Goal: Information Seeking & Learning: Learn about a topic

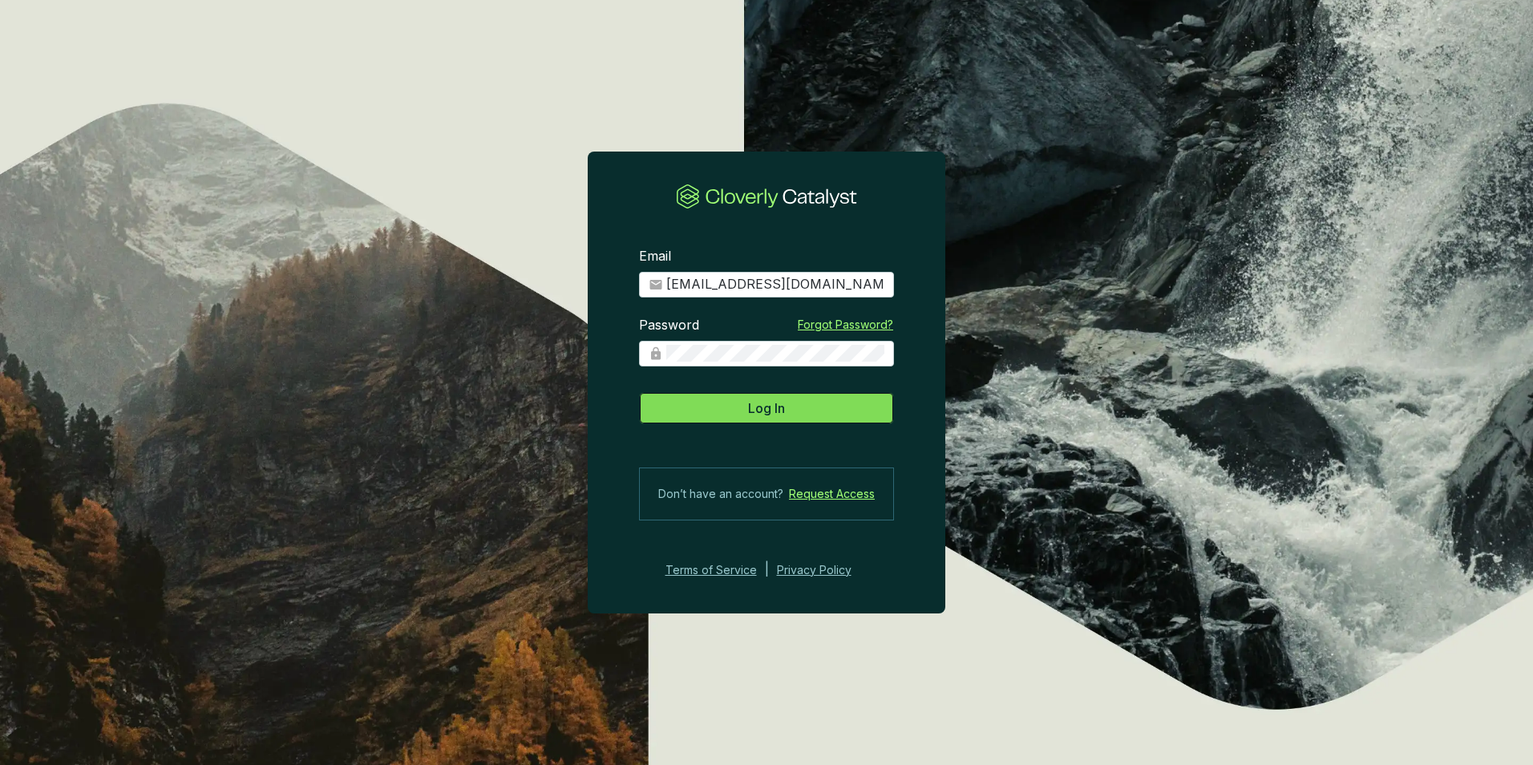
click at [757, 412] on span "Log In" at bounding box center [766, 407] width 37 height 19
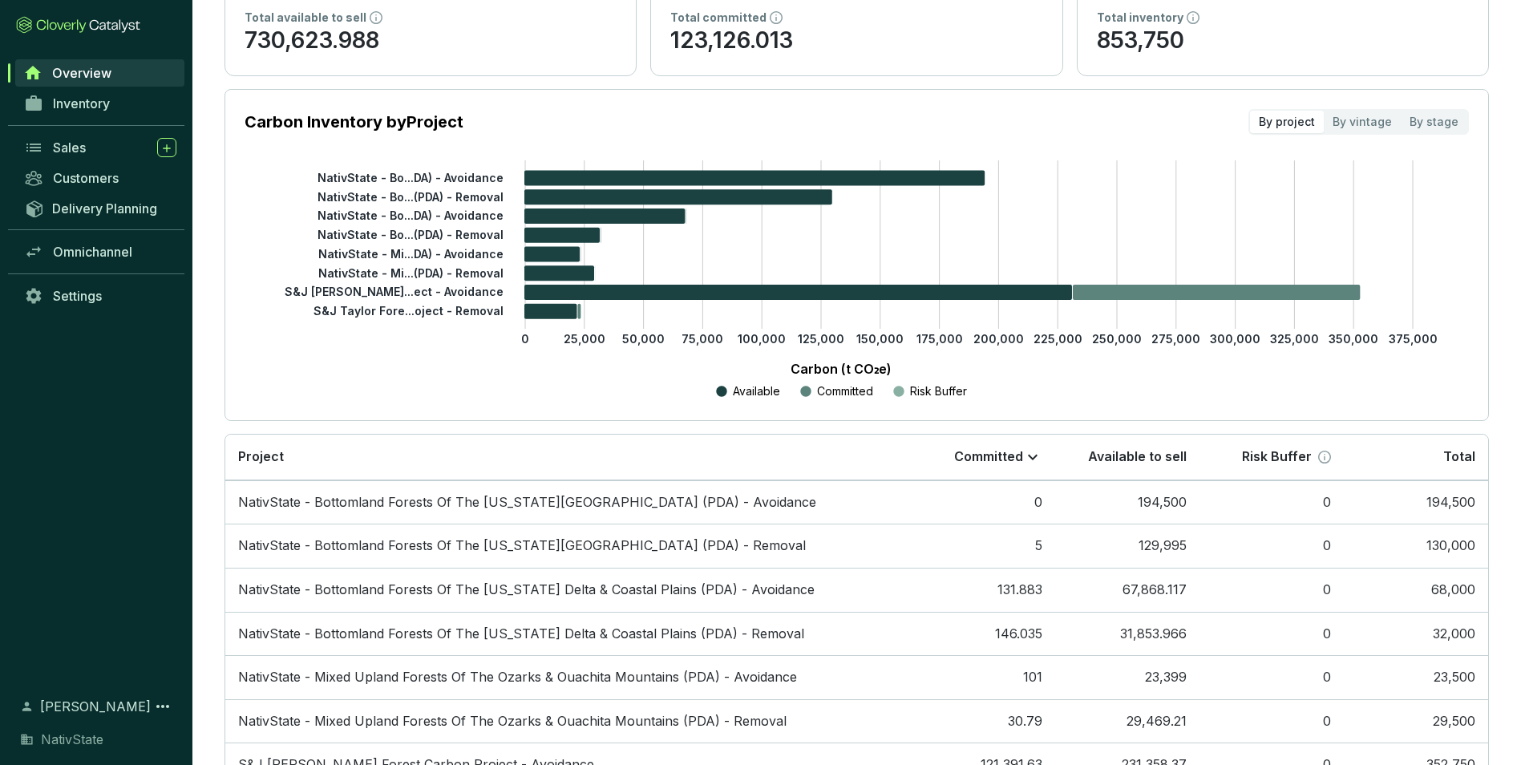
scroll to position [160, 0]
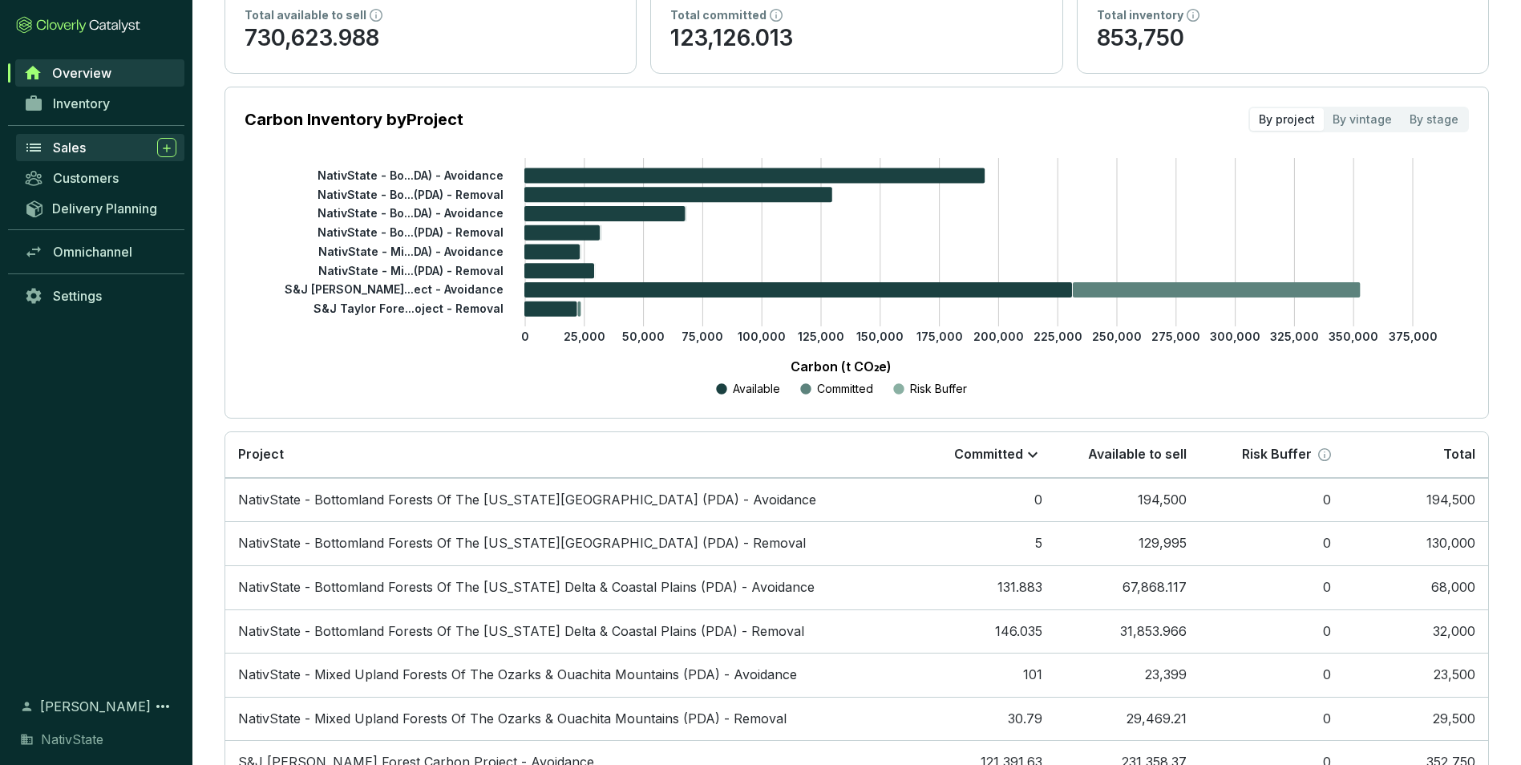
click at [115, 141] on div "Sales" at bounding box center [114, 147] width 123 height 19
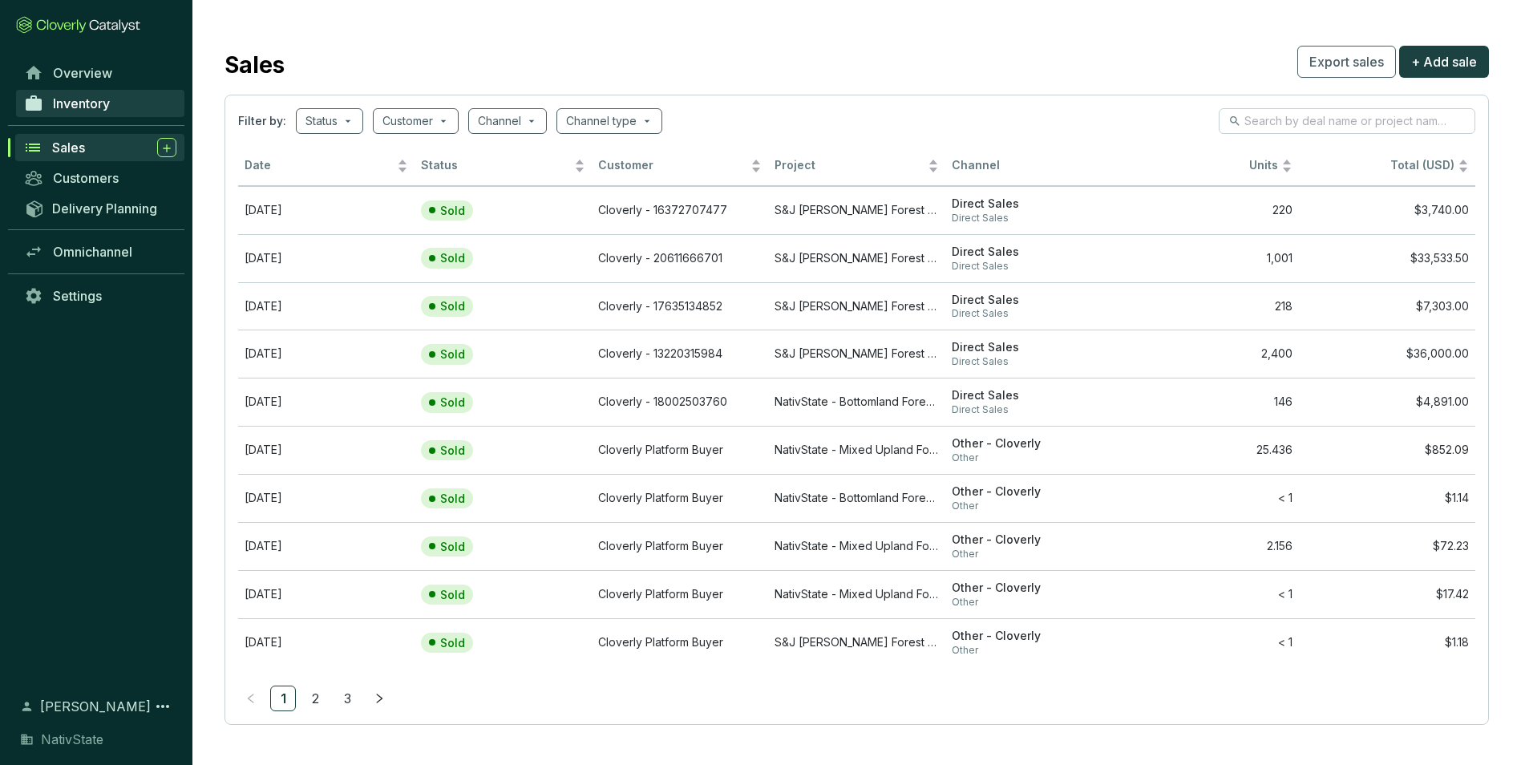
click at [101, 95] on span "Inventory" at bounding box center [81, 103] width 57 height 16
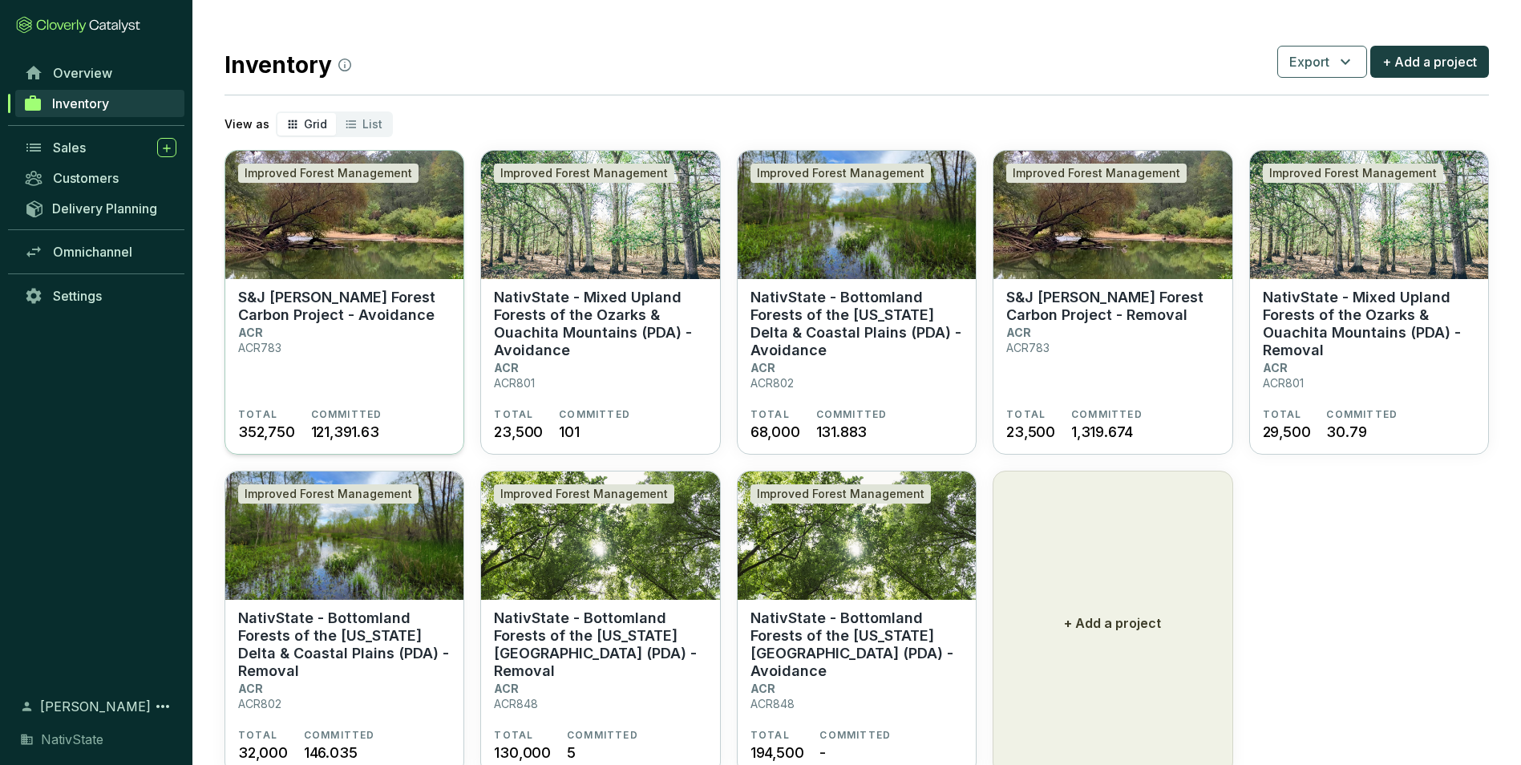
click at [366, 323] on p "S&J Taylor Forest Carbon Project - Avoidance" at bounding box center [344, 306] width 212 height 35
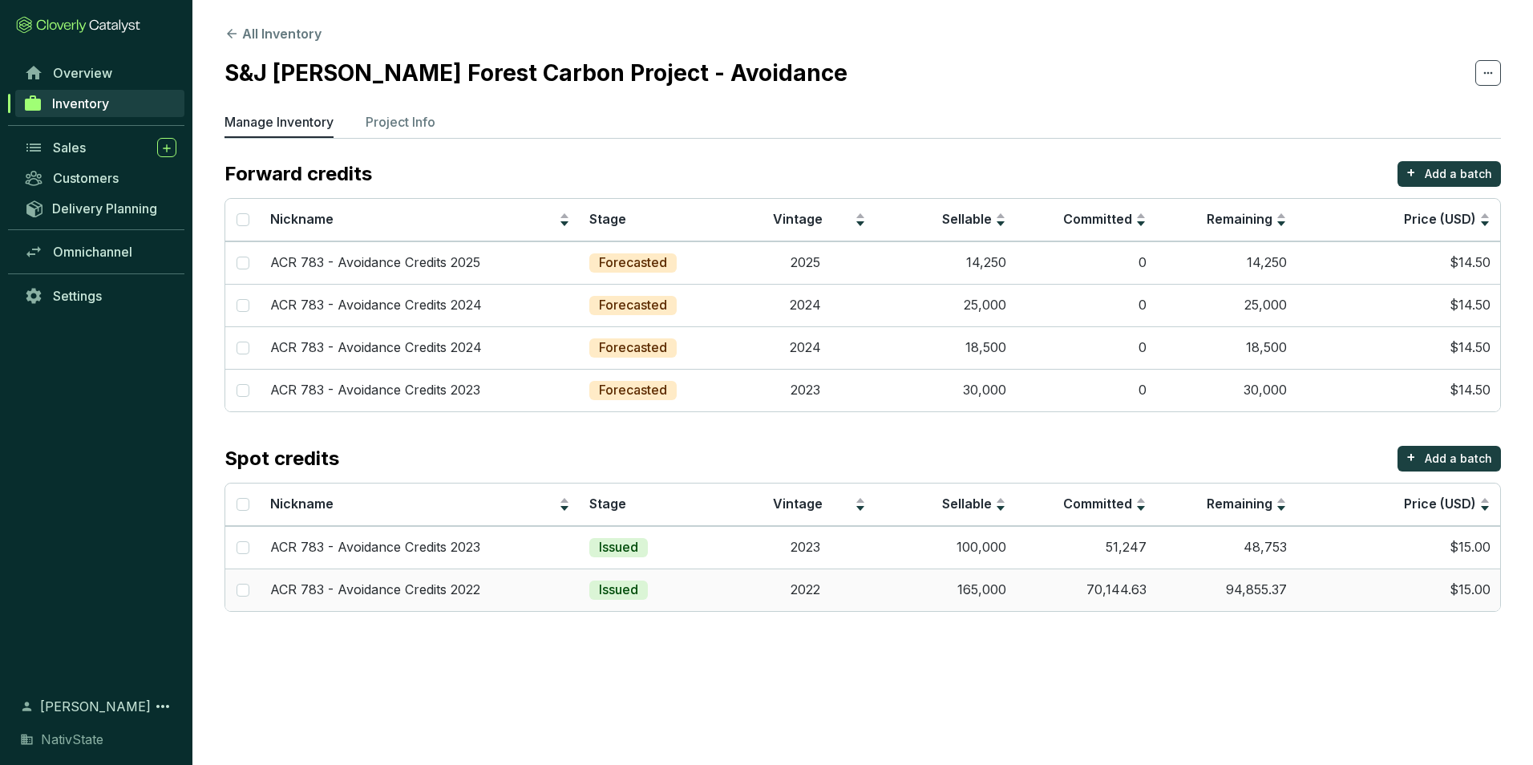
click at [876, 590] on td "165,000" at bounding box center [946, 589] width 140 height 42
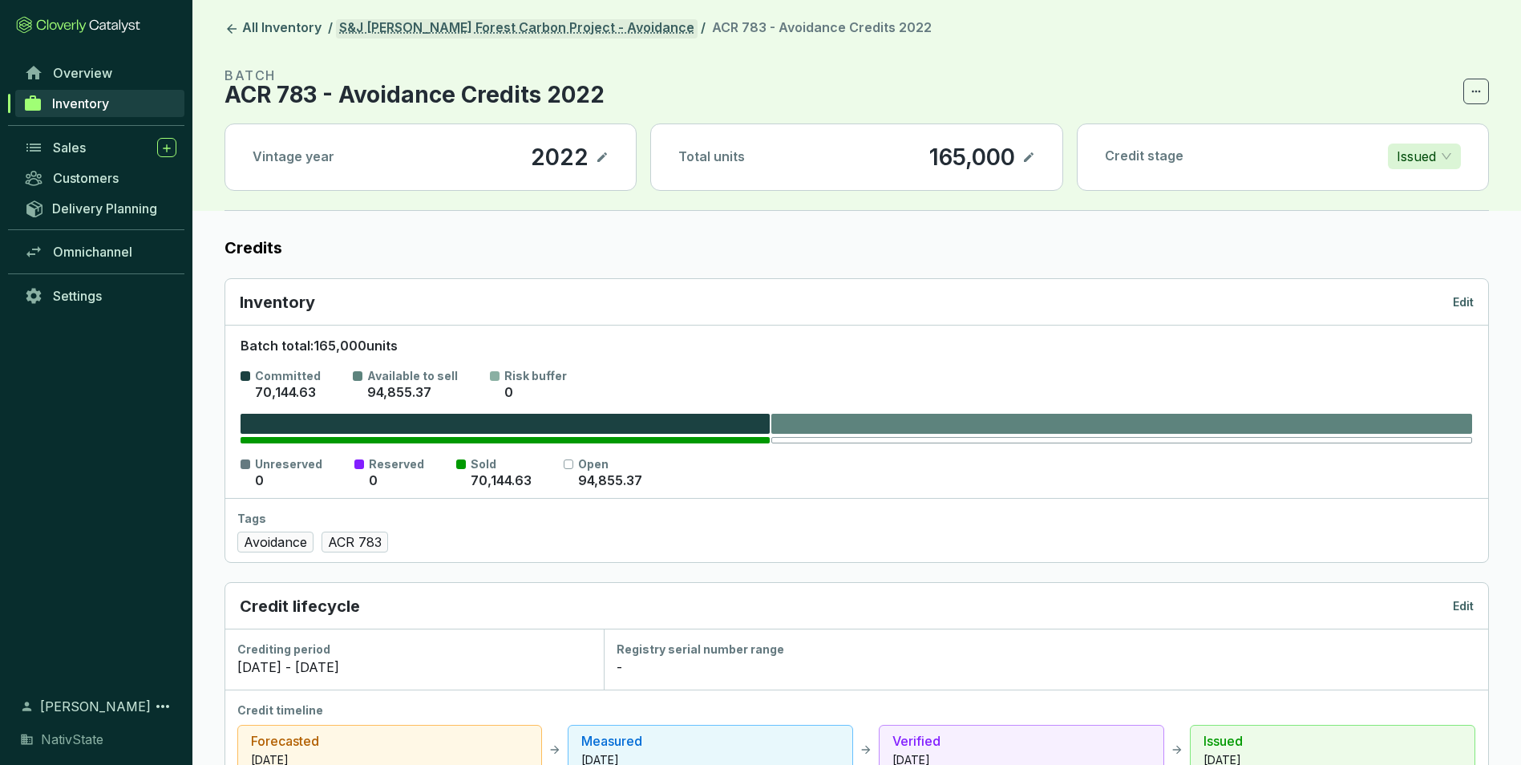
click at [598, 30] on link "S&J Taylor Forest Carbon Project - Avoidance" at bounding box center [517, 28] width 362 height 19
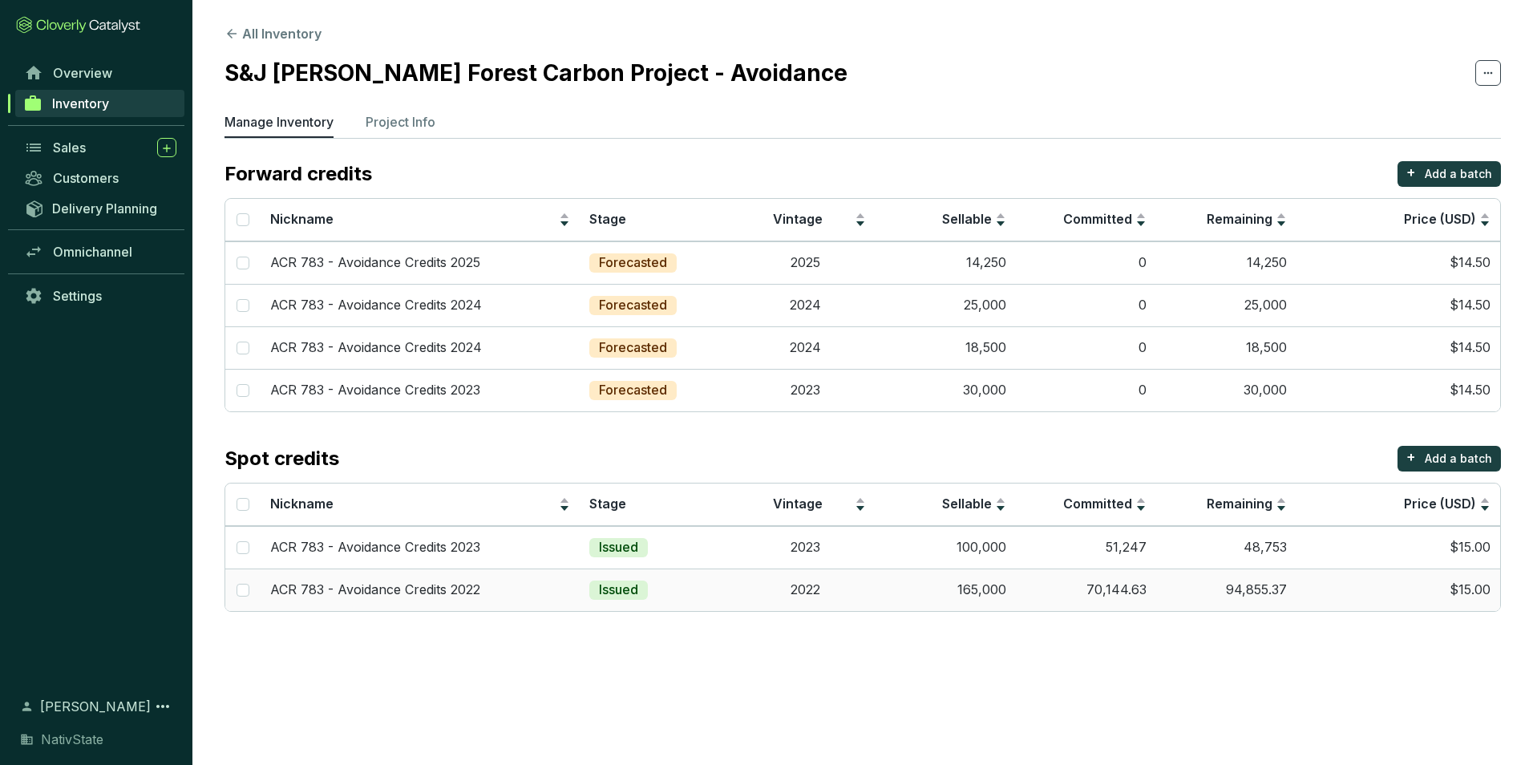
click at [983, 595] on td "165,000" at bounding box center [946, 589] width 140 height 42
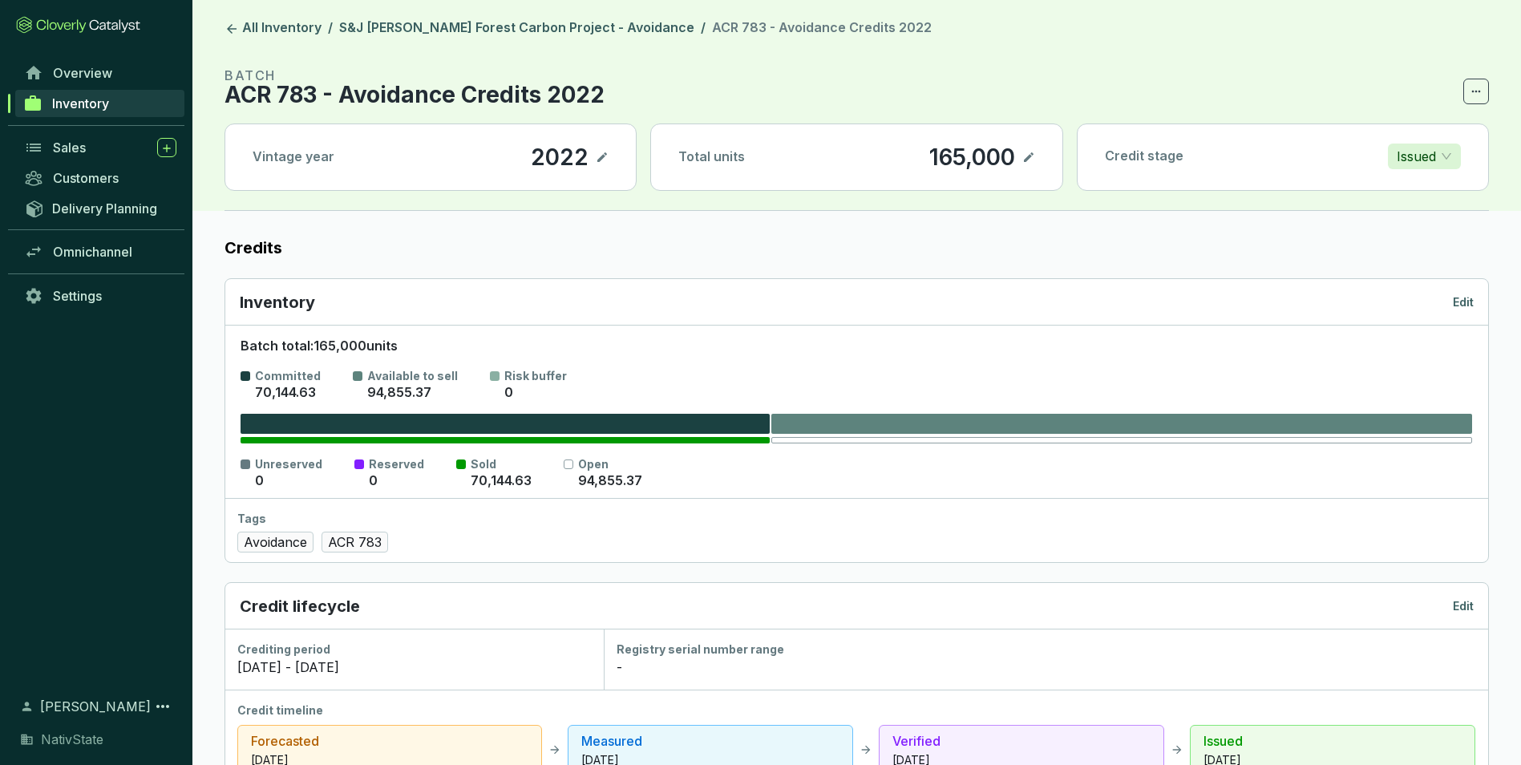
click at [1030, 153] on icon at bounding box center [1028, 157] width 13 height 19
click at [965, 158] on div "165,000" at bounding box center [950, 157] width 94 height 27
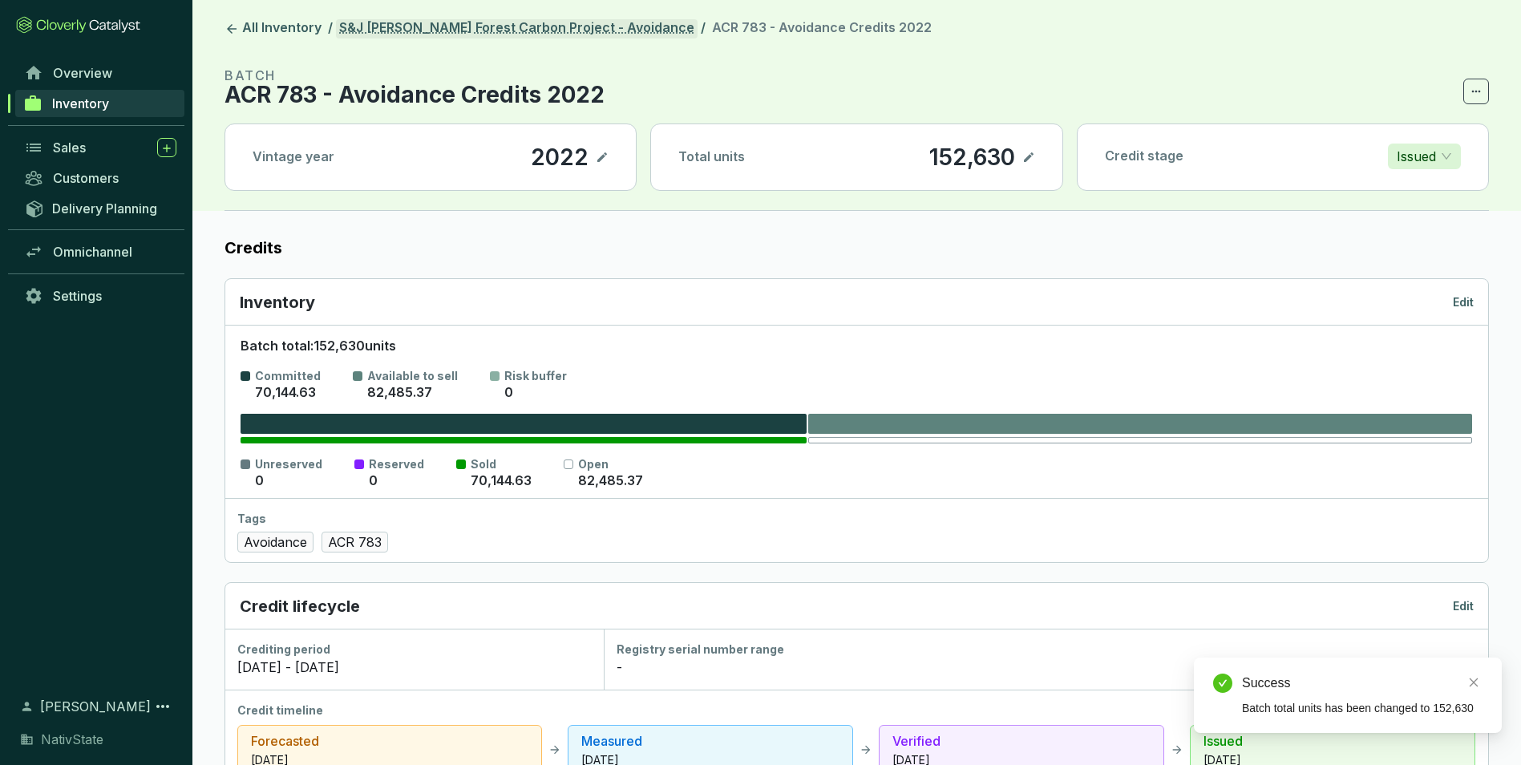
click at [496, 28] on link "S&J Taylor Forest Carbon Project - Avoidance" at bounding box center [517, 28] width 362 height 19
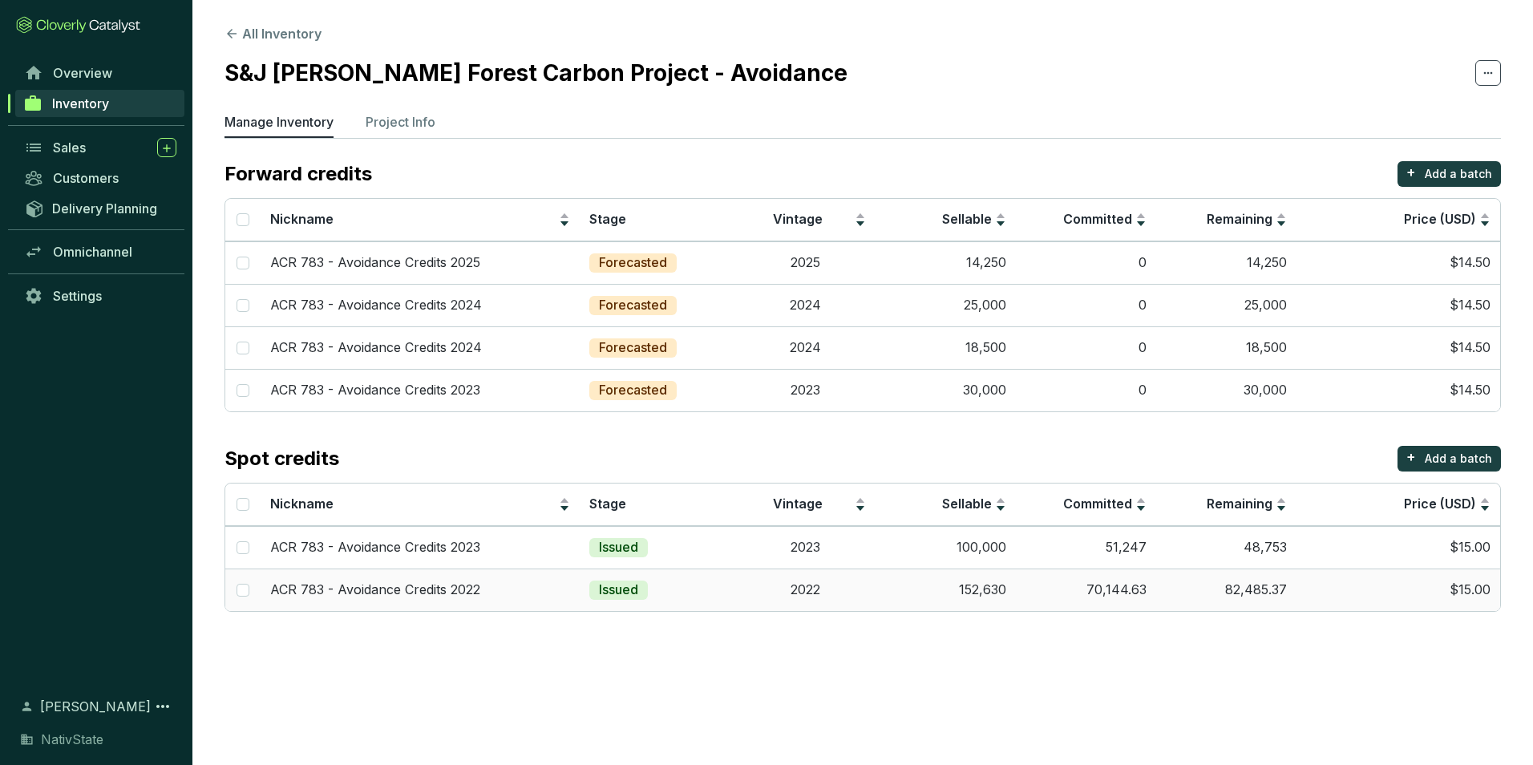
click at [892, 595] on td "152,630" at bounding box center [946, 589] width 140 height 42
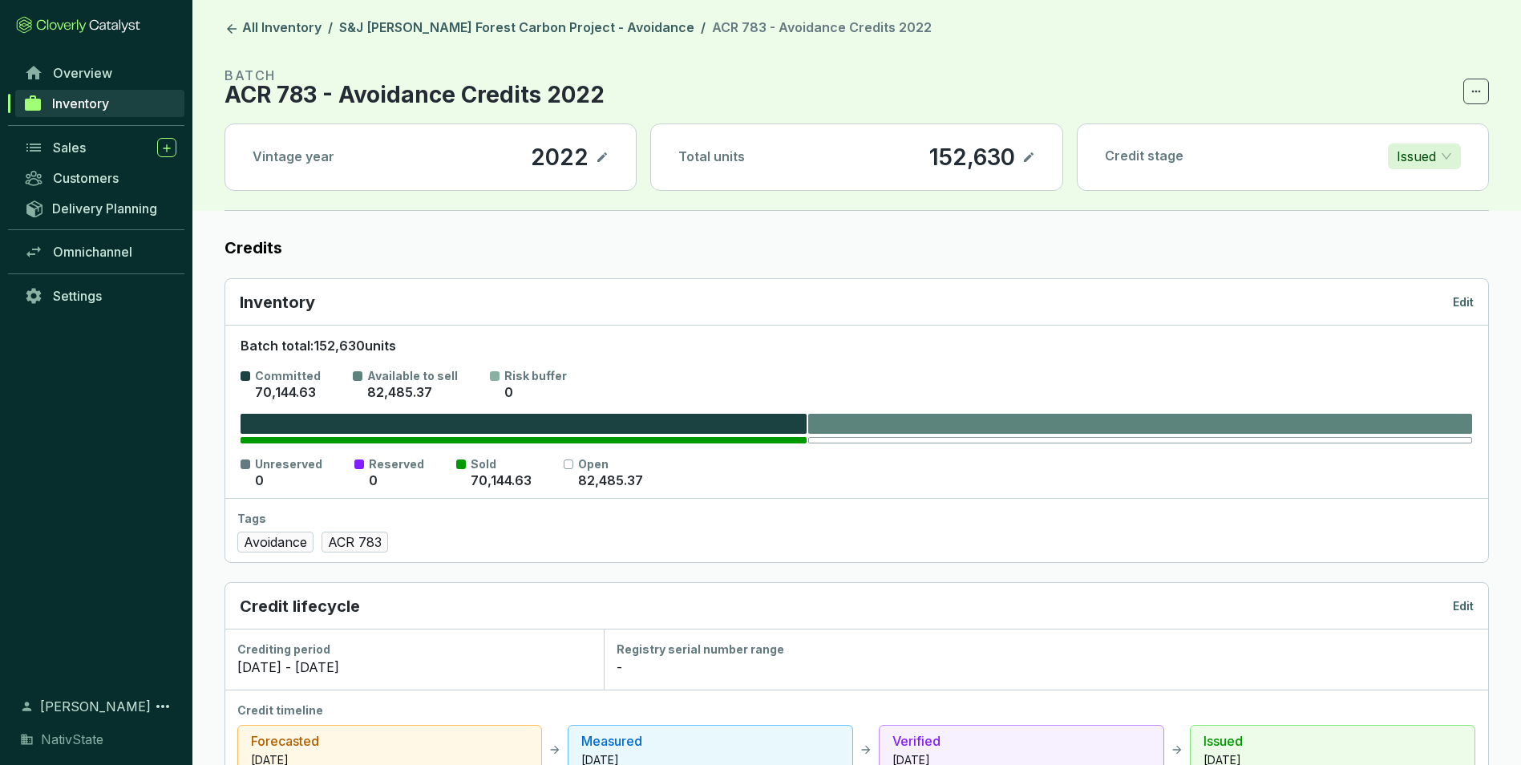
click at [1026, 155] on icon at bounding box center [1028, 157] width 13 height 19
click at [967, 157] on div "152,630" at bounding box center [950, 157] width 94 height 27
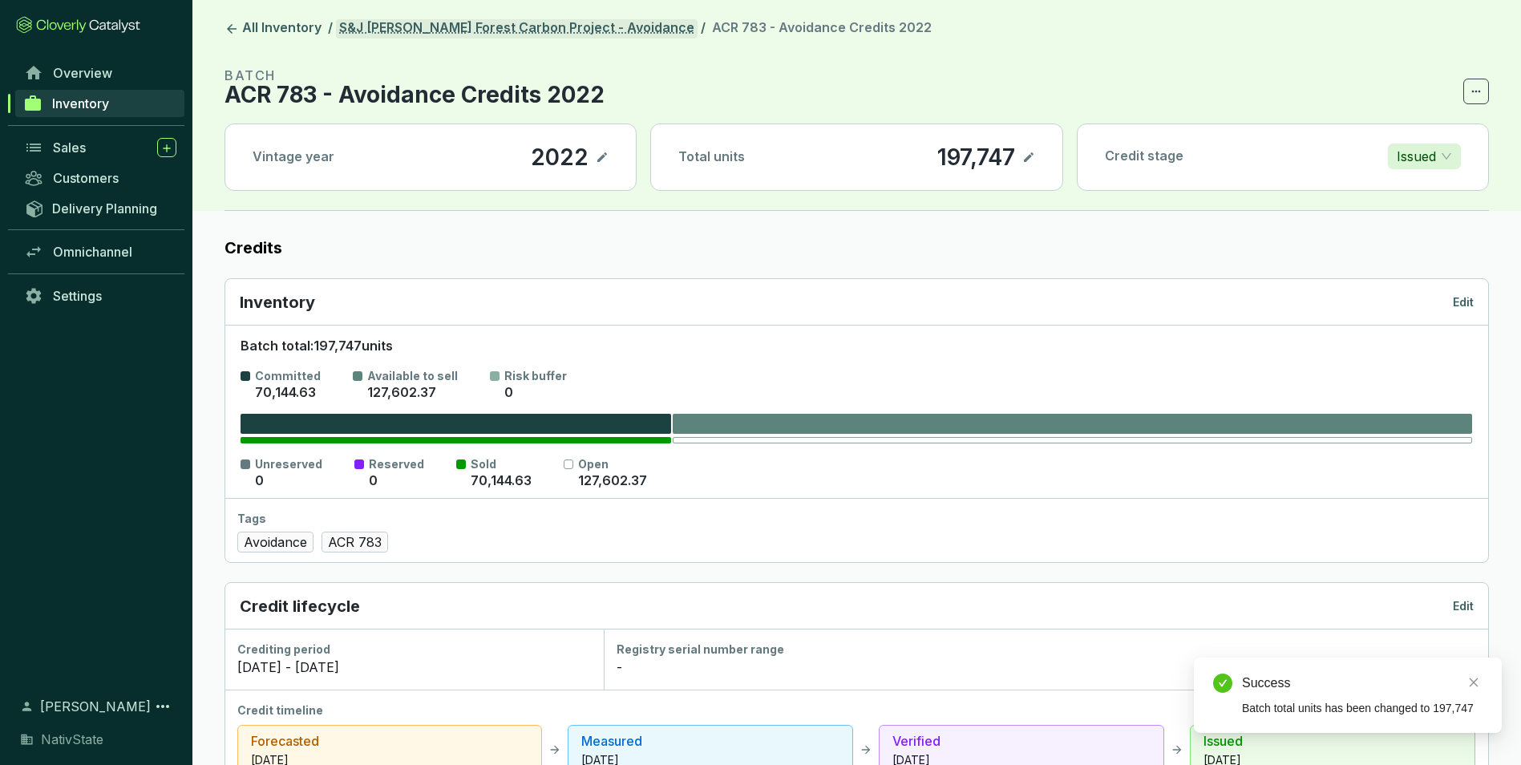
click at [556, 20] on link "S&J Taylor Forest Carbon Project - Avoidance" at bounding box center [517, 28] width 362 height 19
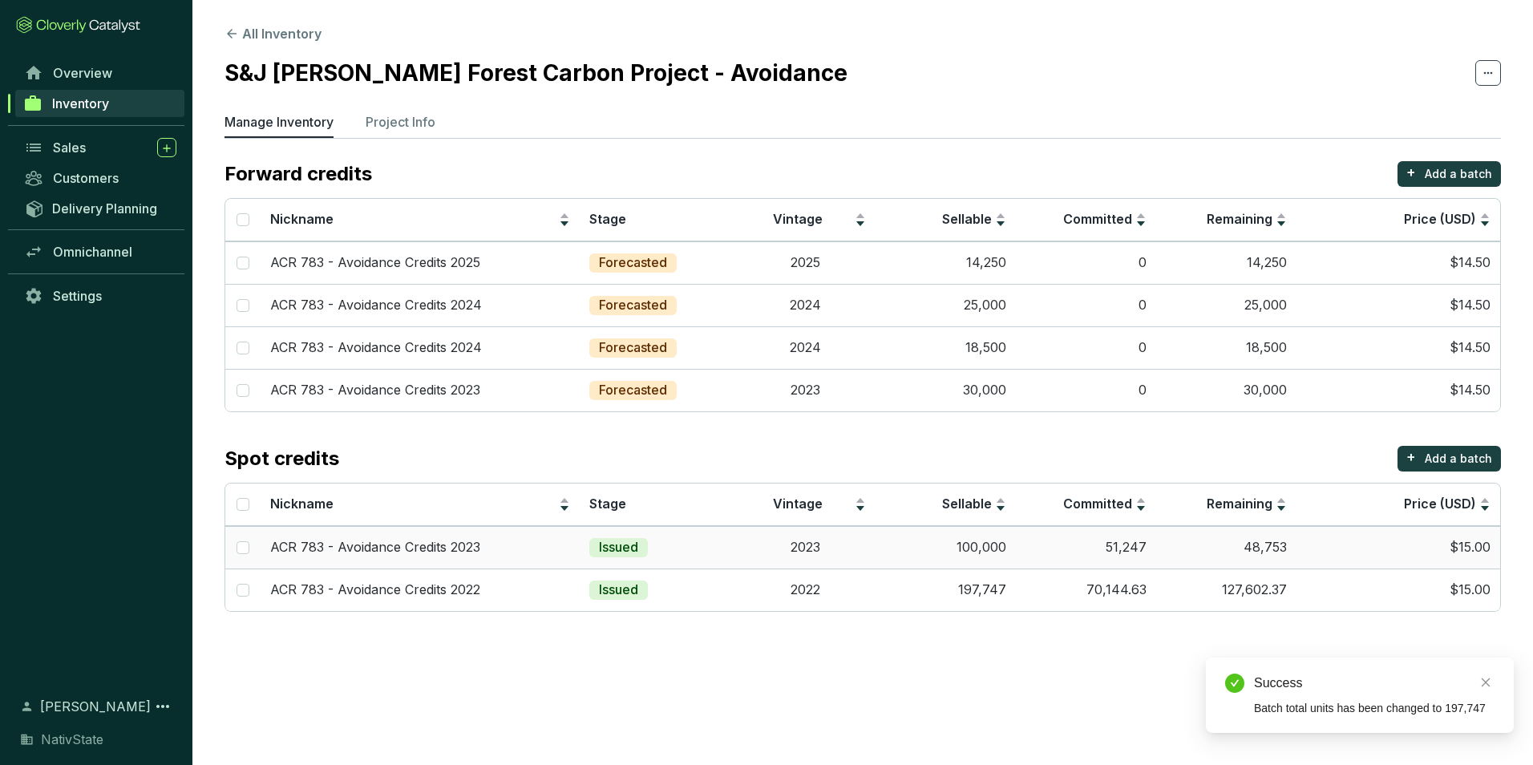
click at [919, 549] on td "100,000" at bounding box center [946, 547] width 140 height 42
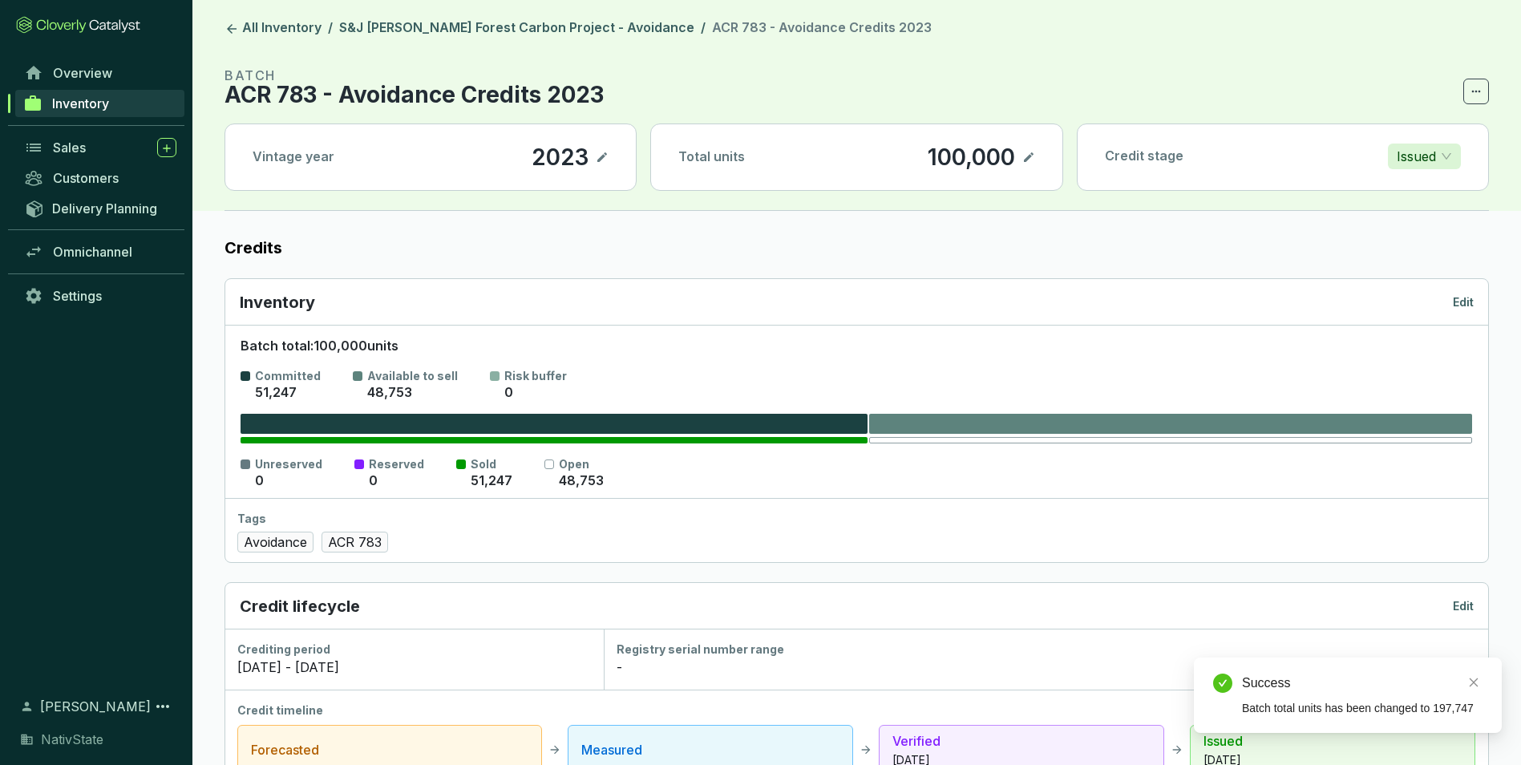
click at [1026, 156] on icon at bounding box center [1028, 157] width 13 height 19
click at [989, 155] on div "100,000" at bounding box center [948, 157] width 95 height 27
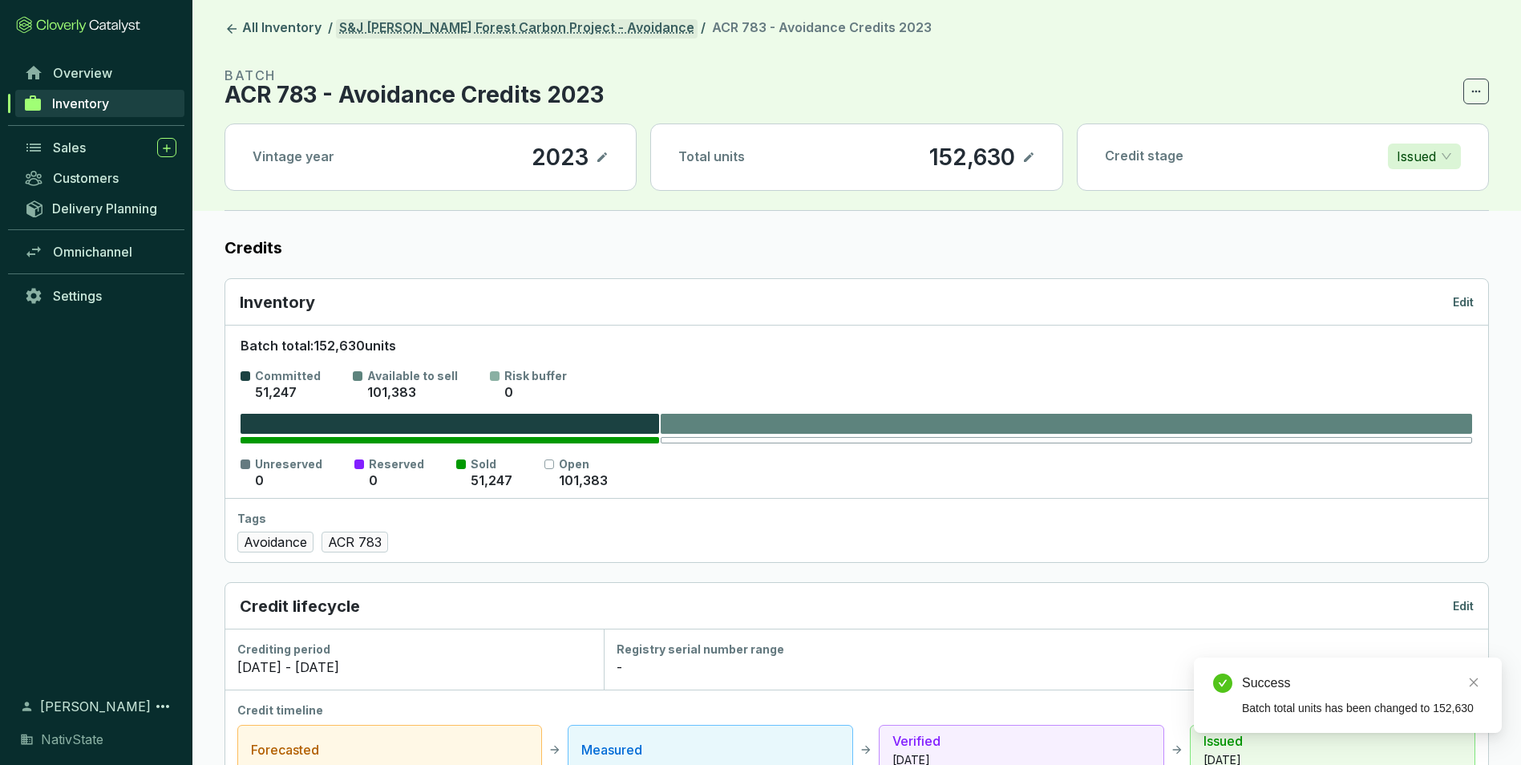
click at [501, 19] on link "S&J Taylor Forest Carbon Project - Avoidance" at bounding box center [517, 28] width 362 height 19
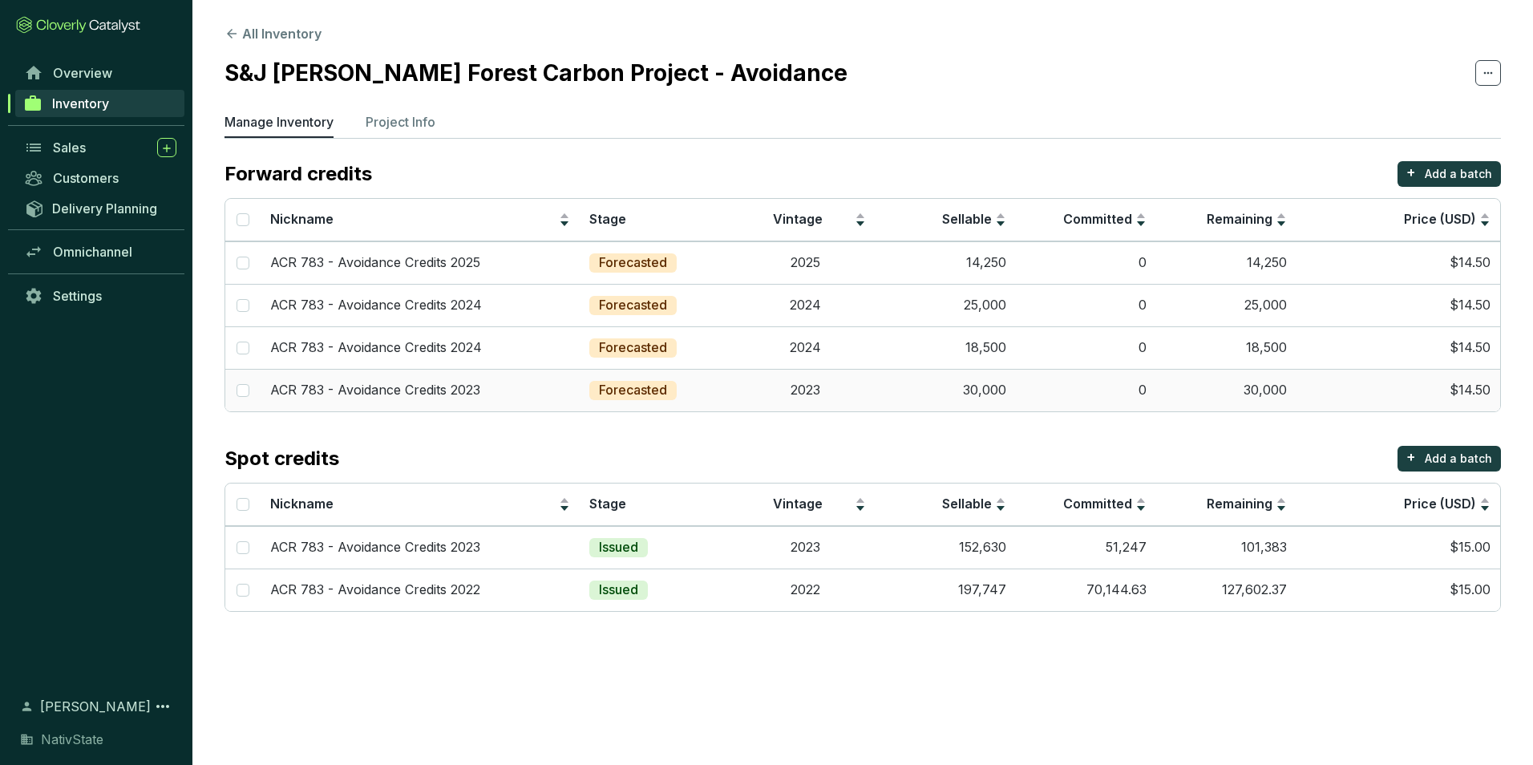
click at [883, 397] on td "30,000" at bounding box center [946, 390] width 140 height 42
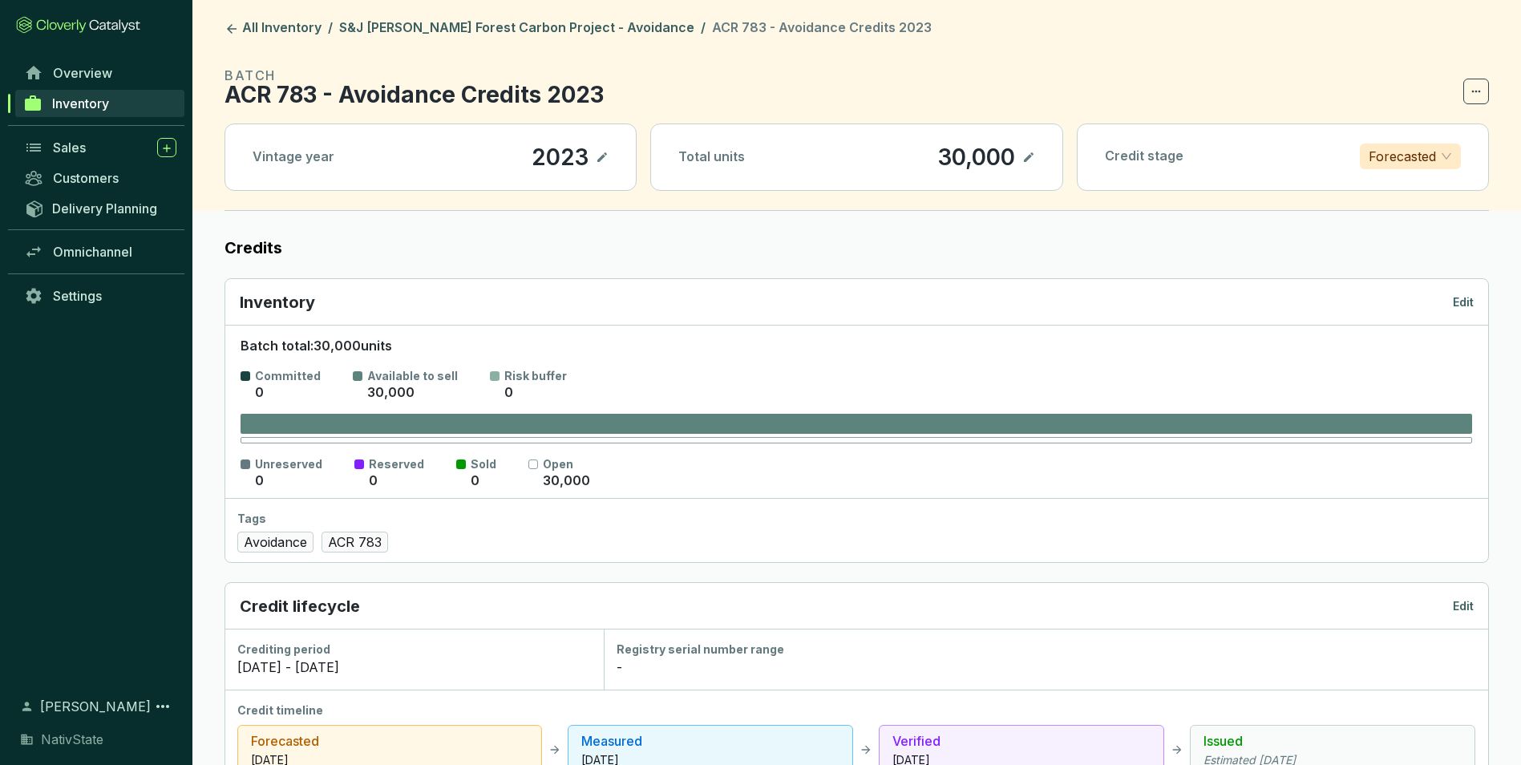
click at [1032, 156] on icon at bounding box center [1028, 157] width 13 height 19
click at [973, 158] on div "30,000" at bounding box center [954, 157] width 85 height 27
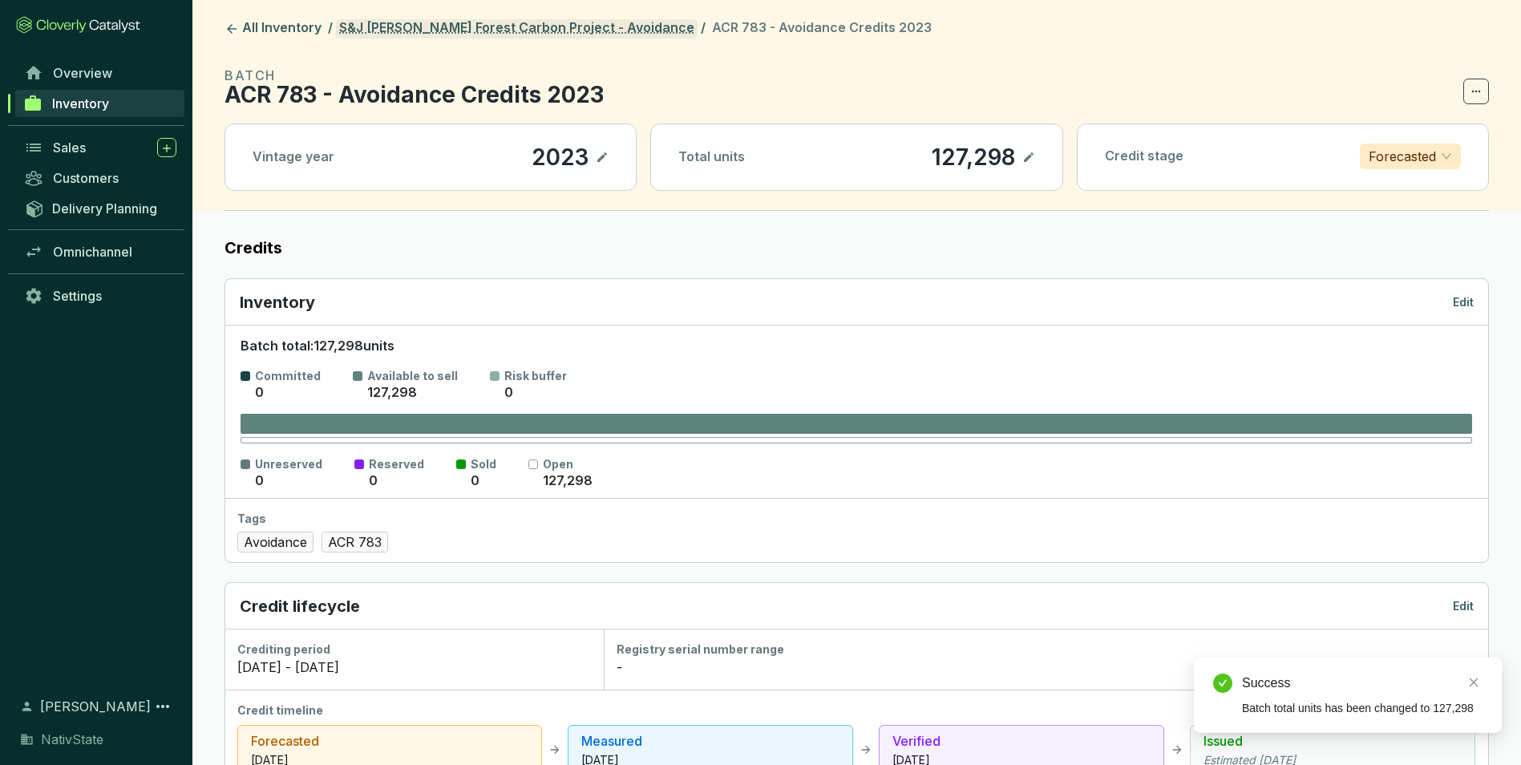
click at [499, 34] on link "S&J Taylor Forest Carbon Project - Avoidance" at bounding box center [517, 28] width 362 height 19
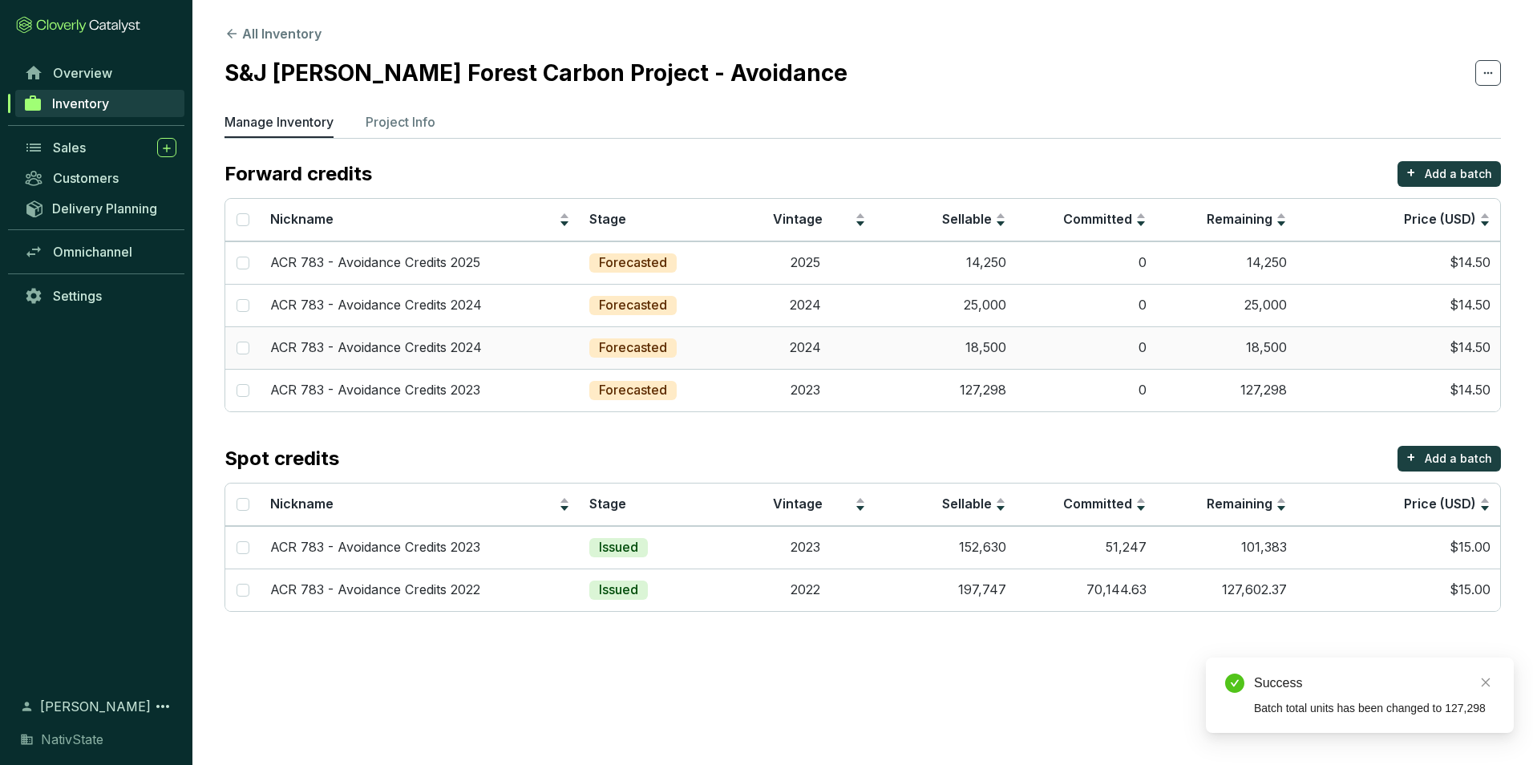
click at [856, 342] on td "2024" at bounding box center [805, 347] width 140 height 42
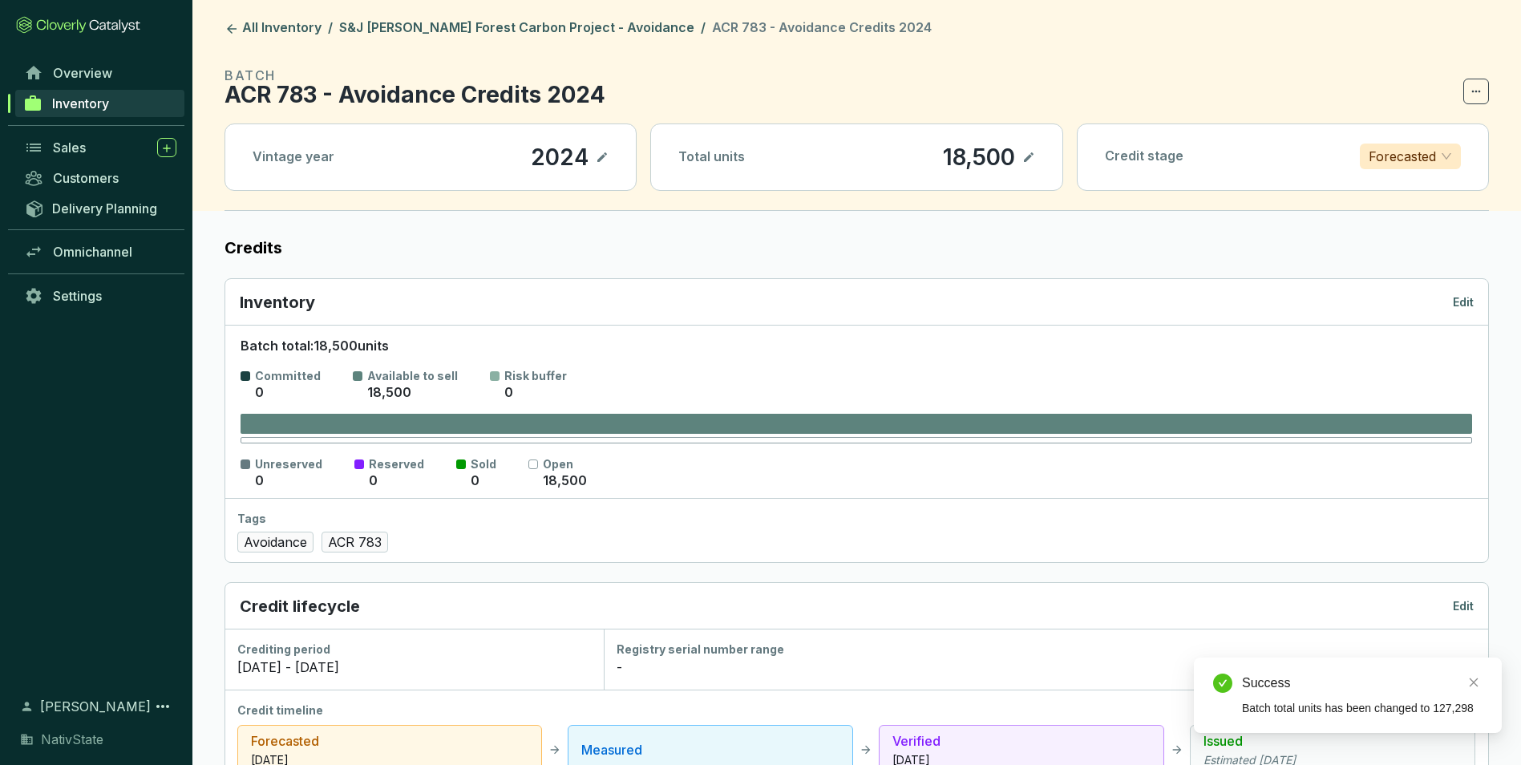
click at [1028, 156] on icon at bounding box center [1028, 157] width 13 height 19
click at [994, 160] on div "18,500" at bounding box center [956, 157] width 80 height 27
click at [547, 25] on link "S&J Taylor Forest Carbon Project - Avoidance" at bounding box center [517, 28] width 362 height 19
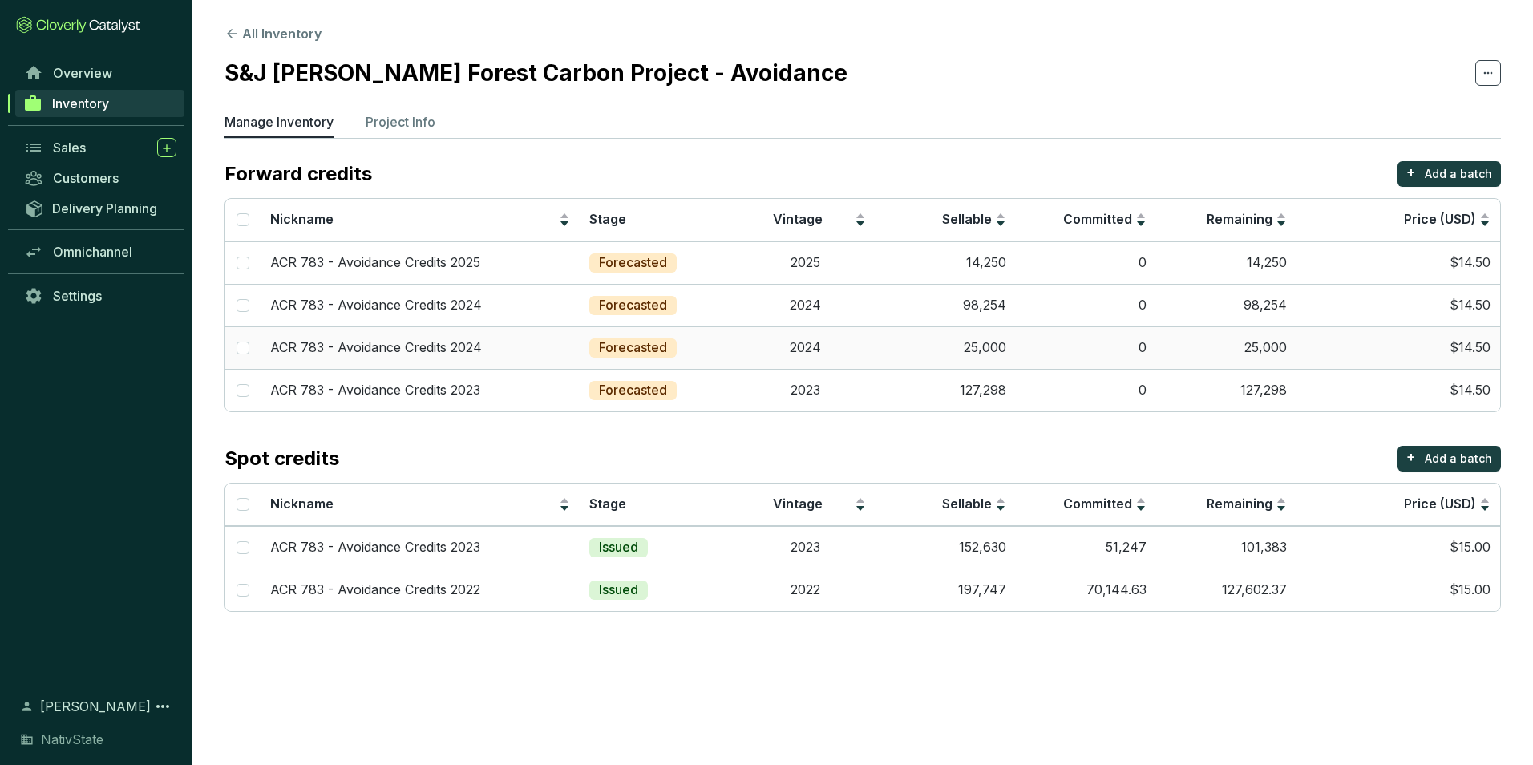
click at [1041, 340] on td "0" at bounding box center [1086, 347] width 140 height 42
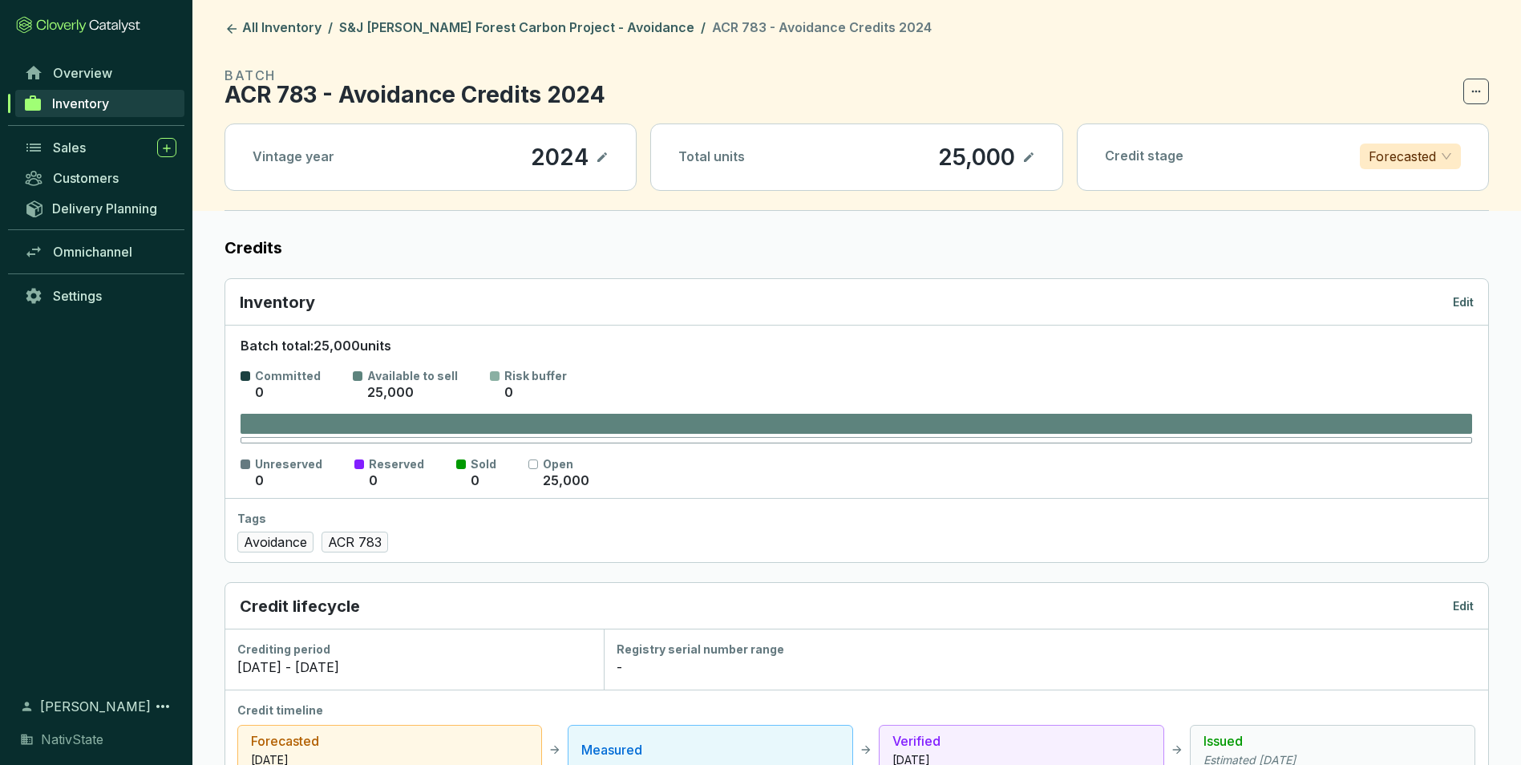
click at [1031, 161] on icon at bounding box center [1028, 157] width 13 height 19
click at [969, 160] on div "25,000" at bounding box center [954, 157] width 85 height 27
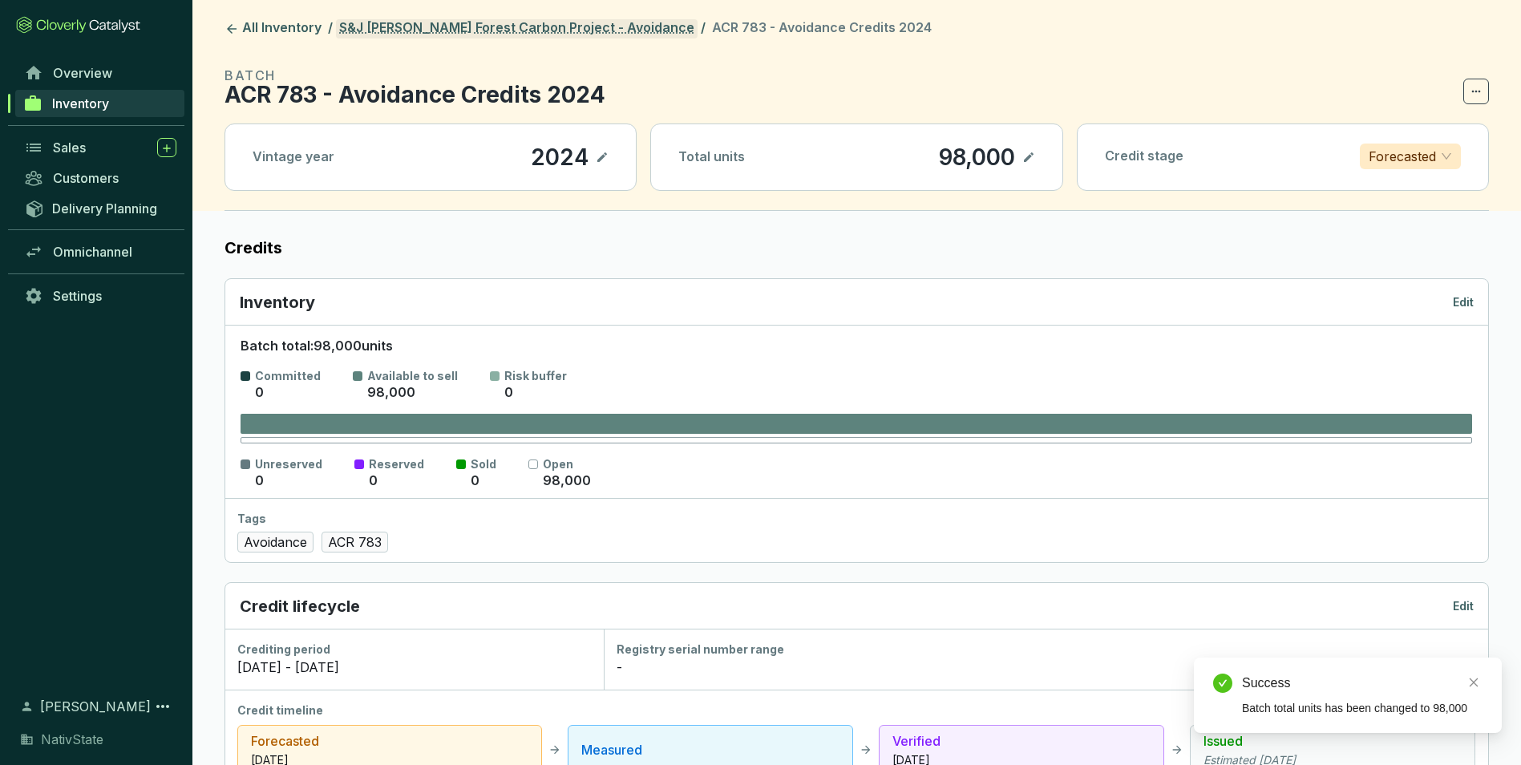
click at [545, 26] on link "S&J Taylor Forest Carbon Project - Avoidance" at bounding box center [517, 28] width 362 height 19
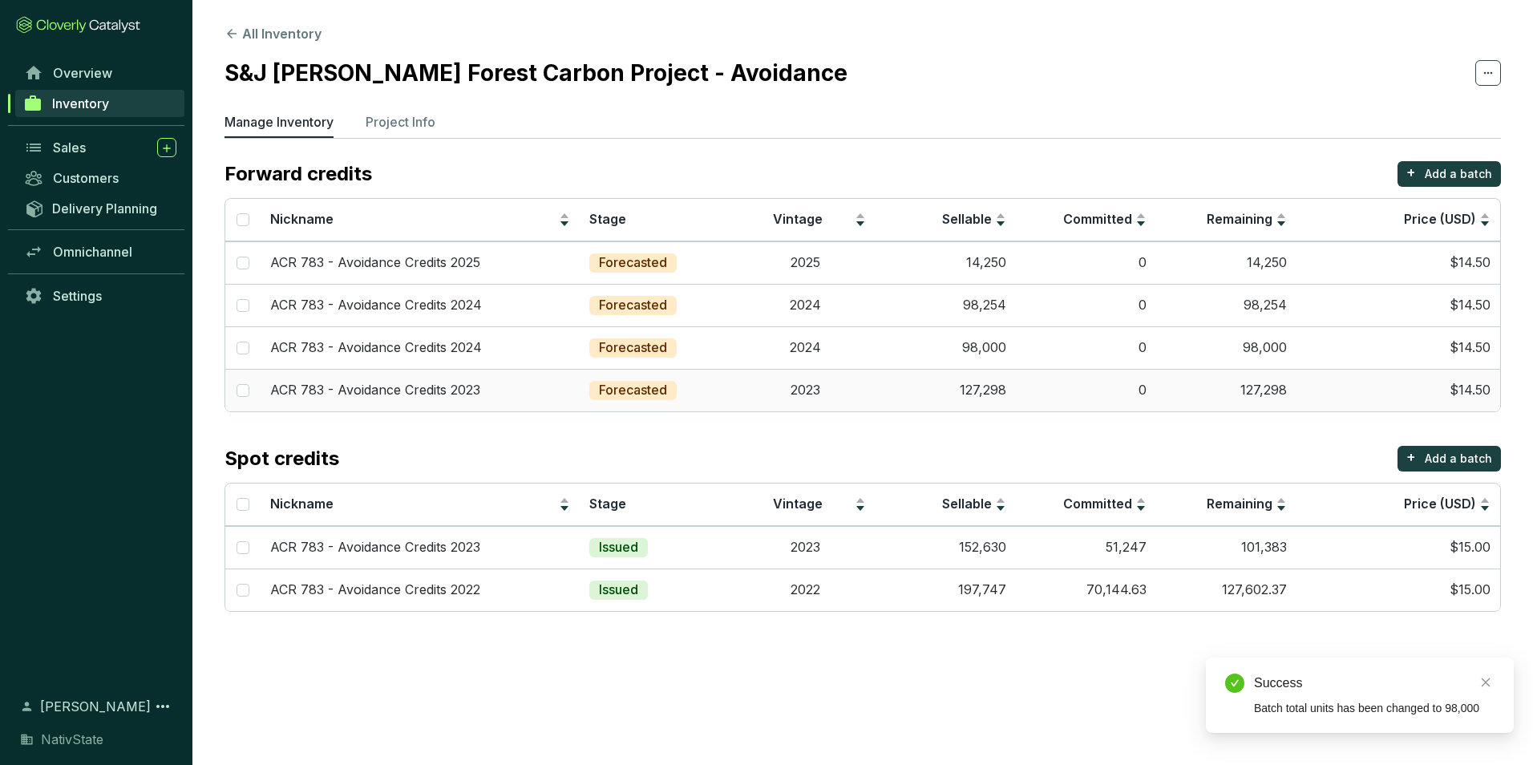
click at [908, 390] on td "127,298" at bounding box center [946, 390] width 140 height 42
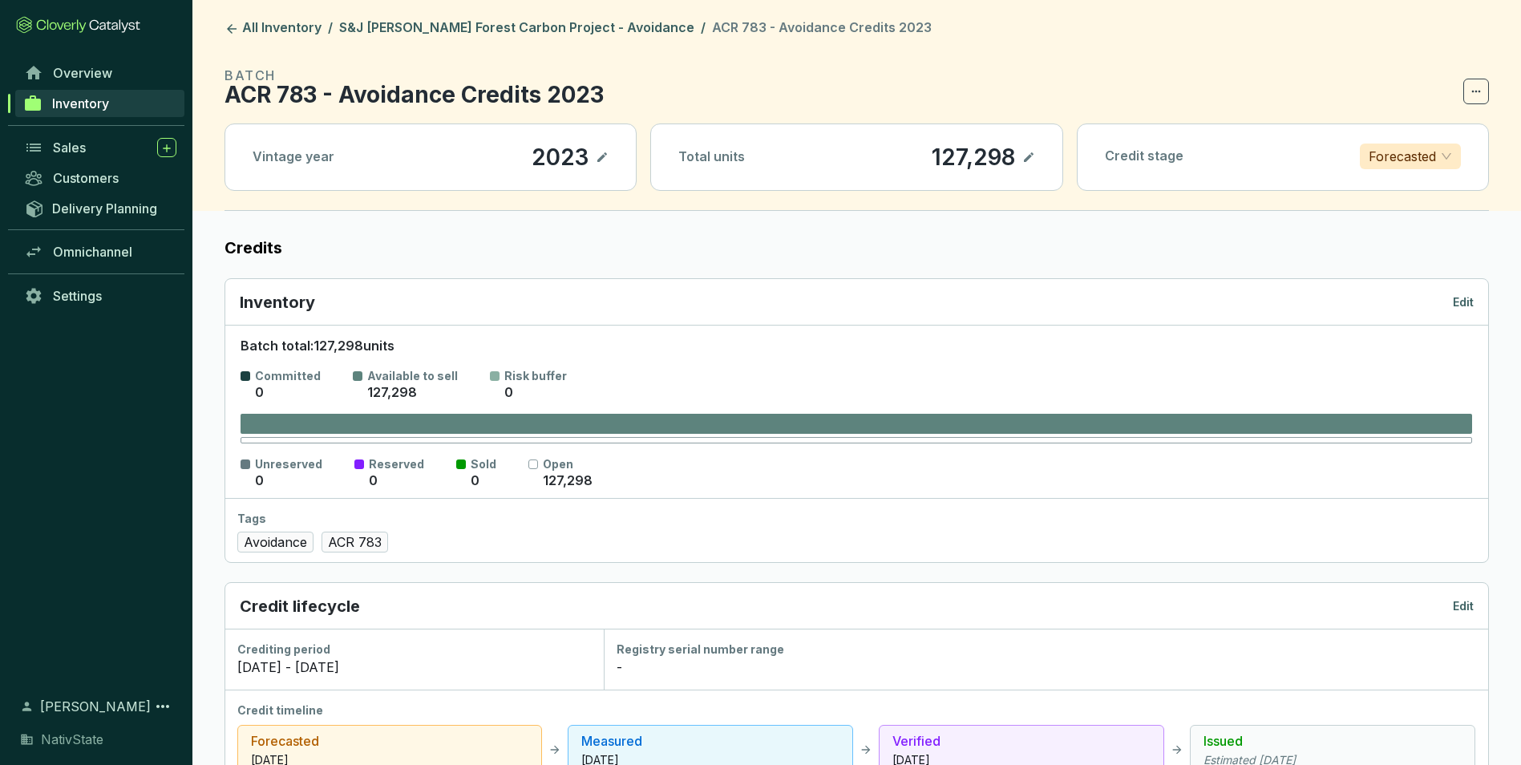
click at [1035, 158] on div "Total units 127,298" at bounding box center [856, 157] width 411 height 66
click at [1022, 160] on icon at bounding box center [1028, 157] width 13 height 19
click at [977, 160] on div "127,298" at bounding box center [950, 157] width 91 height 27
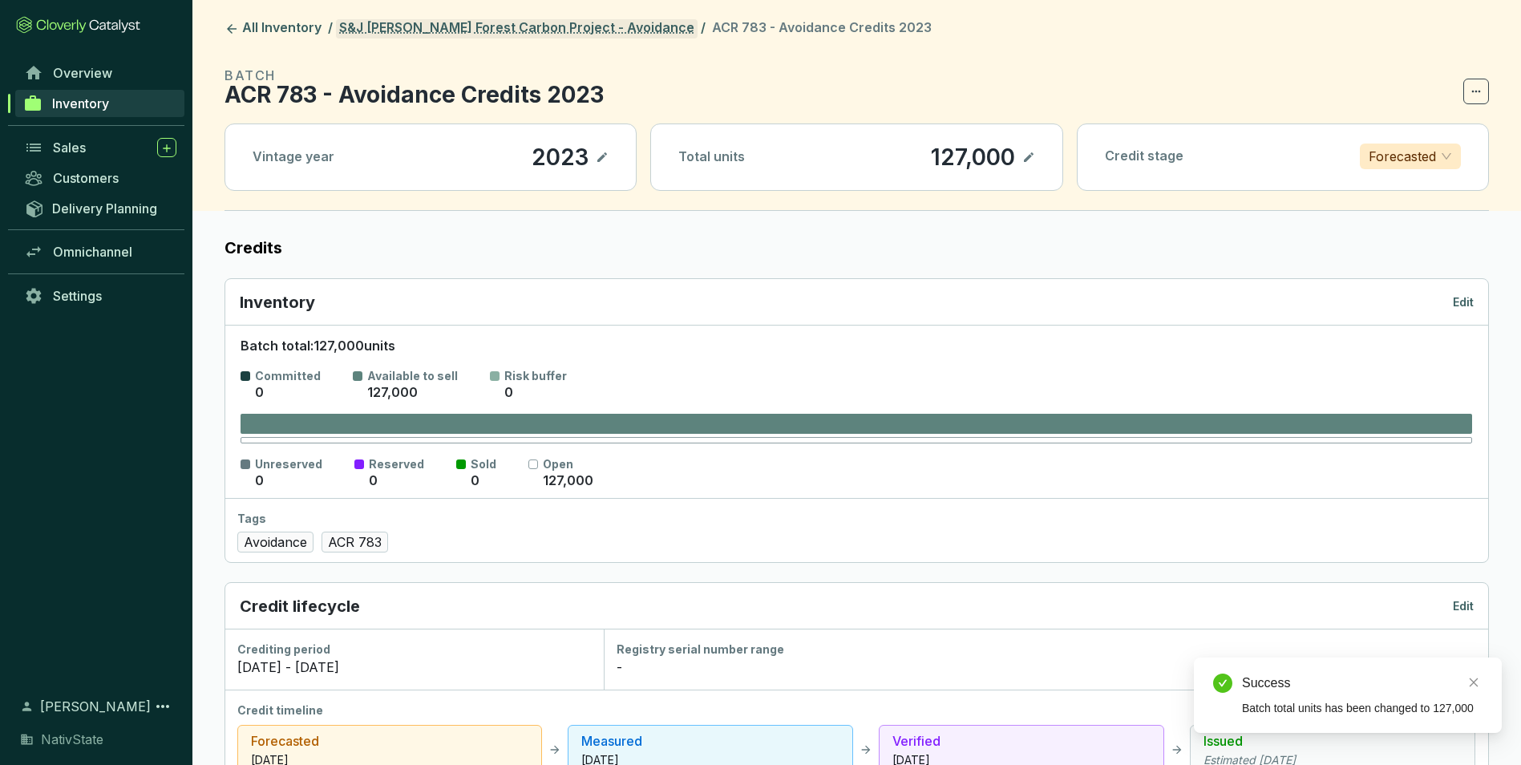
click at [591, 20] on link "S&J Taylor Forest Carbon Project - Avoidance" at bounding box center [517, 28] width 362 height 19
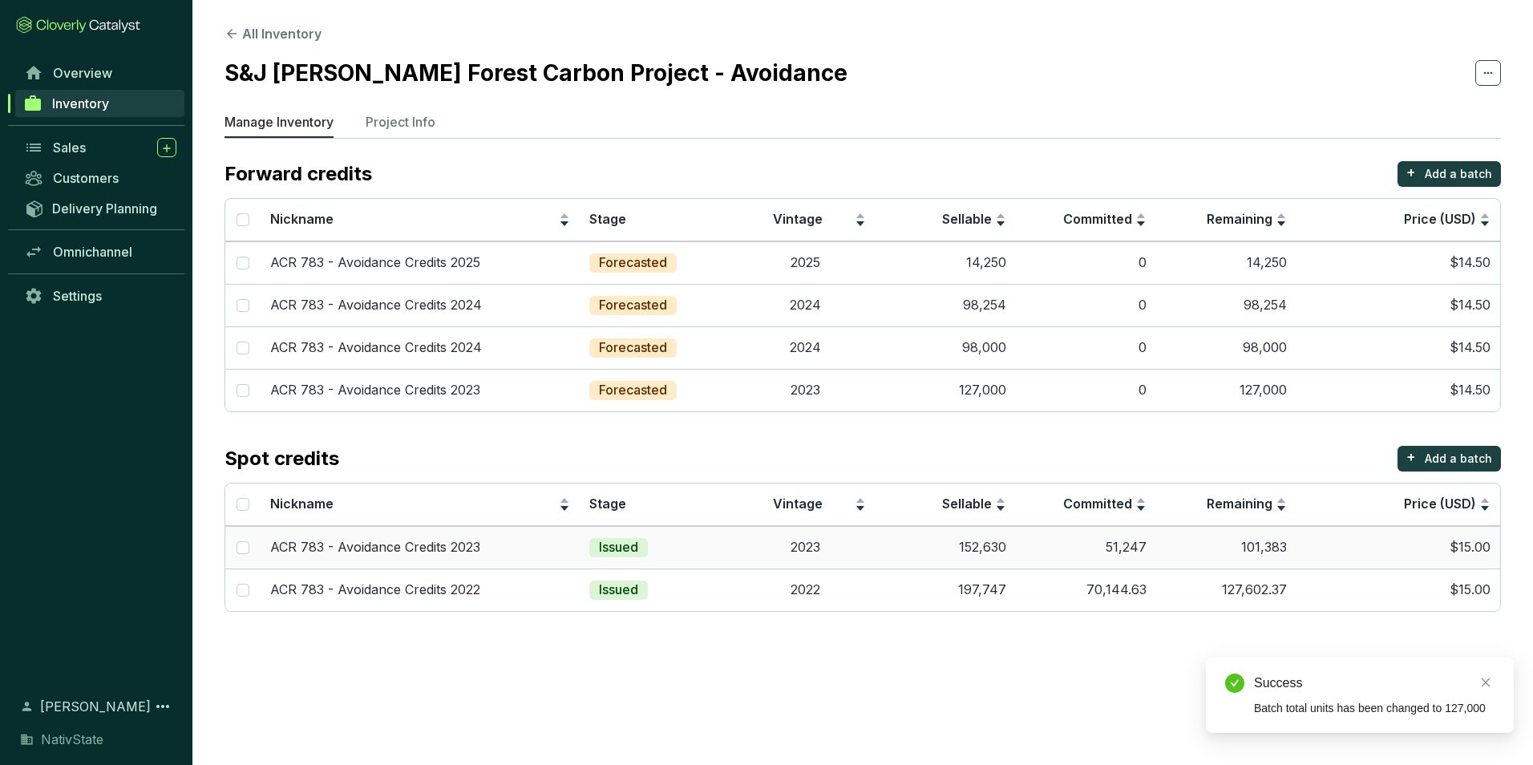
click at [937, 547] on td "152,630" at bounding box center [946, 547] width 140 height 42
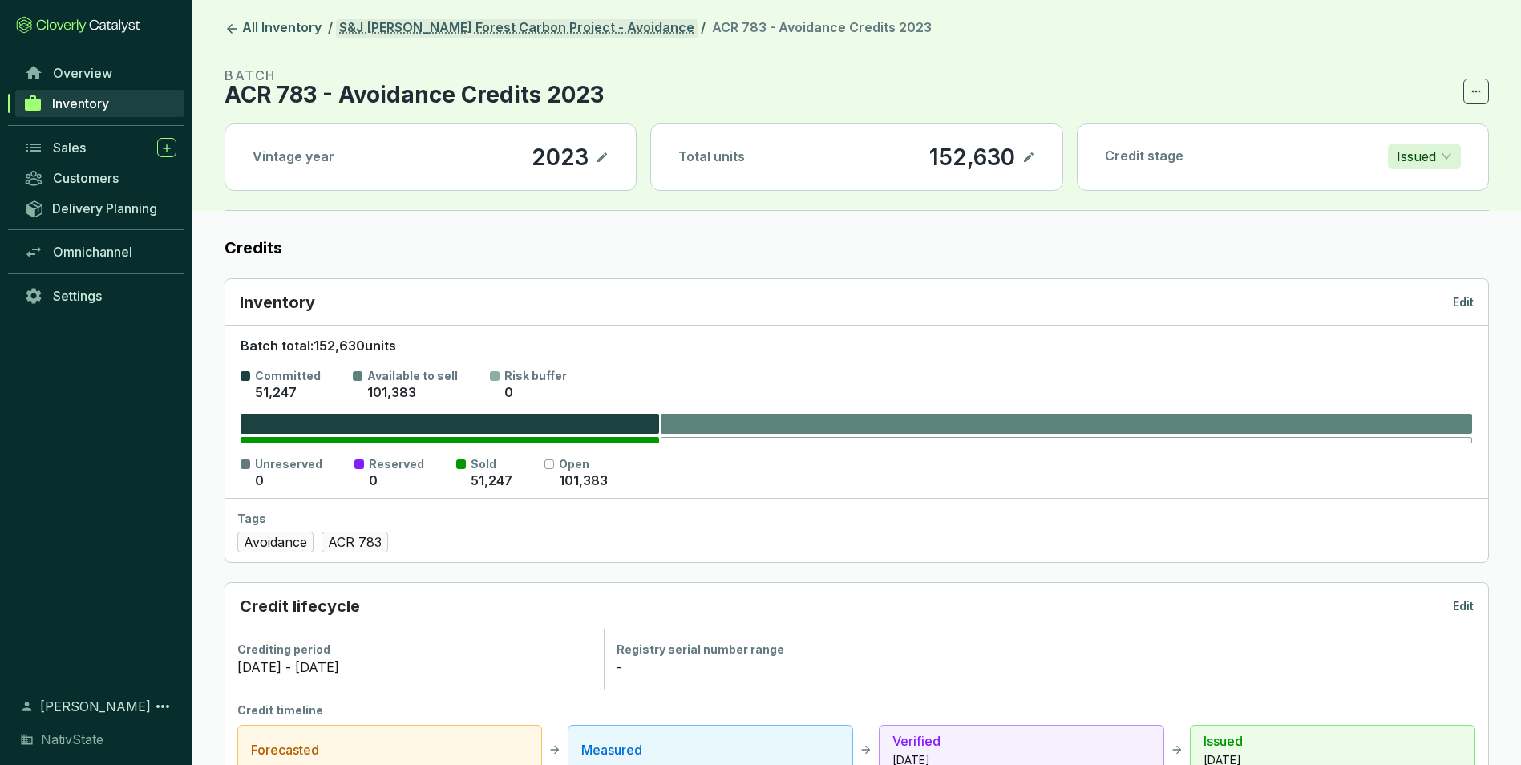
click at [576, 23] on link "S&J Taylor Forest Carbon Project - Avoidance" at bounding box center [517, 28] width 362 height 19
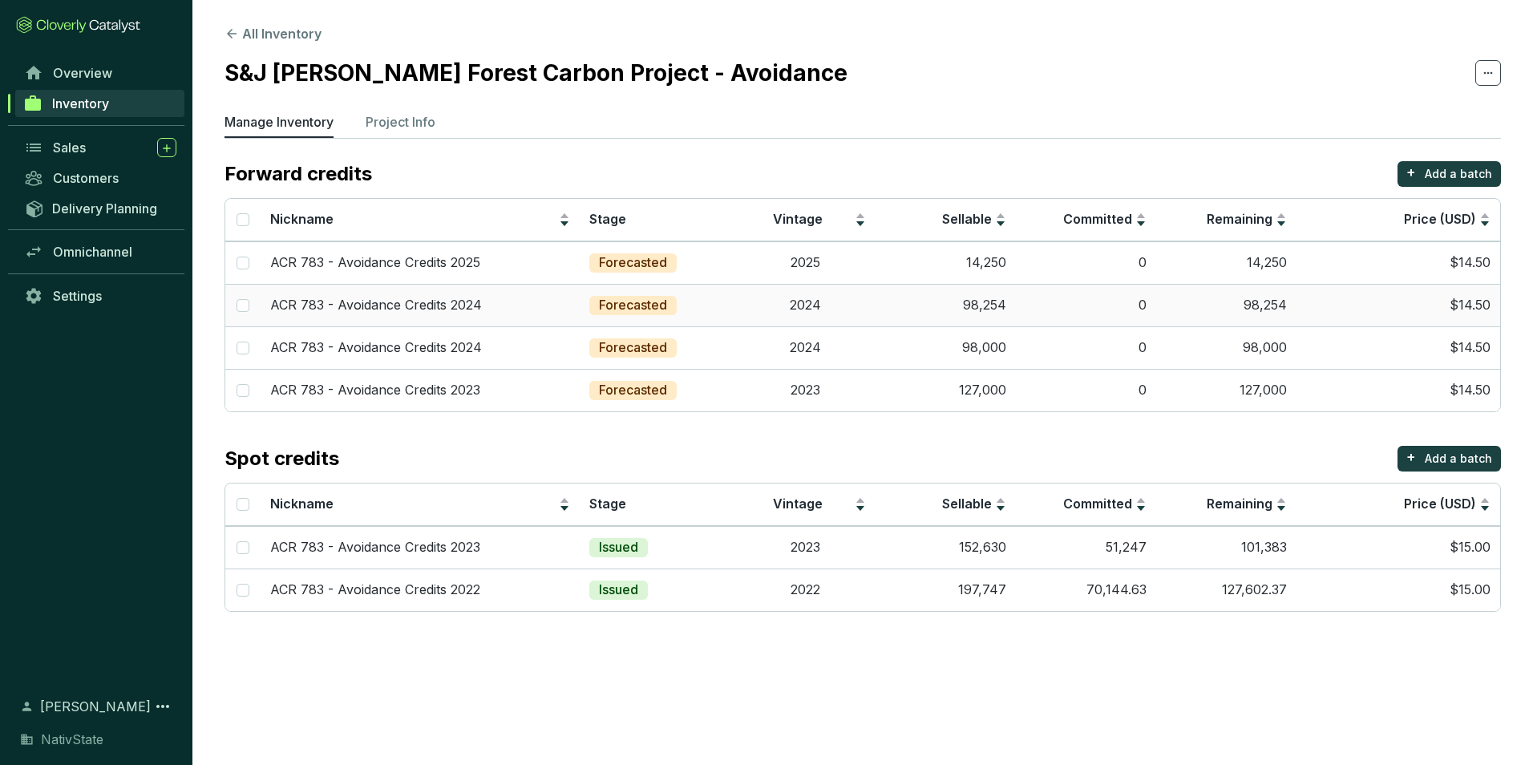
click at [911, 310] on td "98,254" at bounding box center [946, 305] width 140 height 42
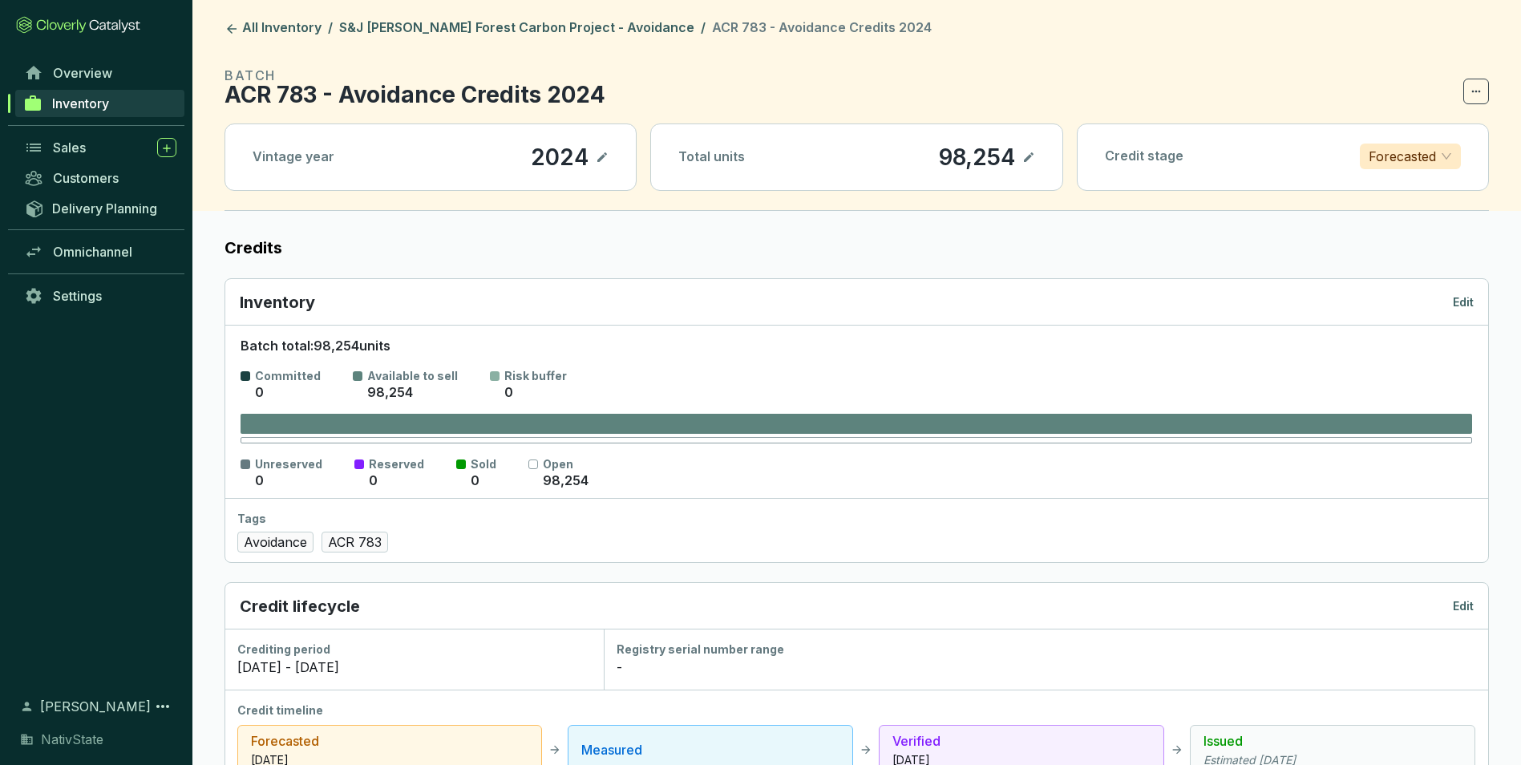
click at [1031, 151] on icon at bounding box center [1028, 157] width 13 height 19
click at [965, 155] on div "98,254" at bounding box center [954, 157] width 84 height 27
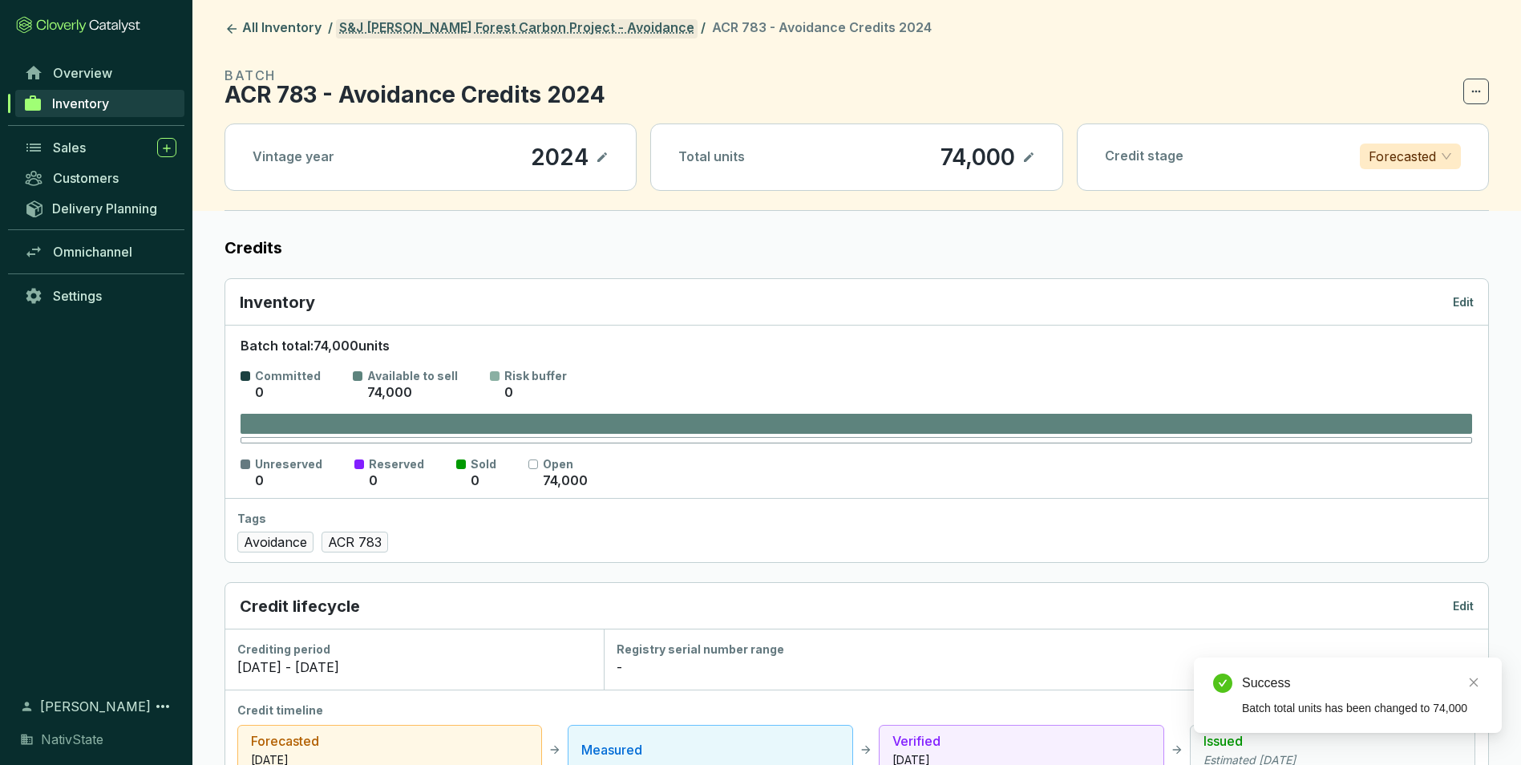
click at [536, 29] on link "S&J Taylor Forest Carbon Project - Avoidance" at bounding box center [517, 28] width 362 height 19
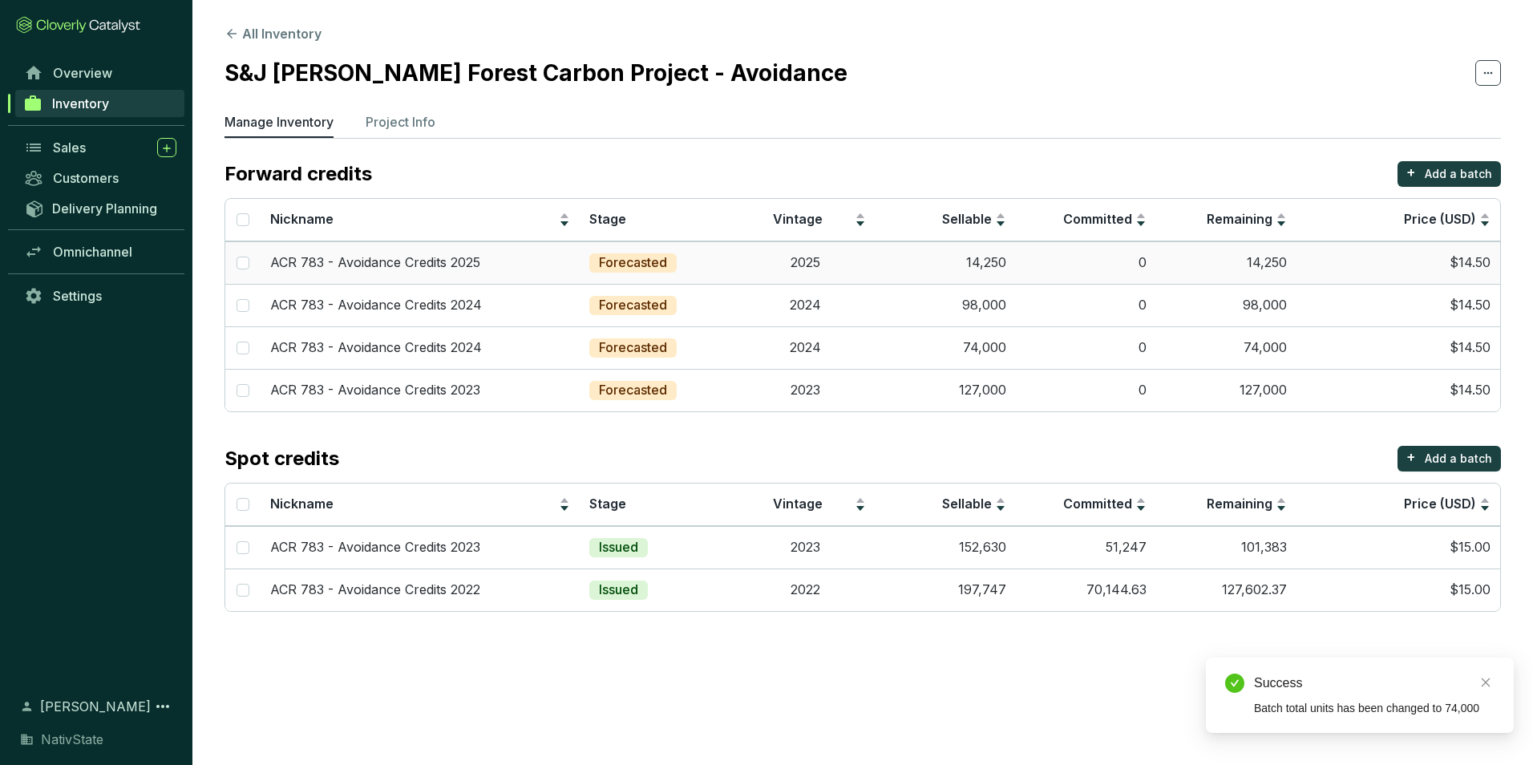
click at [1021, 268] on td "0" at bounding box center [1086, 262] width 140 height 42
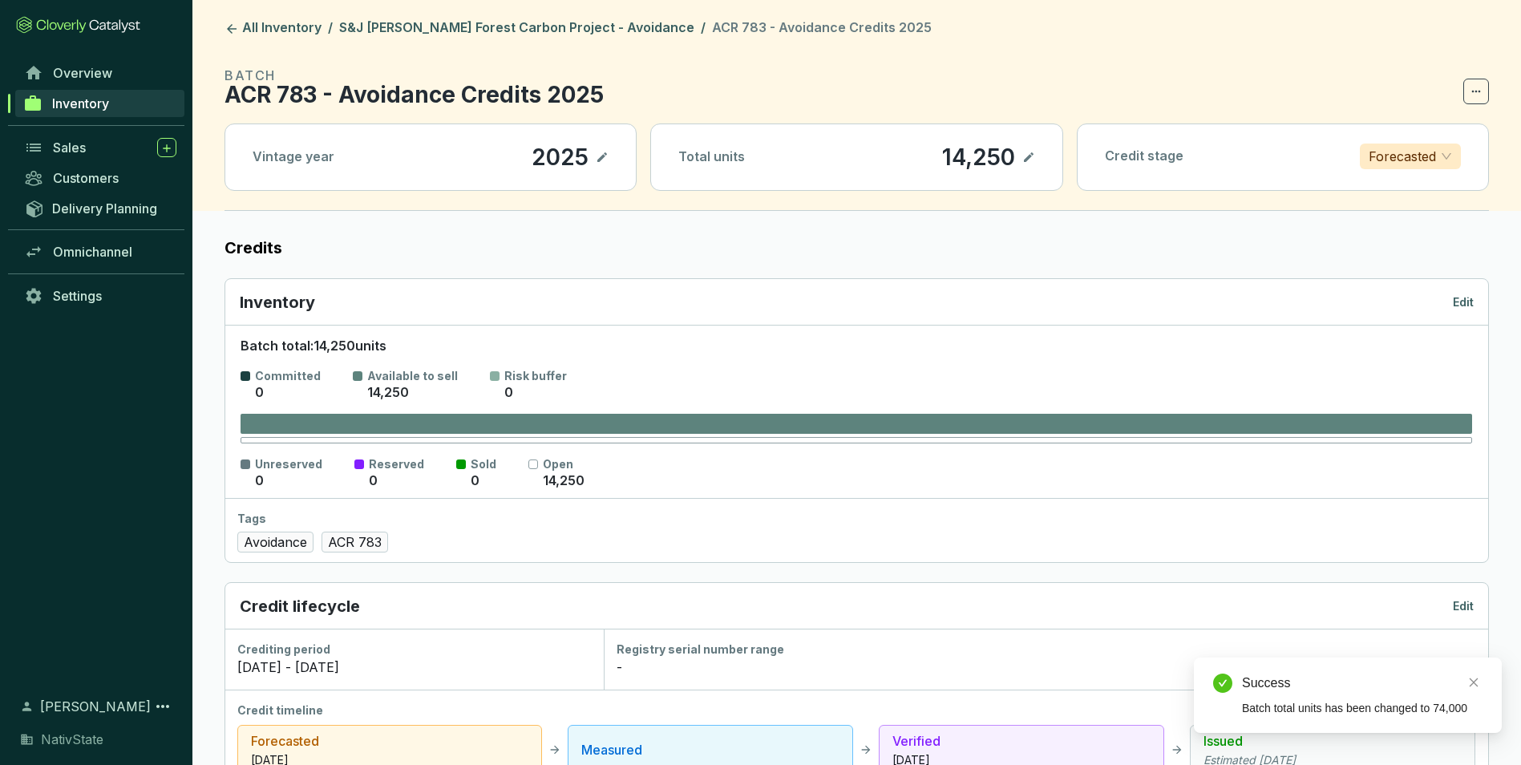
click at [1026, 160] on icon at bounding box center [1029, 157] width 10 height 10
click at [991, 154] on div "14,250" at bounding box center [956, 157] width 81 height 27
click at [536, 28] on link "S&J Taylor Forest Carbon Project - Avoidance" at bounding box center [517, 28] width 362 height 19
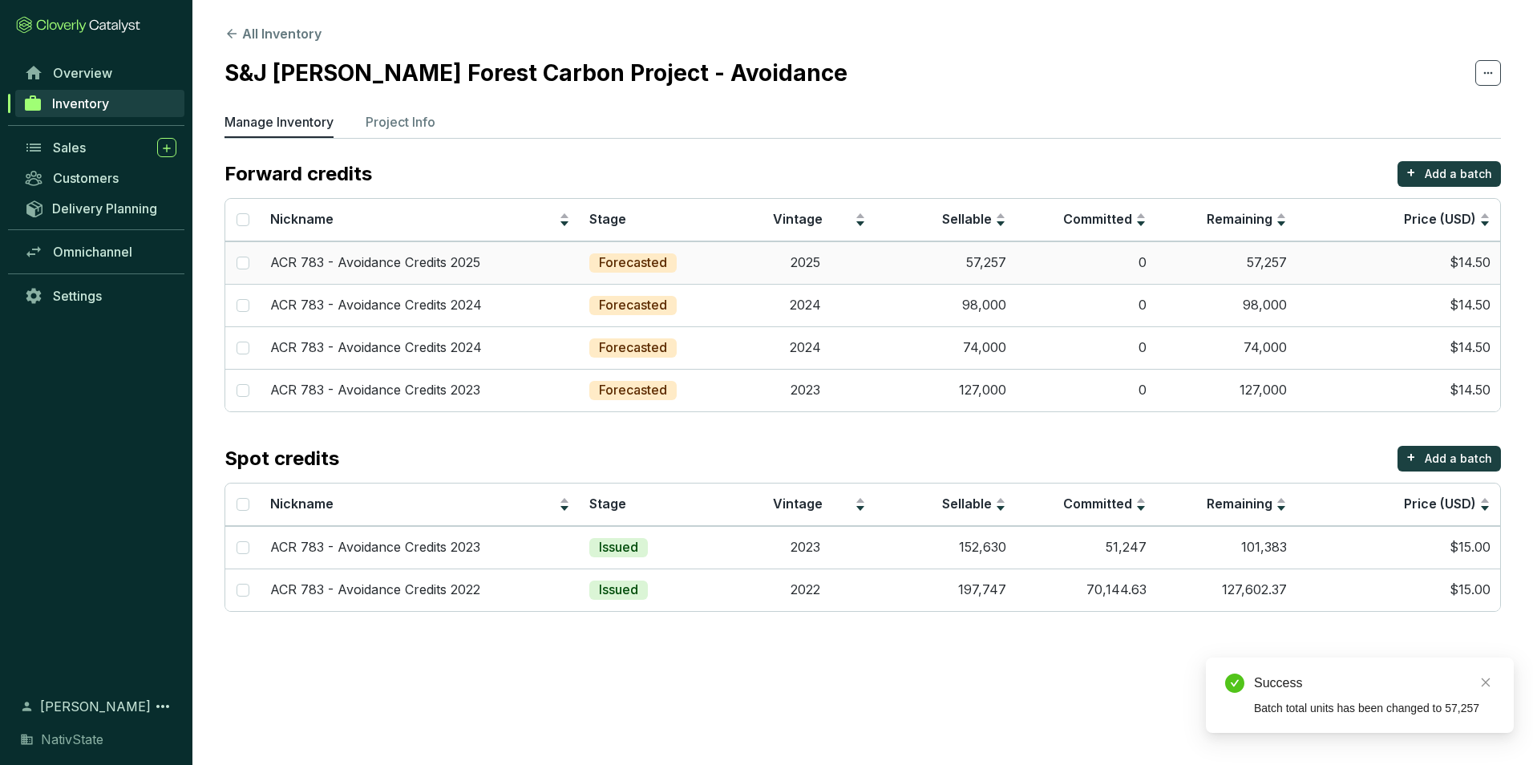
click at [1001, 259] on td "57,257" at bounding box center [946, 262] width 140 height 42
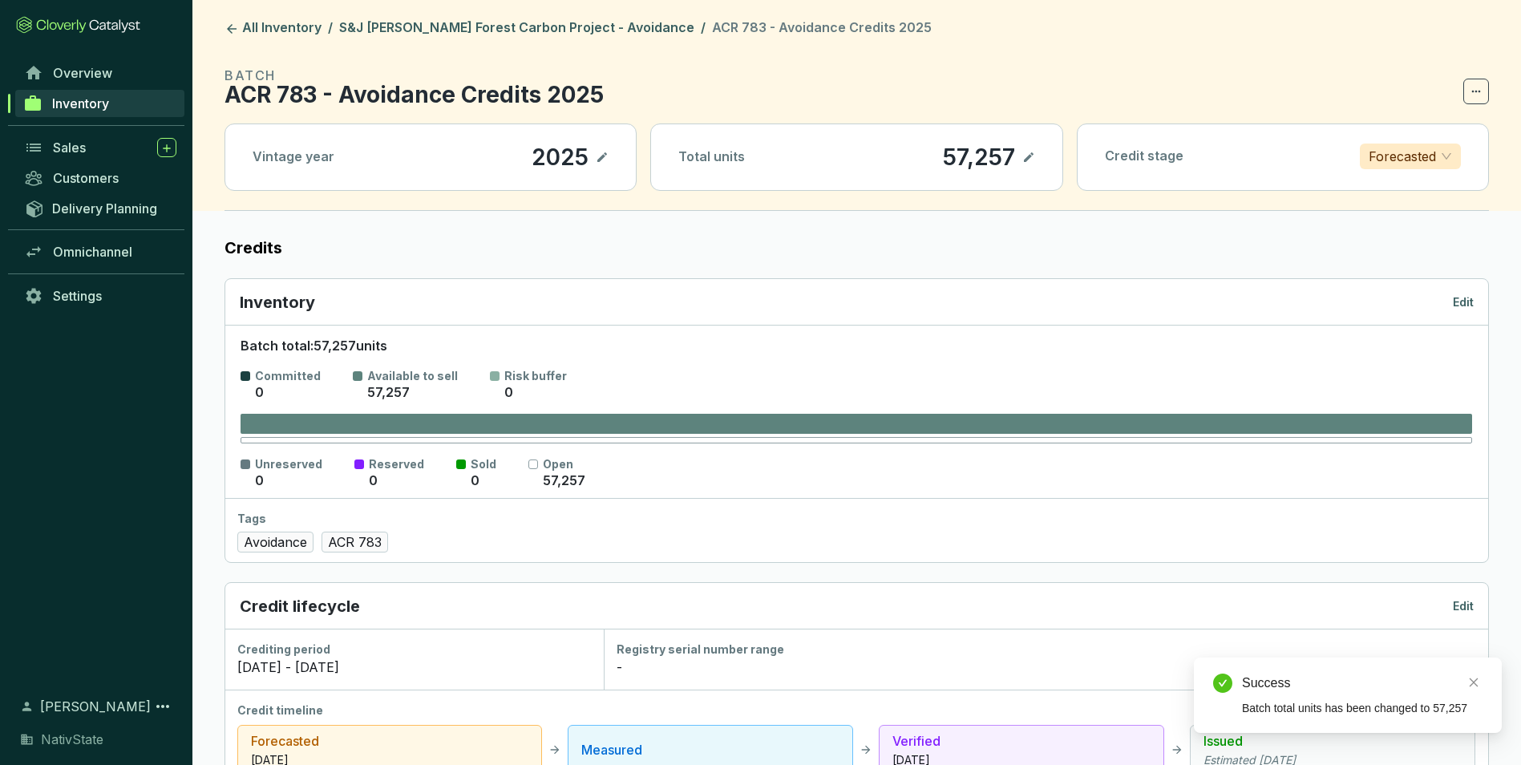
click at [1026, 157] on icon at bounding box center [1028, 157] width 13 height 19
click at [955, 157] on div "57,257" at bounding box center [956, 157] width 80 height 27
click at [955, 156] on div "57,257" at bounding box center [956, 157] width 80 height 27
click at [520, 26] on link "S&J Taylor Forest Carbon Project - Avoidance" at bounding box center [517, 28] width 362 height 19
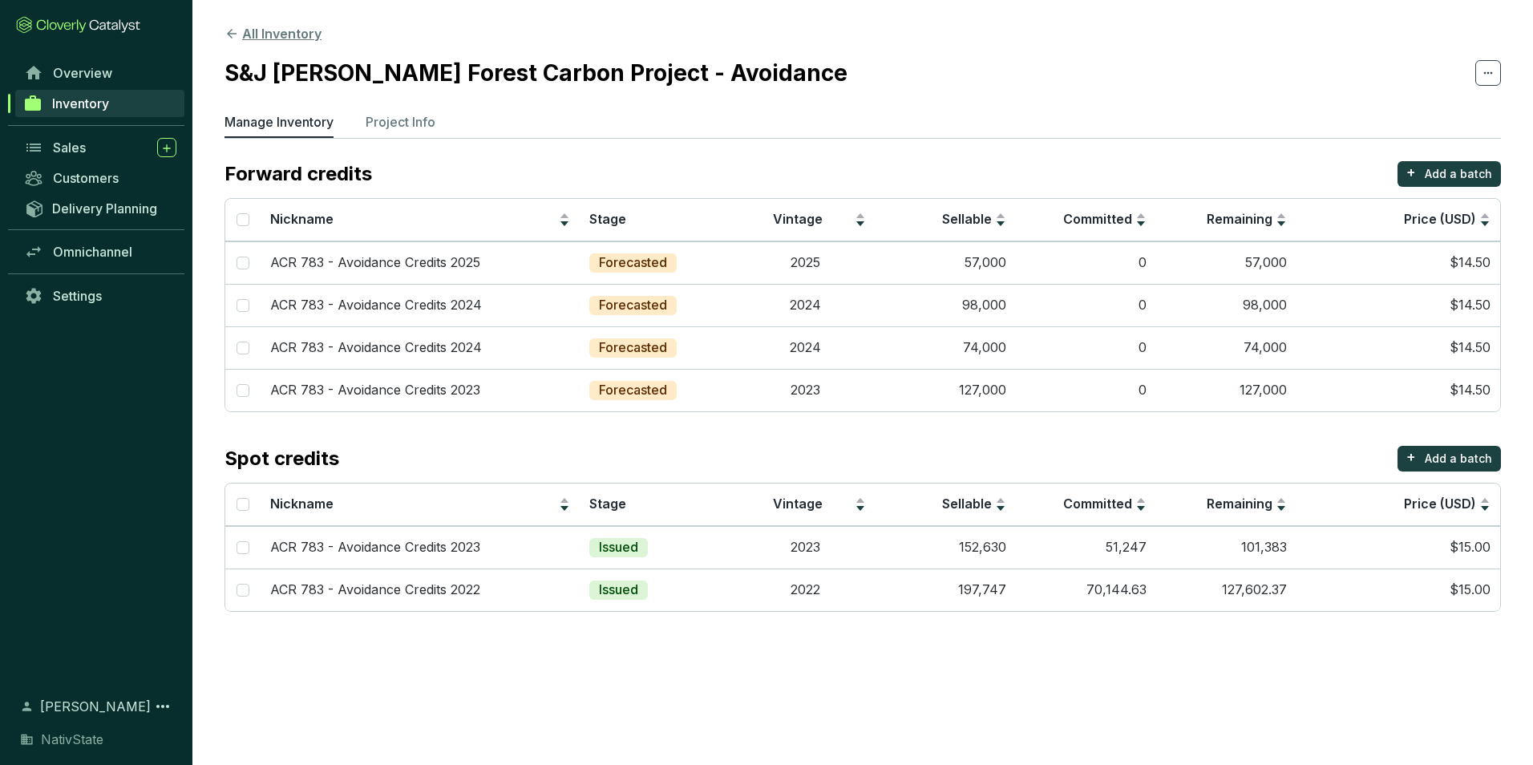
click at [294, 42] on button "All Inventory" at bounding box center [273, 33] width 97 height 19
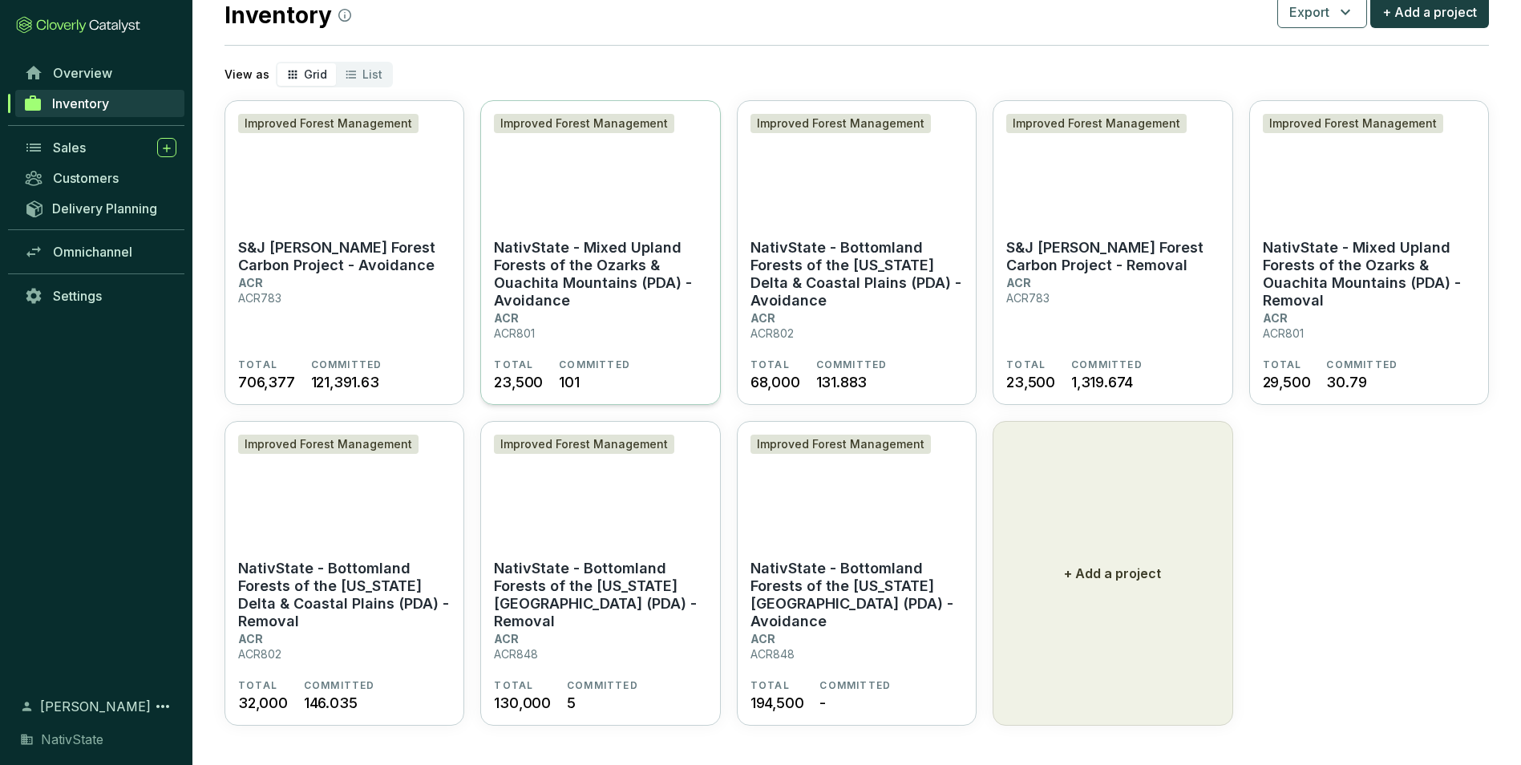
scroll to position [52, 0]
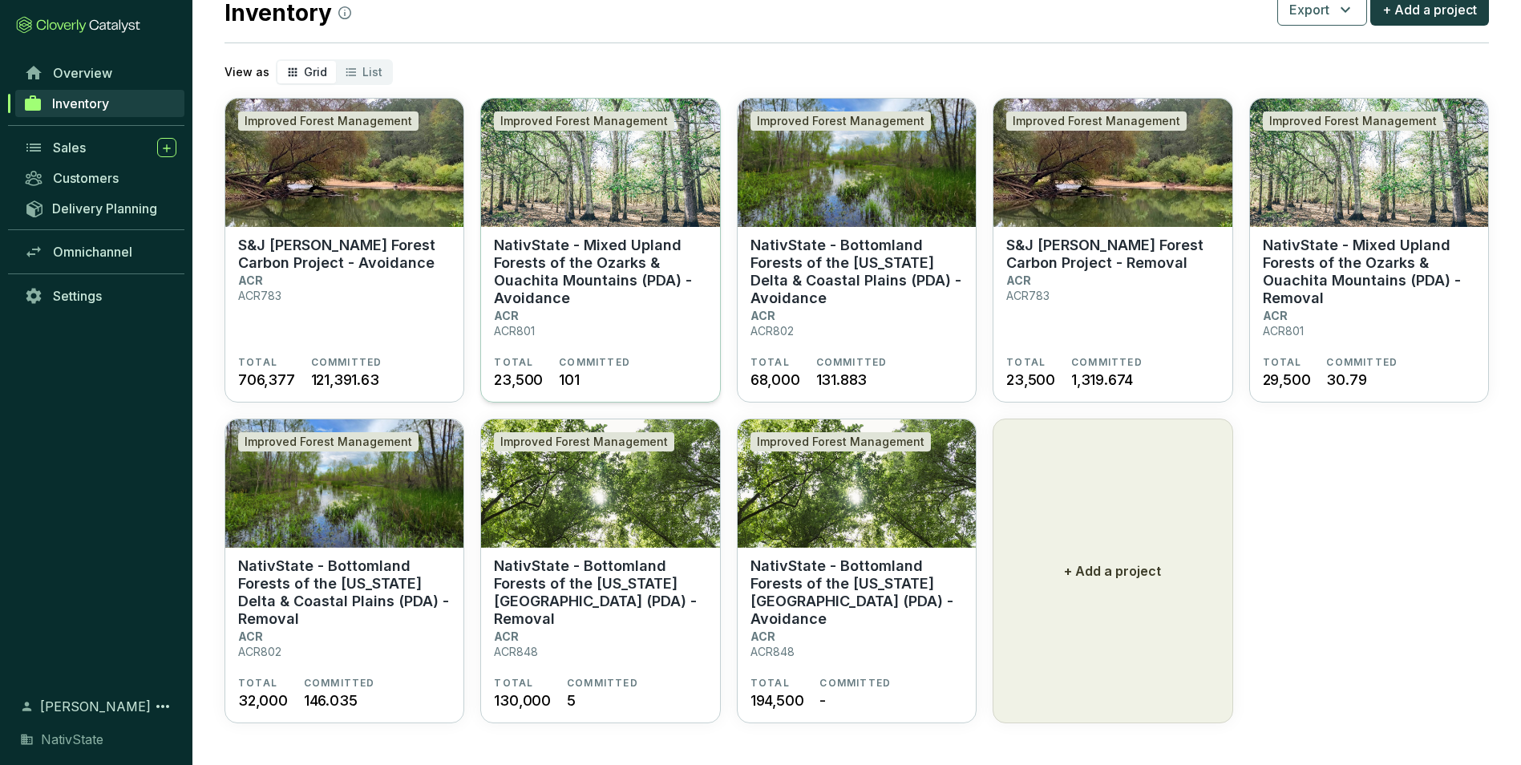
click at [593, 278] on p "NativState - Mixed Upland Forests of the Ozarks & Ouachita Mountains (PDA) - Av…" at bounding box center [600, 272] width 212 height 71
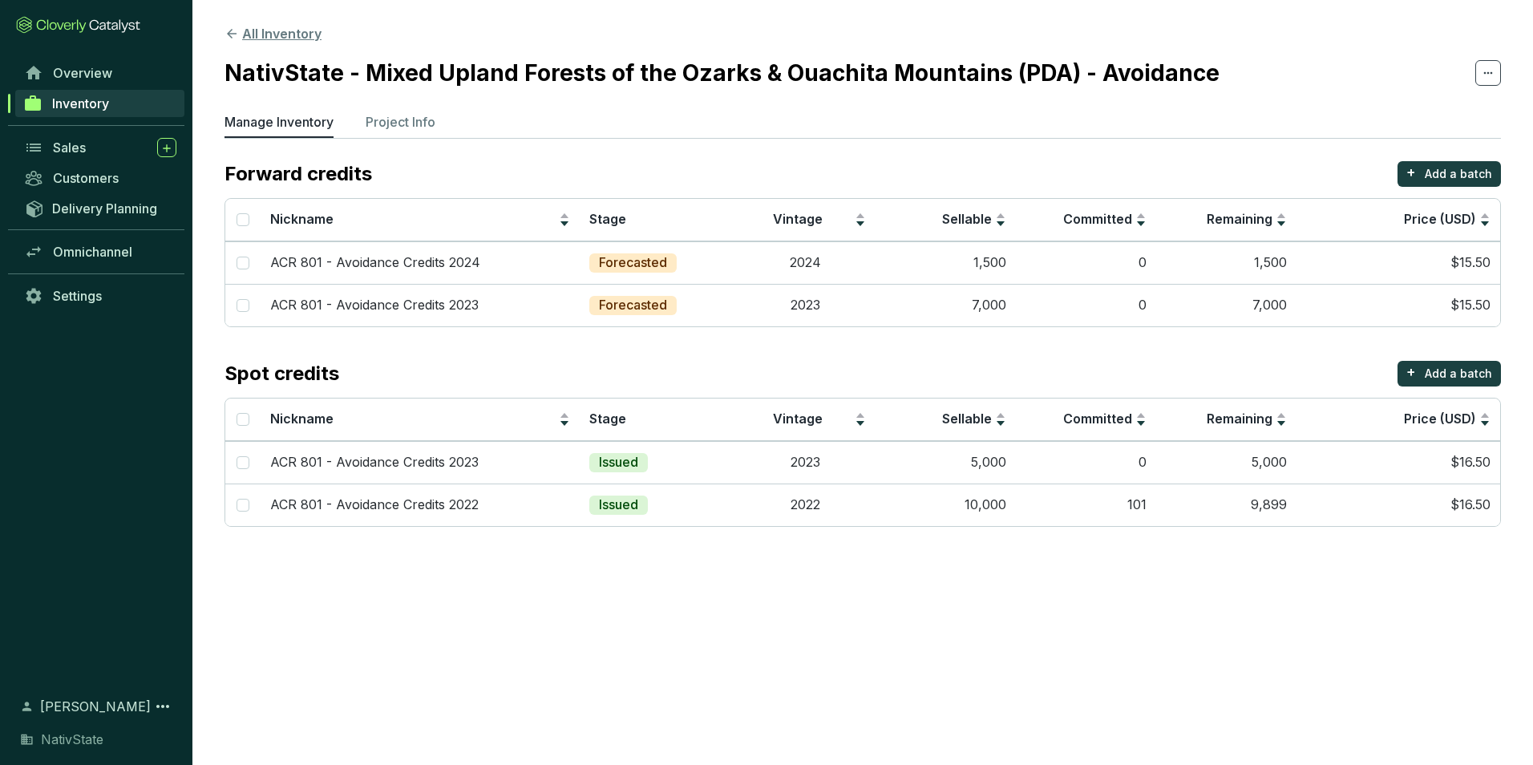
click at [256, 29] on button "All Inventory" at bounding box center [273, 33] width 97 height 19
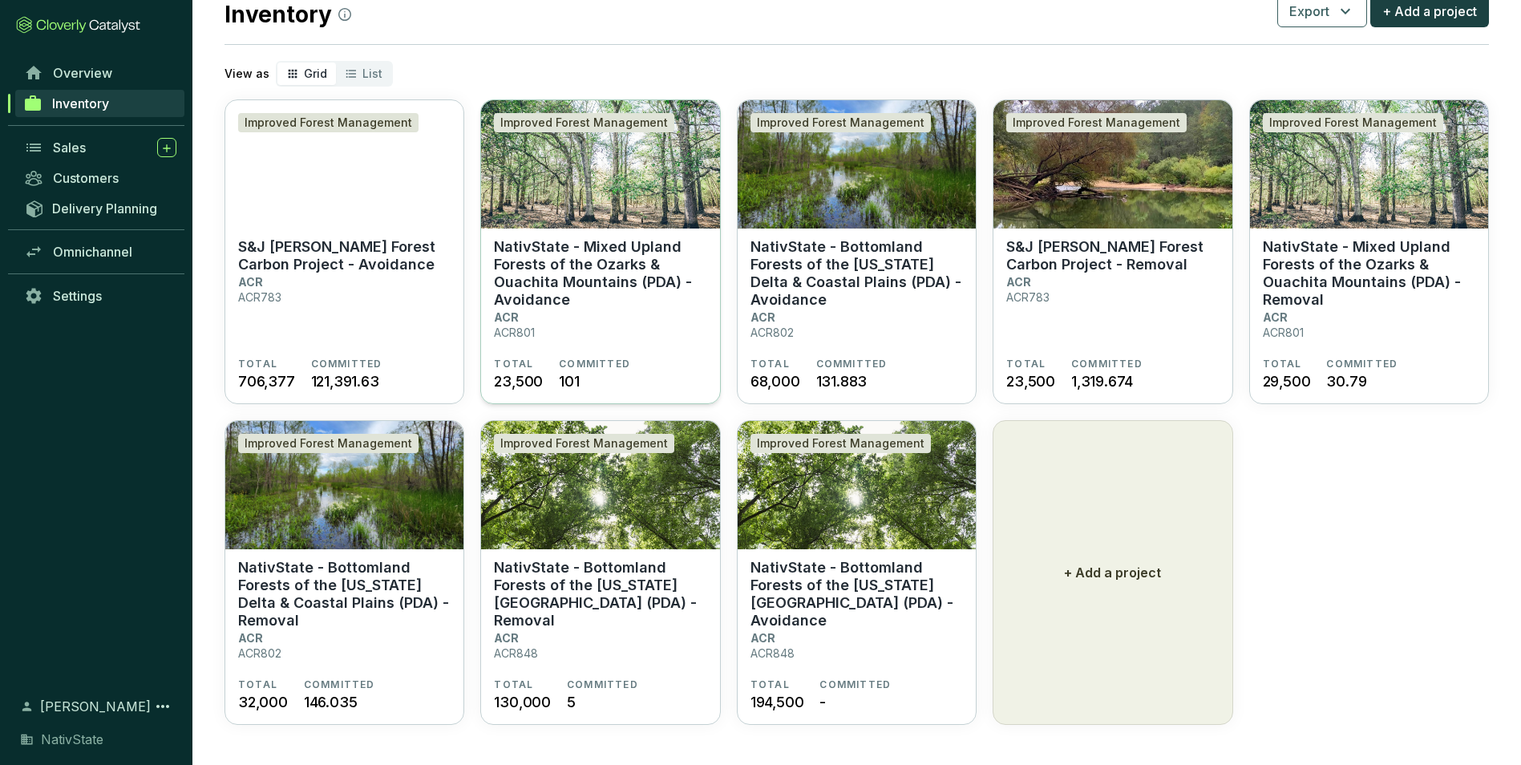
scroll to position [52, 0]
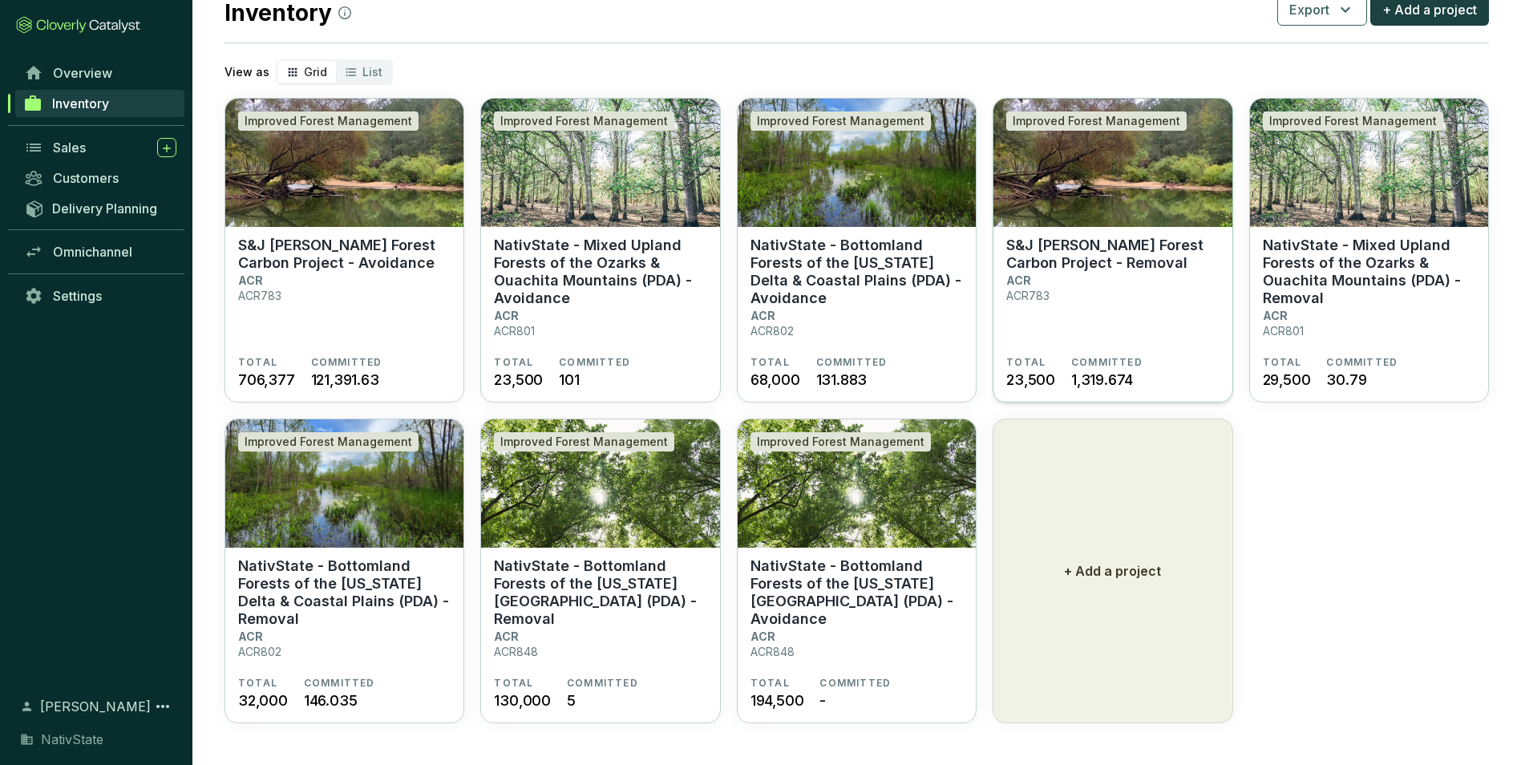
click at [1033, 291] on p "ACR783" at bounding box center [1027, 296] width 43 height 14
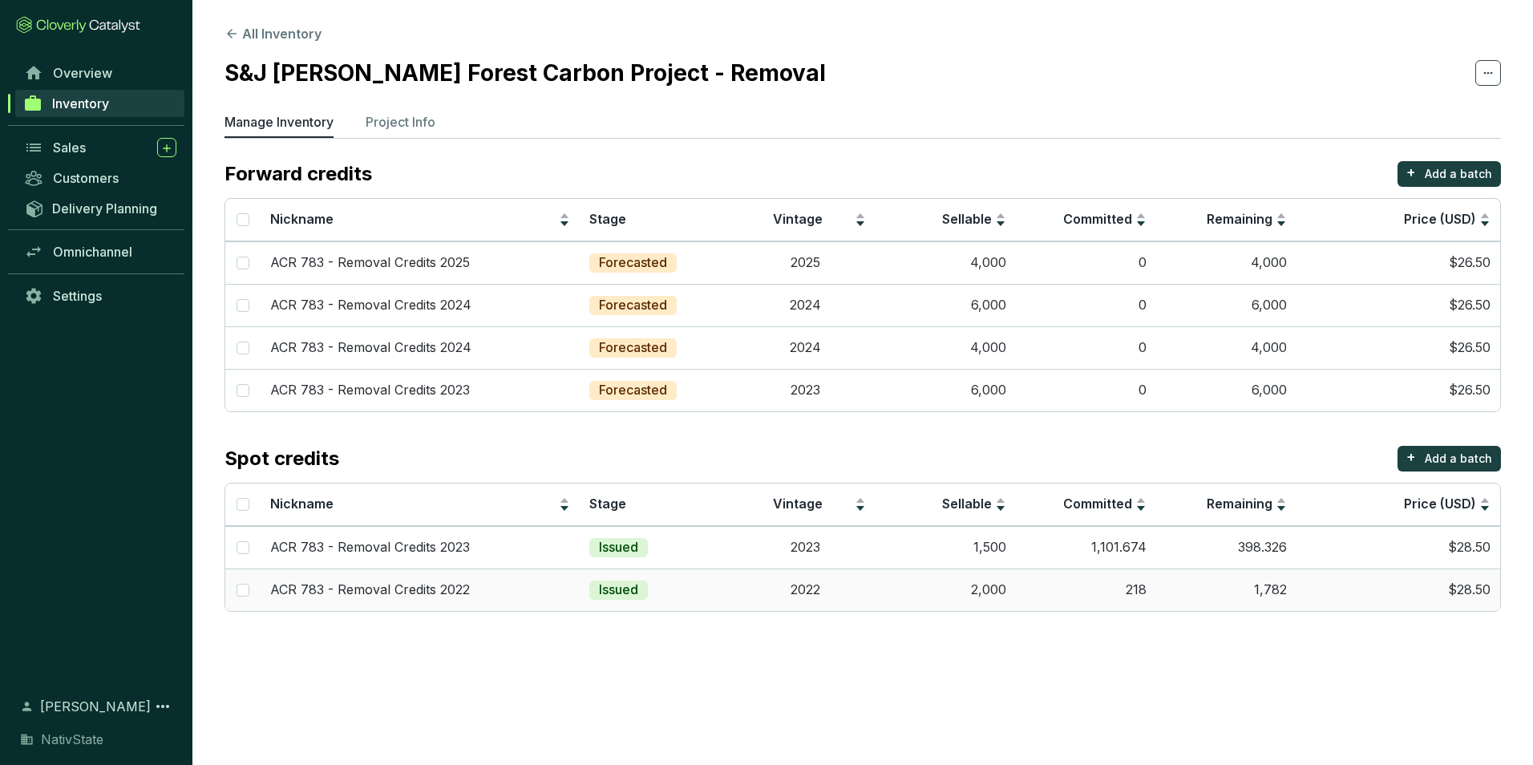
click at [911, 592] on td "2,000" at bounding box center [946, 589] width 140 height 42
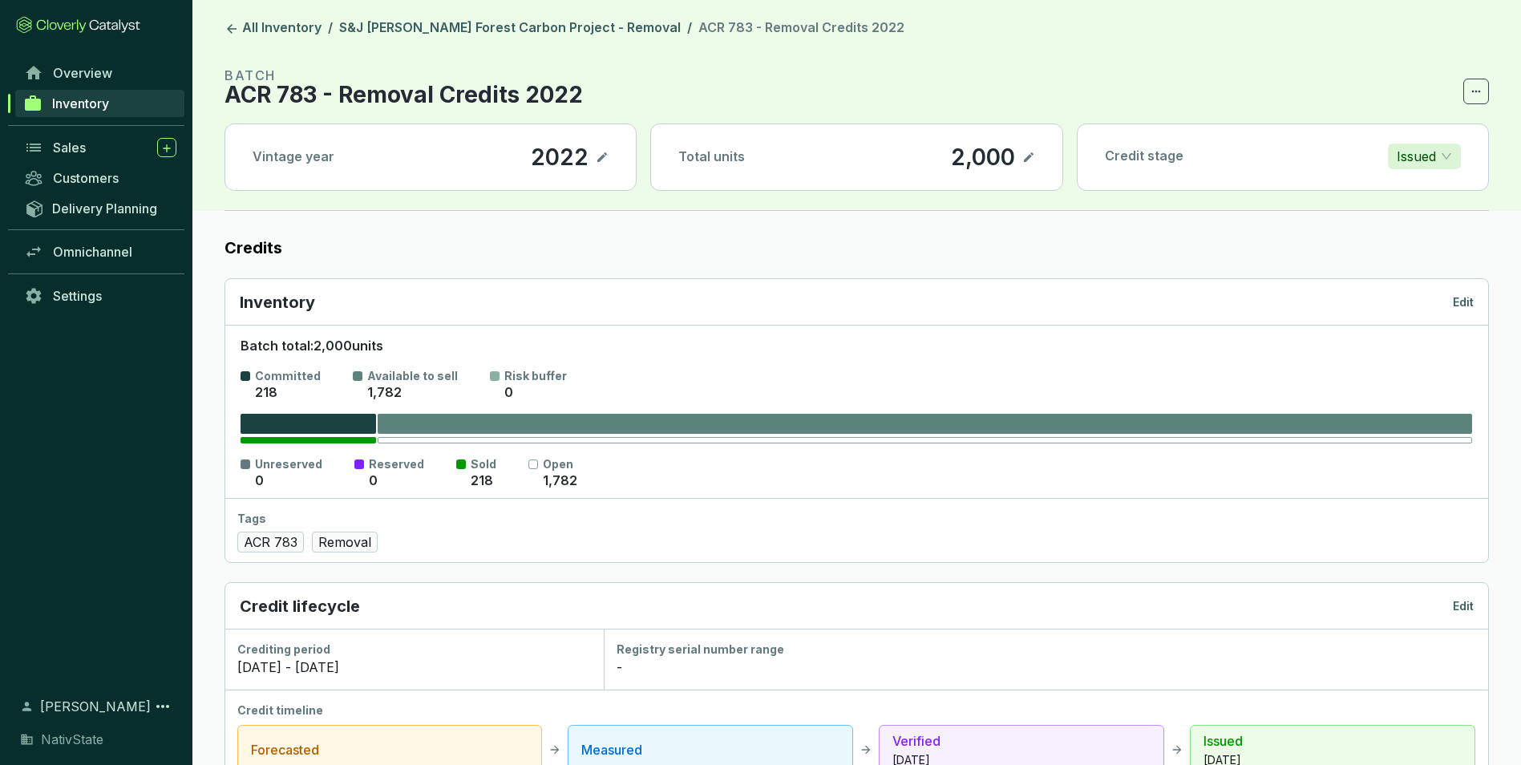
click at [1034, 160] on icon at bounding box center [1028, 157] width 13 height 19
click at [976, 156] on div "2,000" at bounding box center [960, 157] width 72 height 27
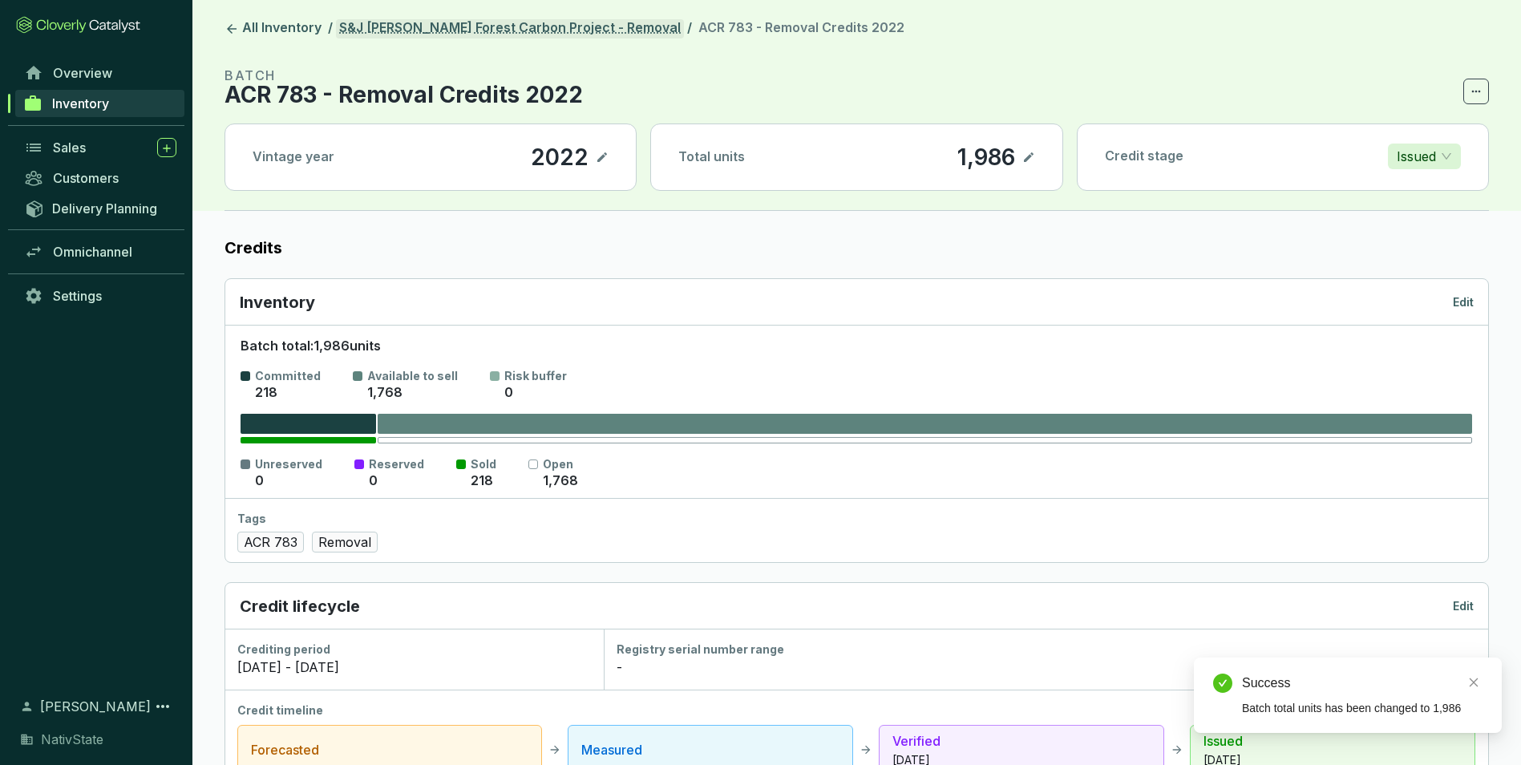
click at [540, 26] on link "S&J [PERSON_NAME] Forest Carbon Project - Removal" at bounding box center [510, 28] width 348 height 19
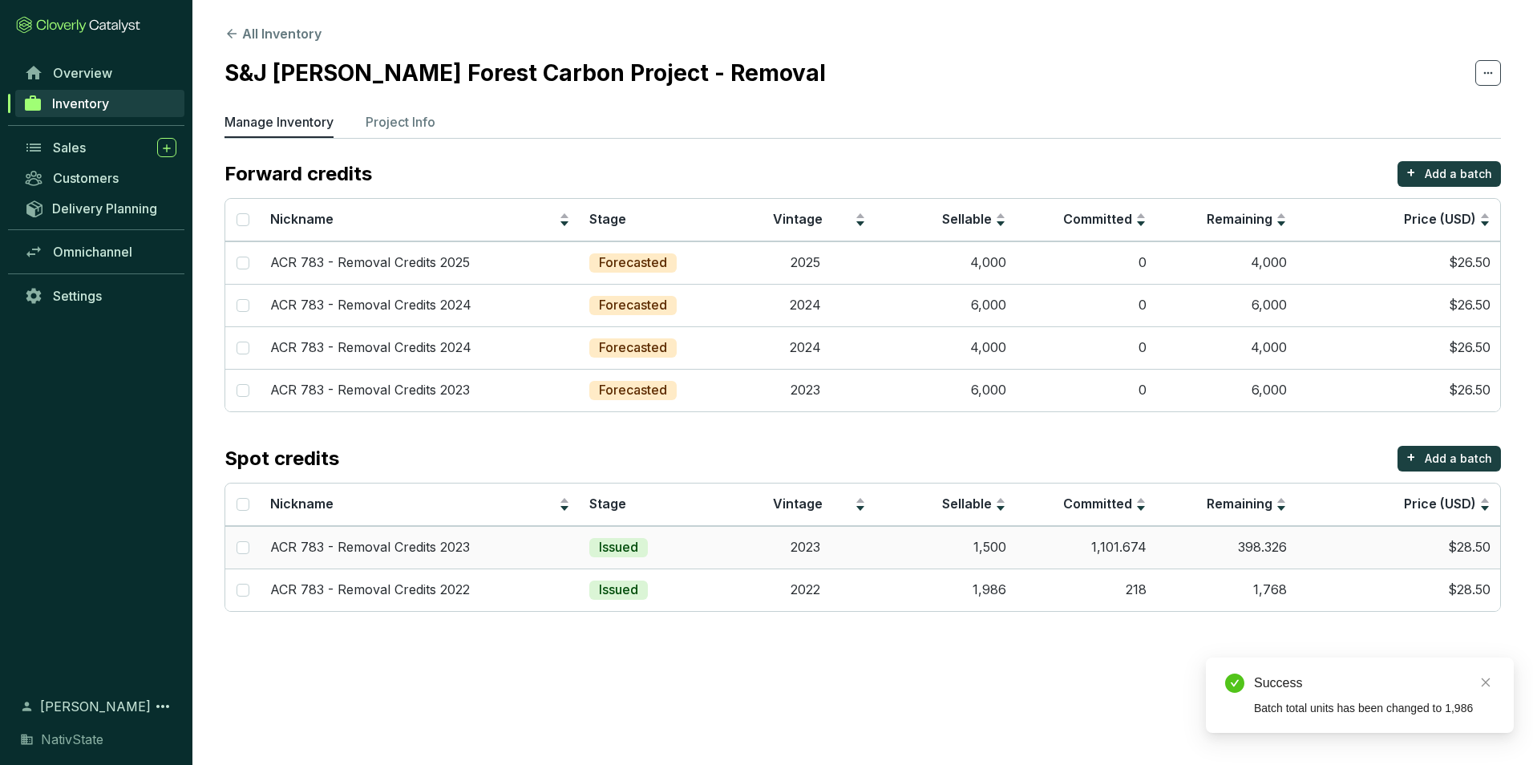
click at [918, 551] on td "1,500" at bounding box center [946, 547] width 140 height 42
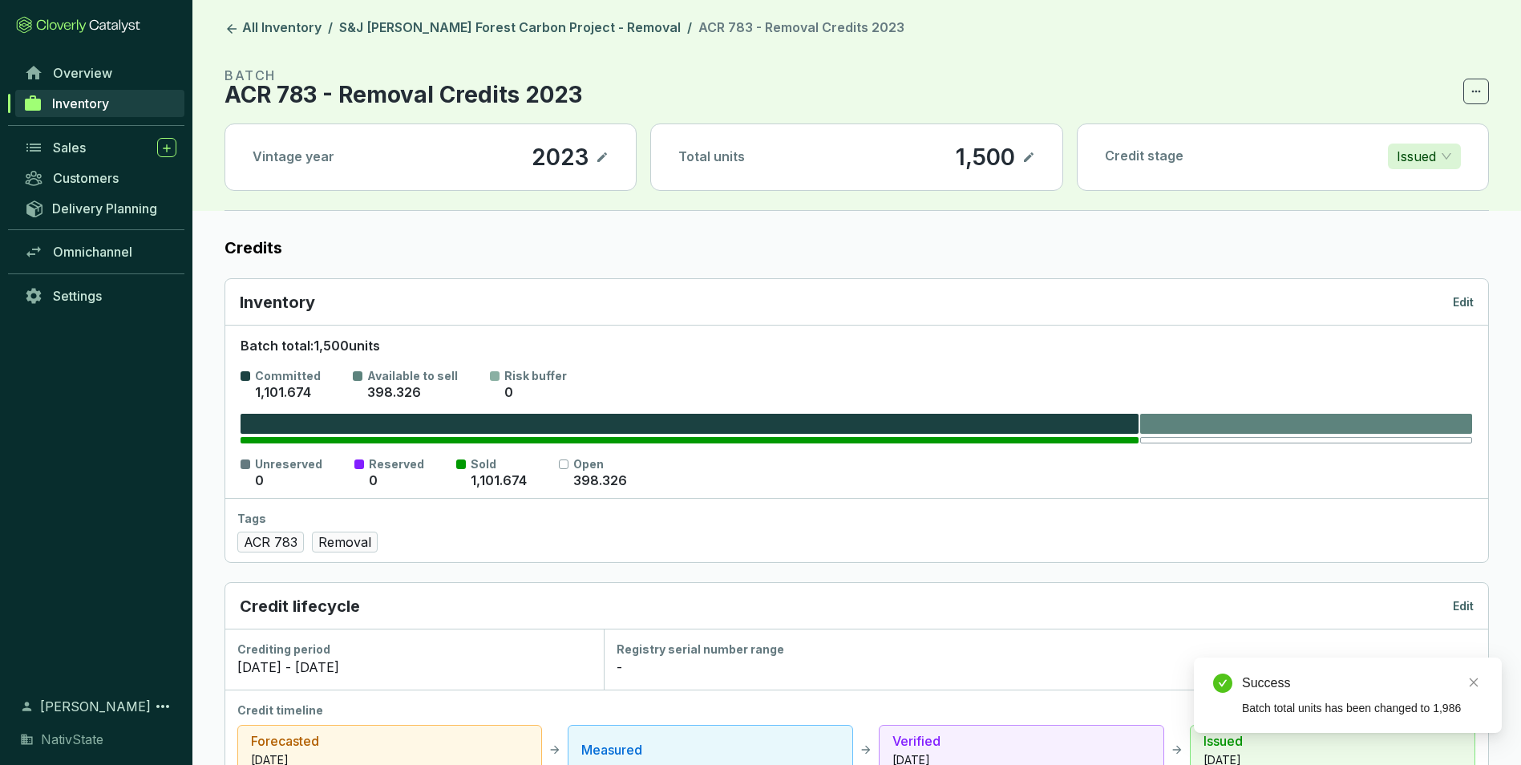
click at [1029, 159] on icon at bounding box center [1028, 157] width 13 height 19
click at [981, 156] on div "1,500" at bounding box center [962, 157] width 67 height 27
click at [513, 19] on link "S&J [PERSON_NAME] Forest Carbon Project - Removal" at bounding box center [510, 28] width 348 height 19
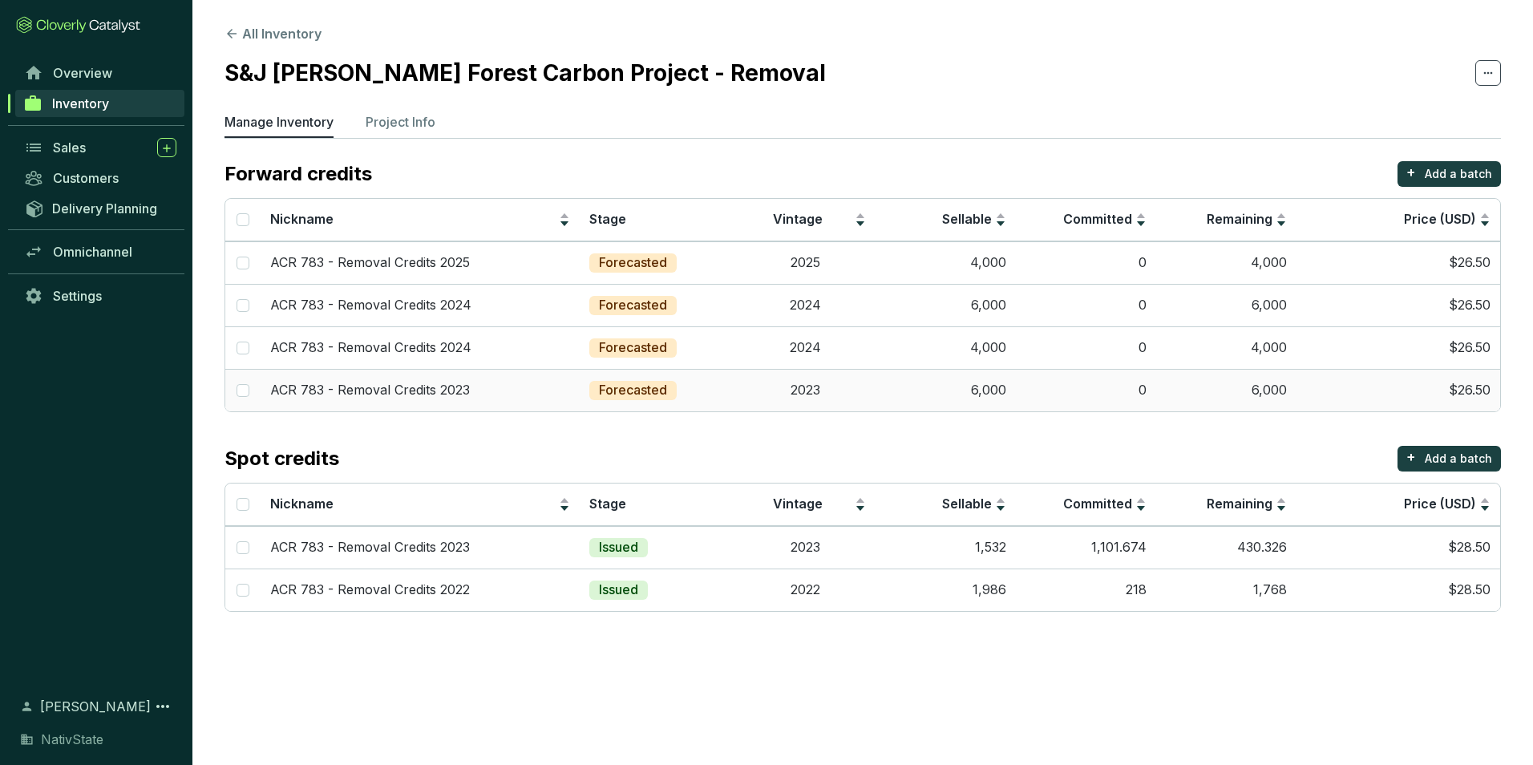
click at [884, 383] on td "6,000" at bounding box center [946, 390] width 140 height 42
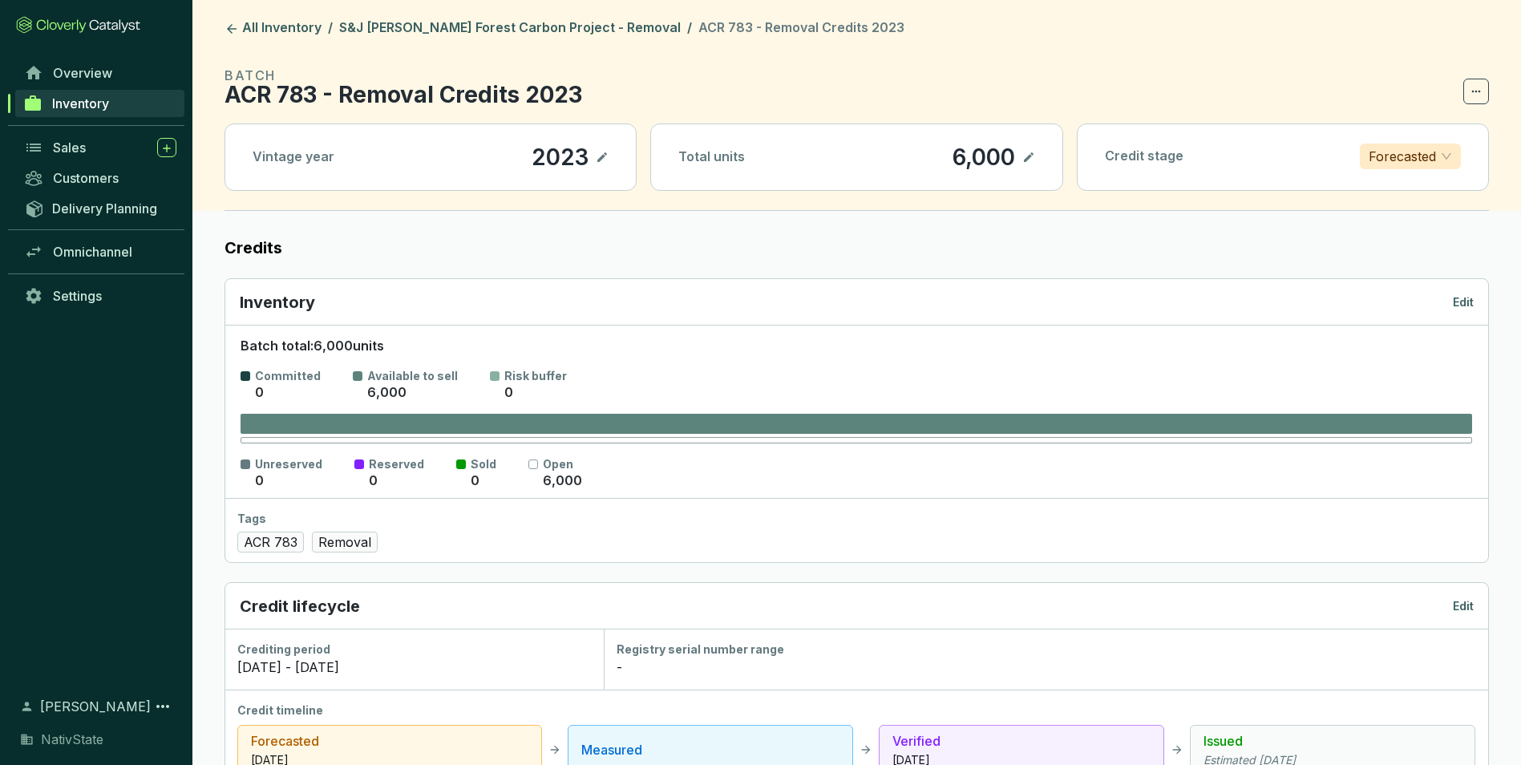
click at [1028, 148] on icon at bounding box center [1028, 157] width 13 height 19
click at [976, 158] on div "6,000" at bounding box center [961, 157] width 71 height 27
click at [976, 157] on div "6,000" at bounding box center [961, 157] width 71 height 27
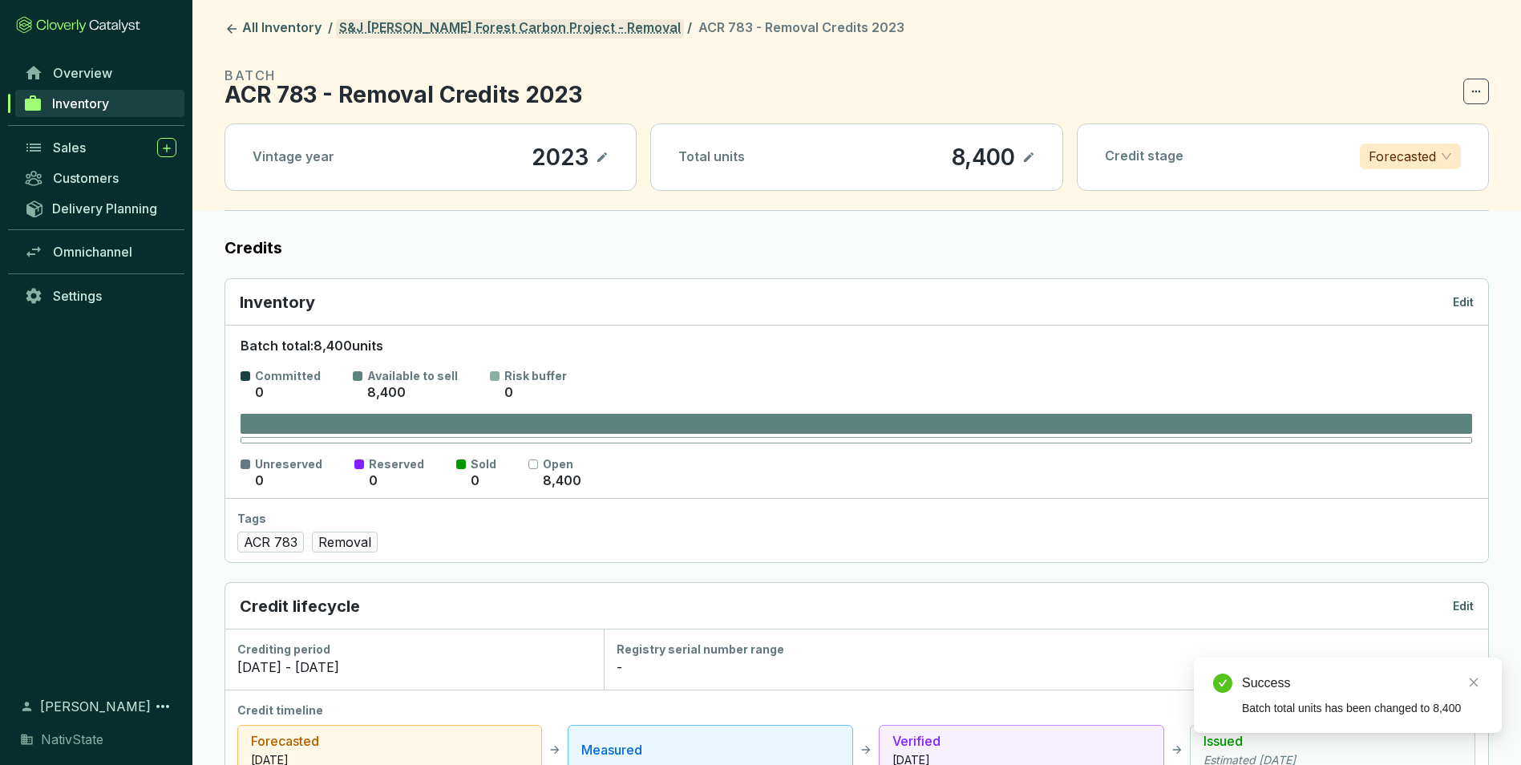
click at [516, 27] on link "S&J [PERSON_NAME] Forest Carbon Project - Removal" at bounding box center [510, 28] width 348 height 19
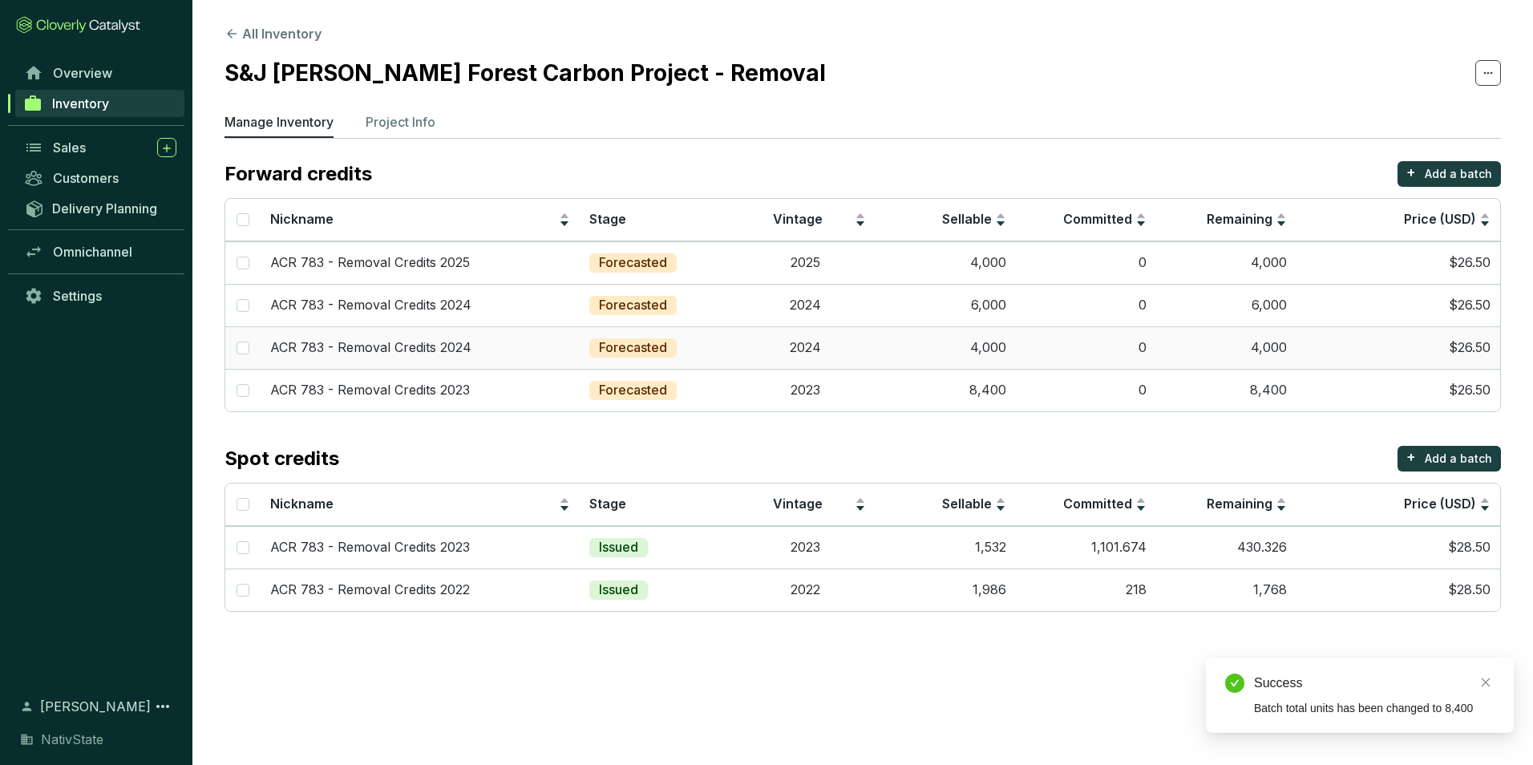
click at [915, 342] on td "4,000" at bounding box center [946, 347] width 140 height 42
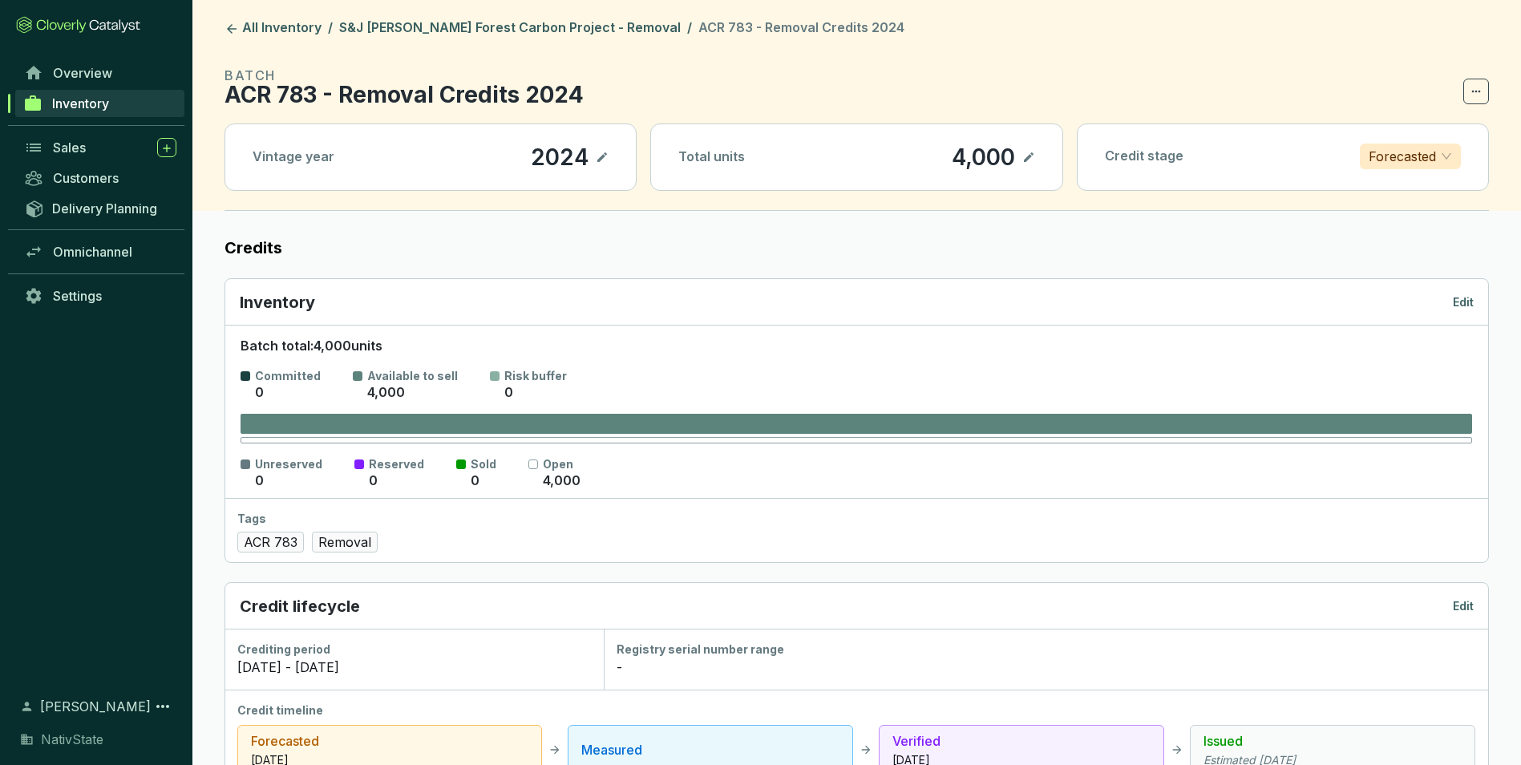
click at [1018, 156] on section "4,000" at bounding box center [993, 157] width 84 height 27
click at [1021, 159] on section "4,000" at bounding box center [993, 157] width 84 height 27
click at [1028, 167] on section "4,000" at bounding box center [993, 157] width 84 height 27
click at [1026, 156] on icon at bounding box center [1028, 157] width 13 height 19
click at [955, 159] on div "4,000" at bounding box center [960, 157] width 71 height 27
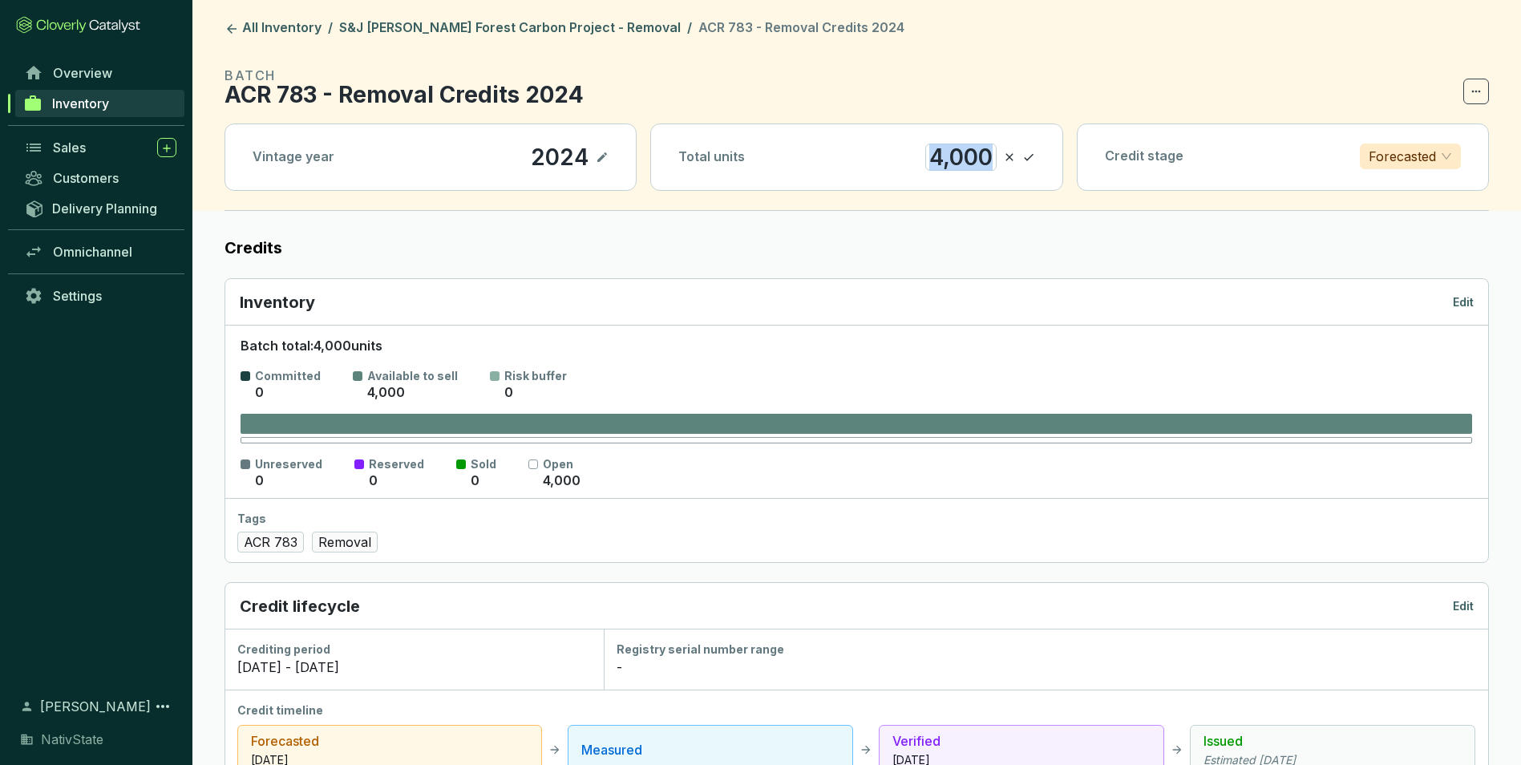
click at [956, 159] on div "4,000" at bounding box center [960, 157] width 71 height 27
click at [1026, 152] on icon at bounding box center [1028, 157] width 13 height 19
click at [941, 151] on div "66,400" at bounding box center [954, 157] width 85 height 27
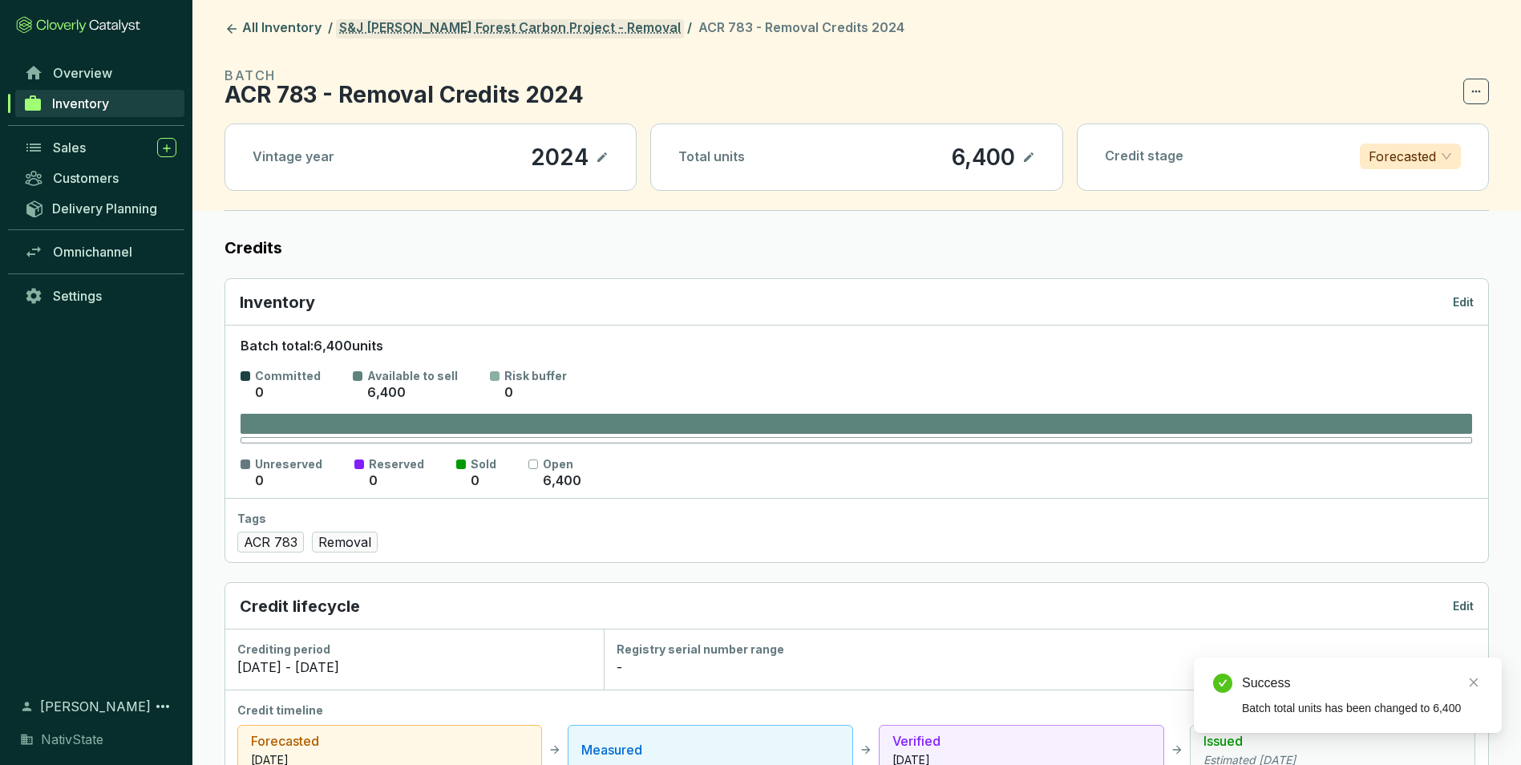
click at [536, 19] on link "S&J [PERSON_NAME] Forest Carbon Project - Removal" at bounding box center [510, 28] width 348 height 19
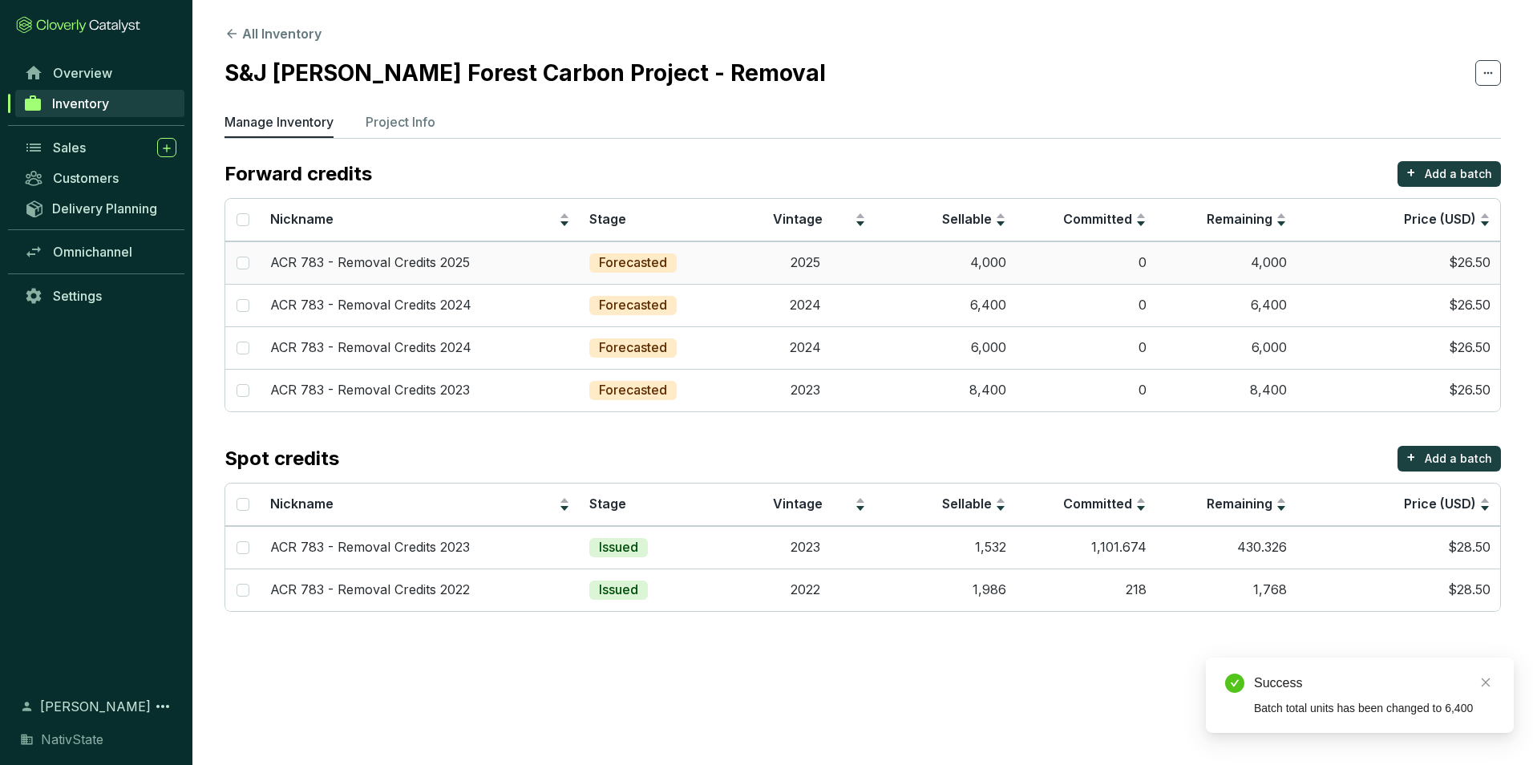
click at [1028, 262] on td "0" at bounding box center [1086, 262] width 140 height 42
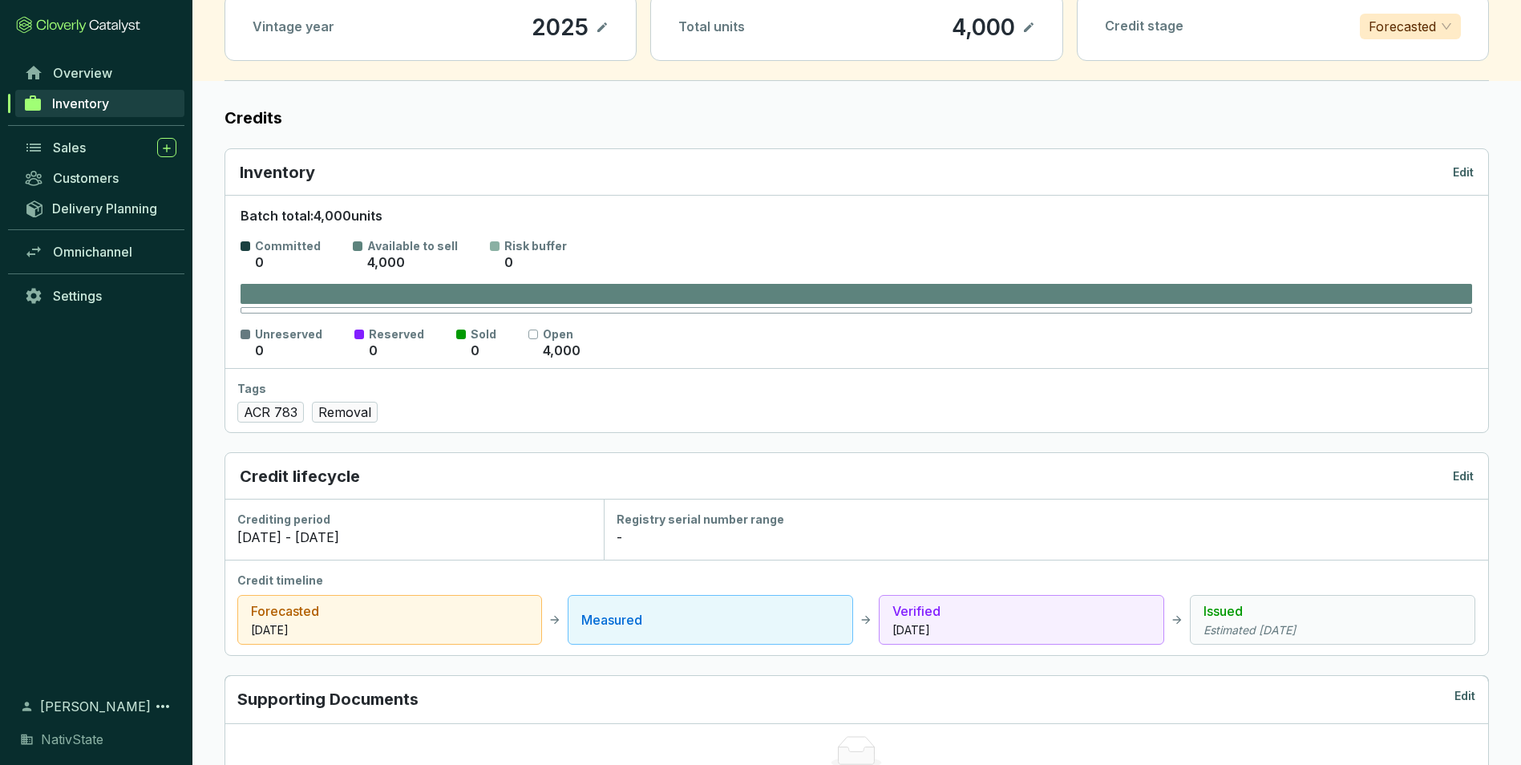
scroll to position [80, 0]
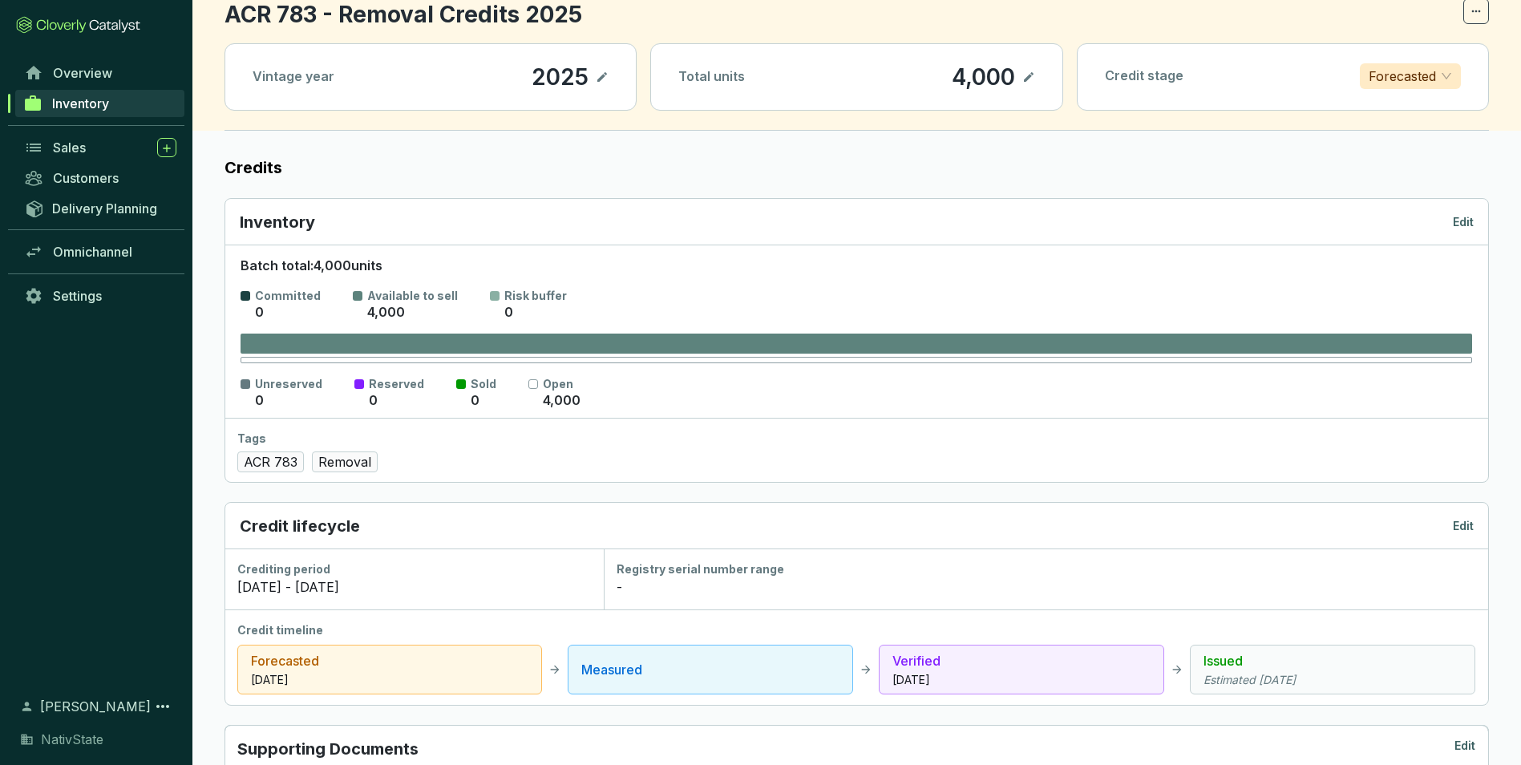
click at [1029, 73] on icon at bounding box center [1028, 76] width 13 height 19
click at [975, 78] on div "4,000" at bounding box center [960, 76] width 71 height 27
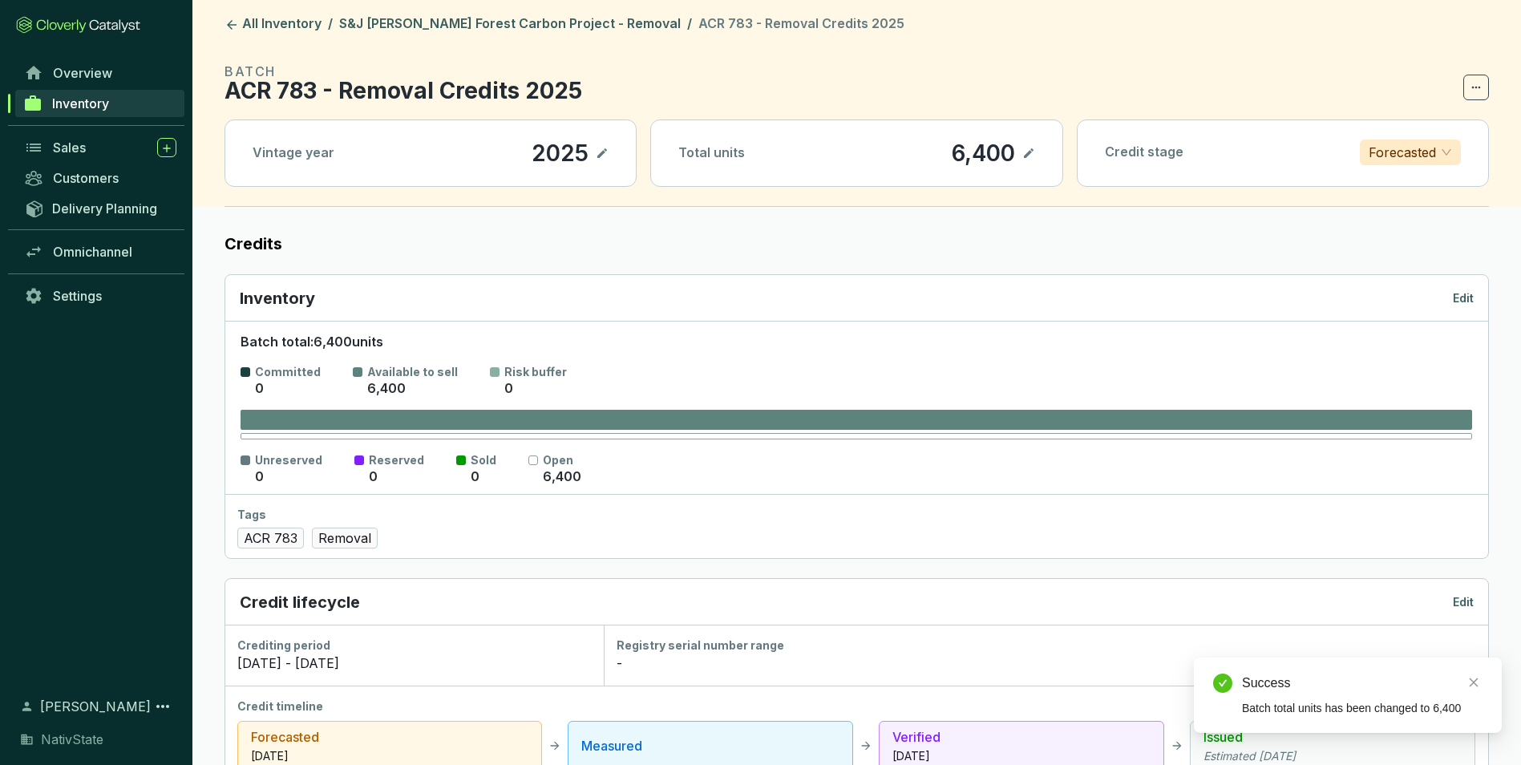
scroll to position [0, 0]
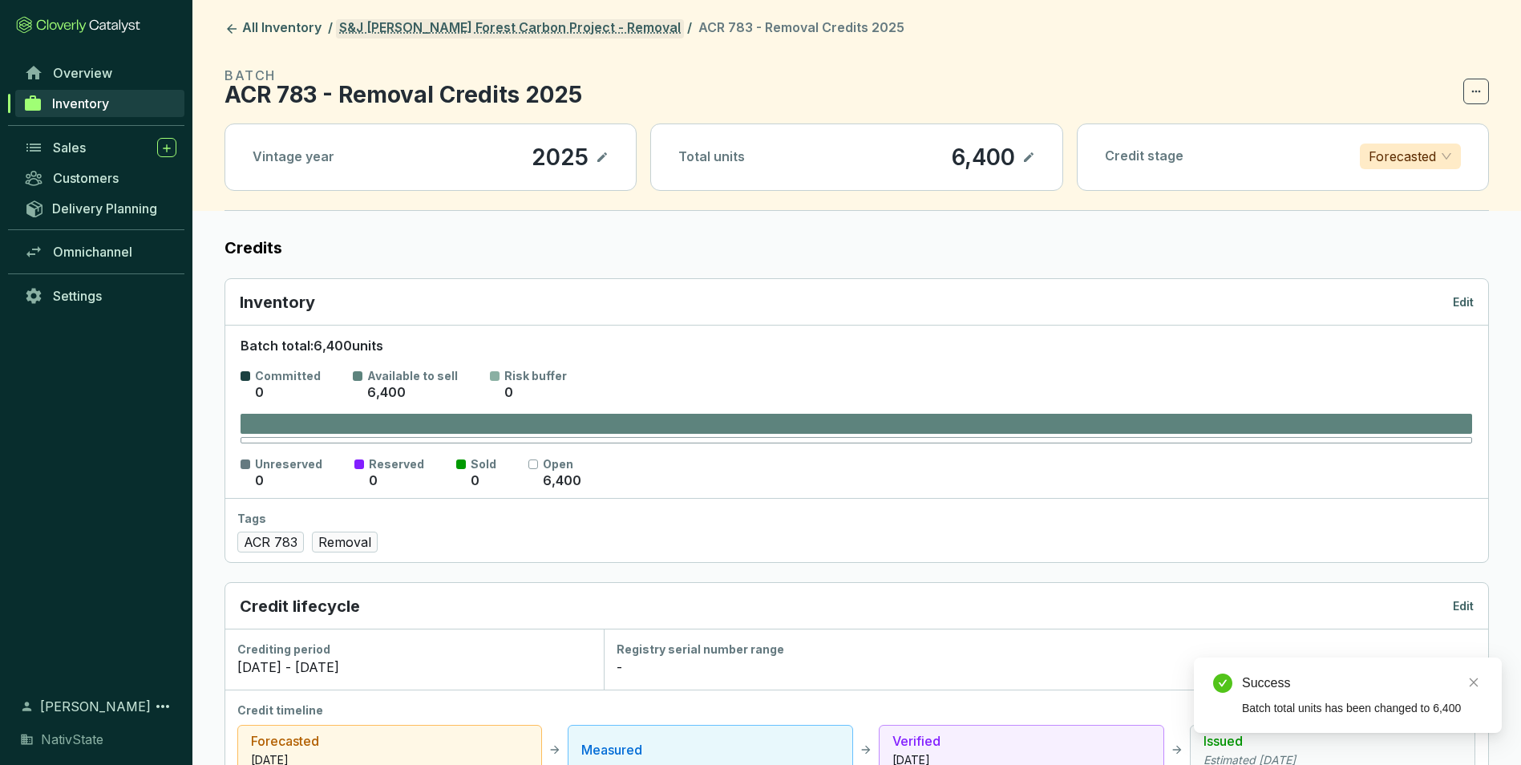
click at [577, 21] on link "S&J [PERSON_NAME] Forest Carbon Project - Removal" at bounding box center [510, 28] width 348 height 19
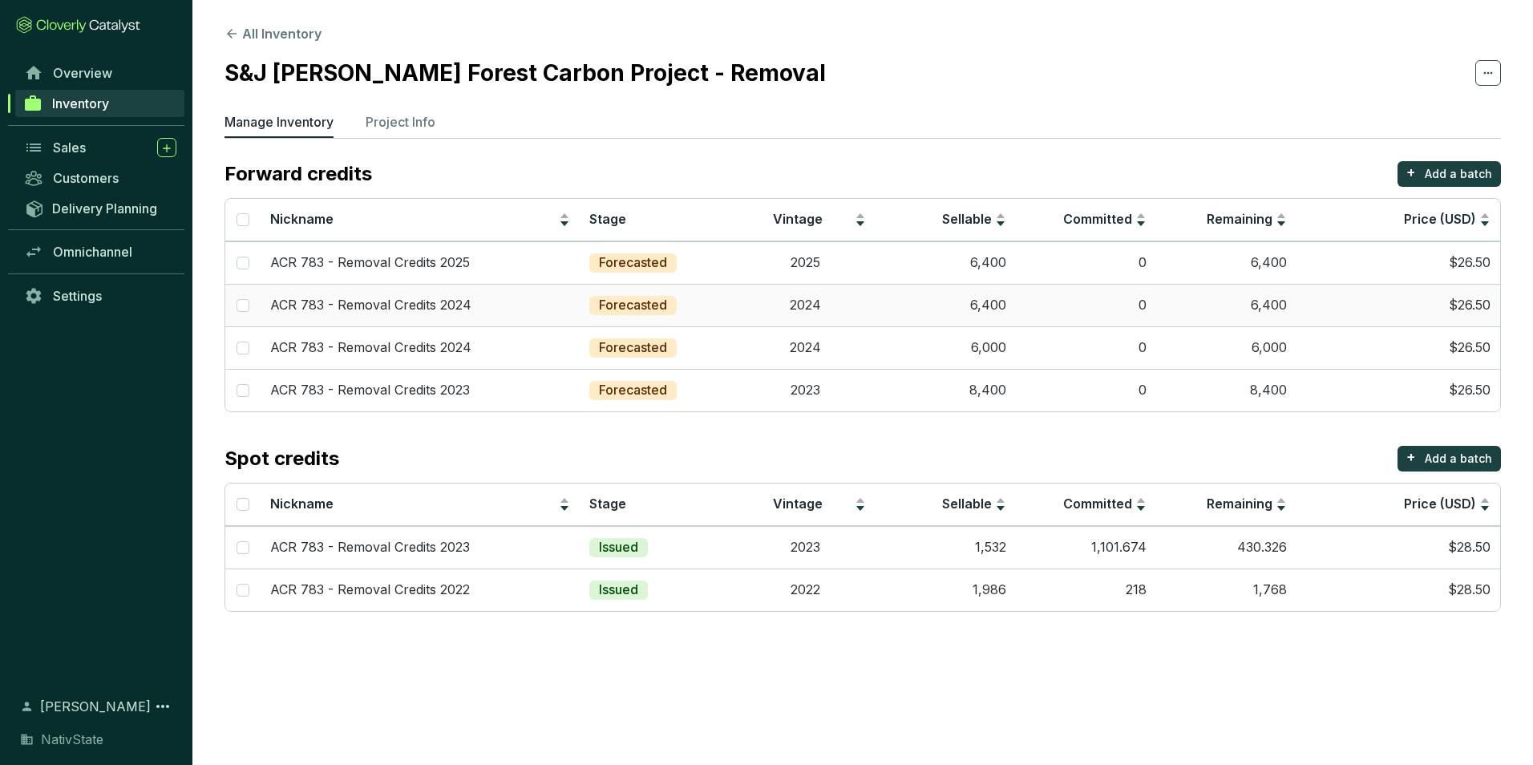
click at [992, 293] on td "6,400" at bounding box center [946, 305] width 140 height 42
